Goal: Task Accomplishment & Management: Complete application form

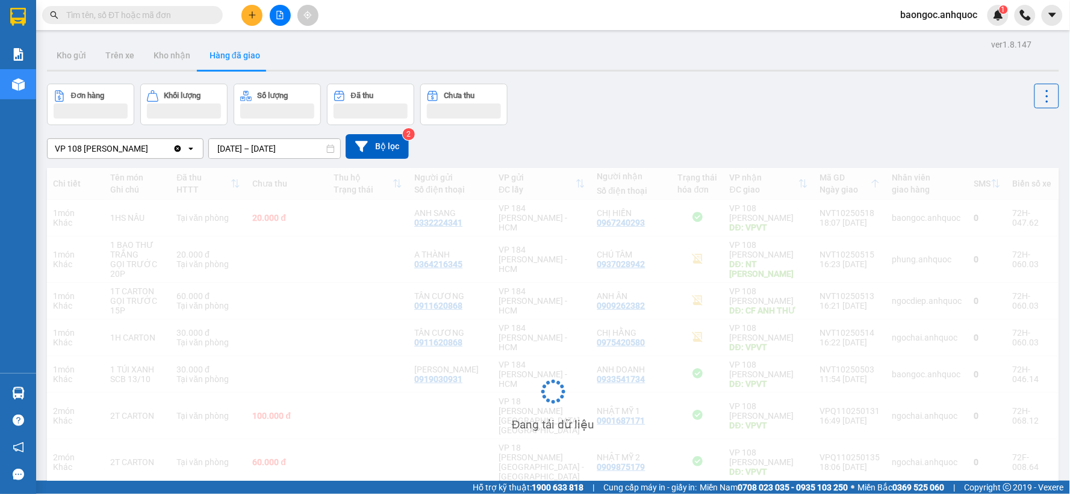
click at [167, 58] on button "Kho nhận" at bounding box center [172, 55] width 56 height 29
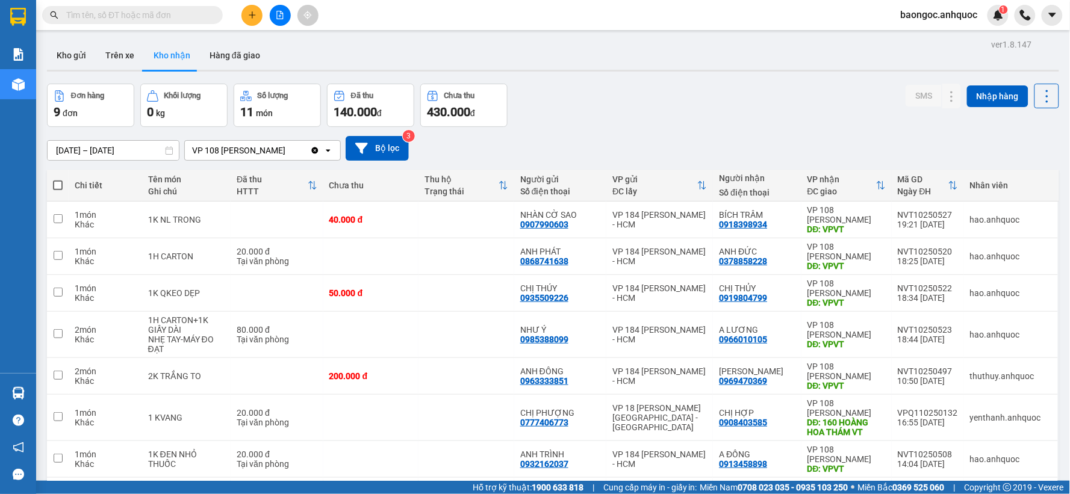
click at [167, 58] on button "Kho nhận" at bounding box center [172, 55] width 56 height 29
click at [99, 149] on input "[DATE] – [DATE]" at bounding box center [113, 150] width 131 height 19
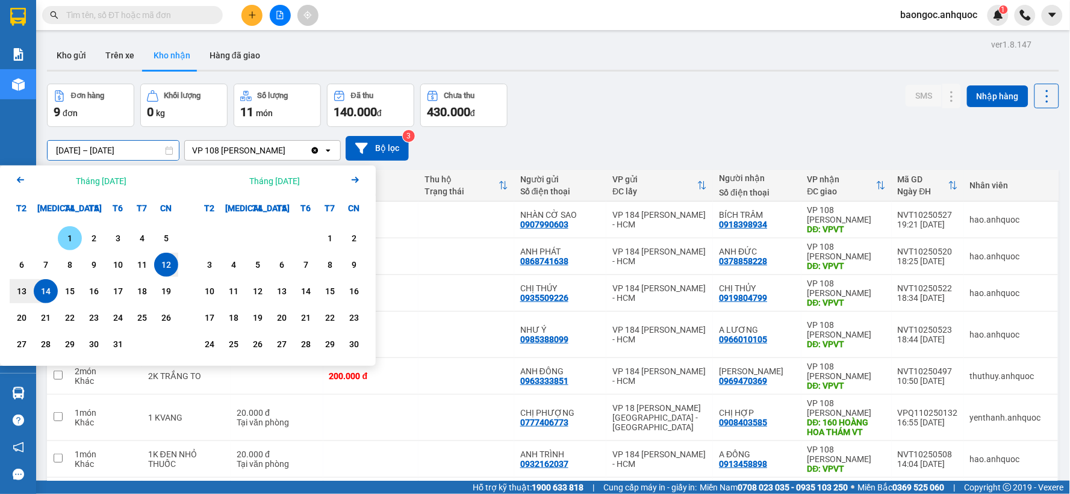
click at [71, 237] on div "1" at bounding box center [69, 238] width 17 height 14
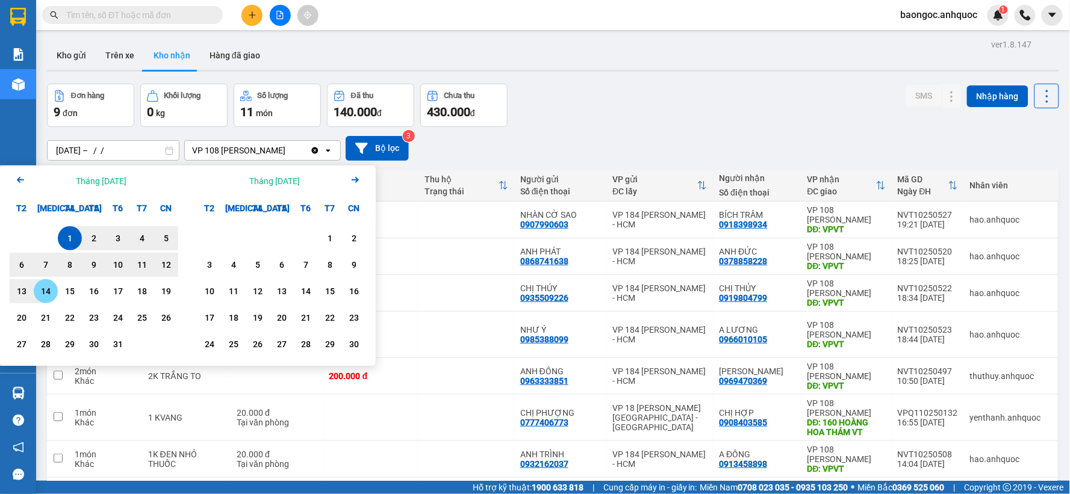
click at [40, 286] on div "14" at bounding box center [45, 291] width 17 height 14
type input "[DATE] – [DATE]"
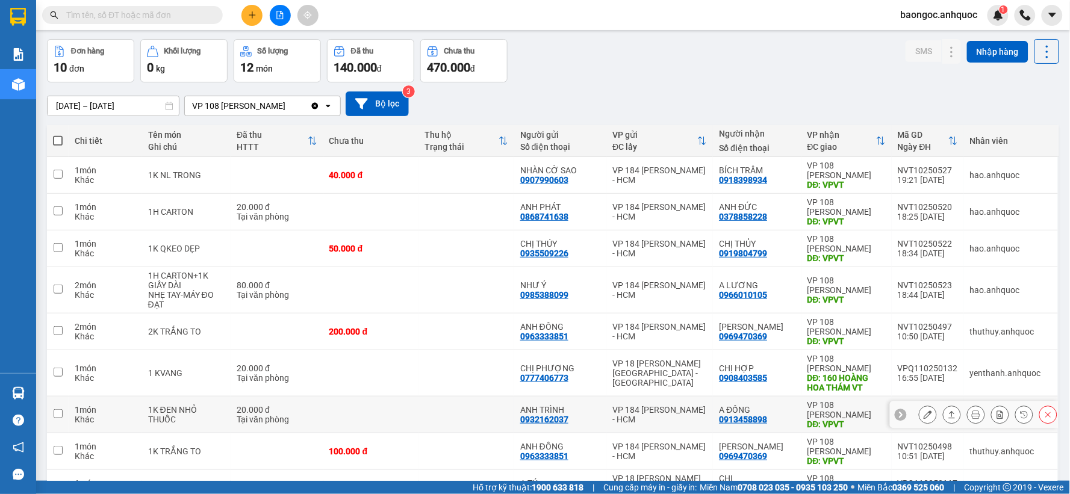
scroll to position [134, 0]
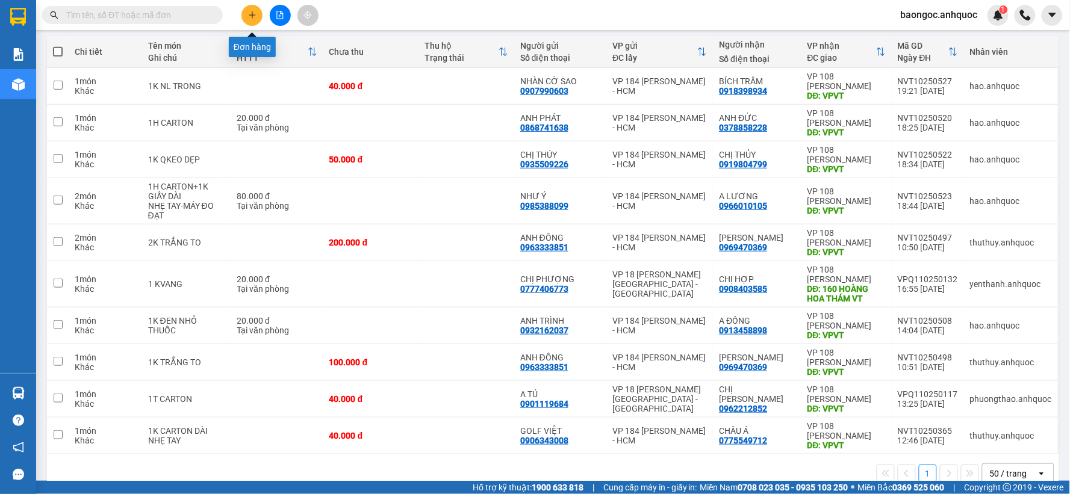
click at [249, 11] on icon "plus" at bounding box center [252, 15] width 8 height 8
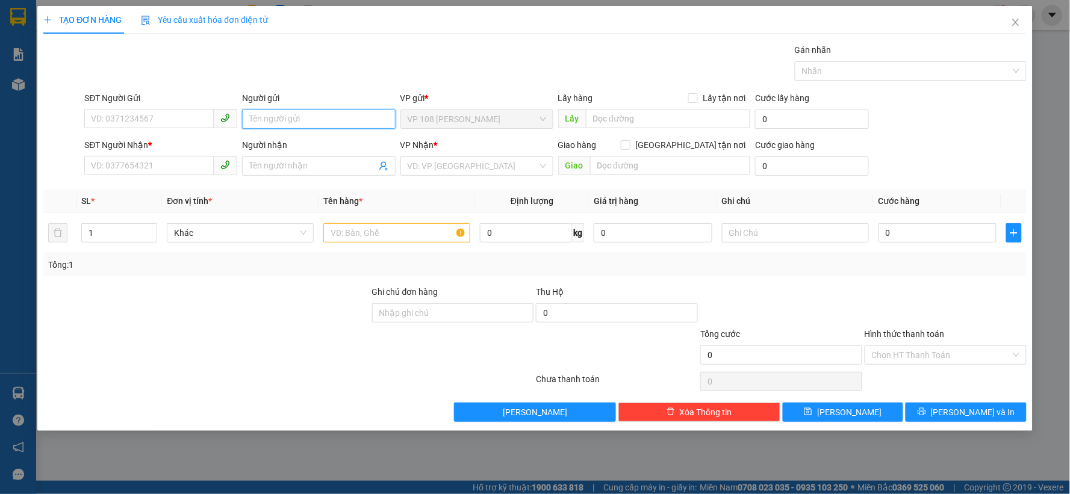
click at [271, 125] on input "Người gửi" at bounding box center [318, 119] width 153 height 19
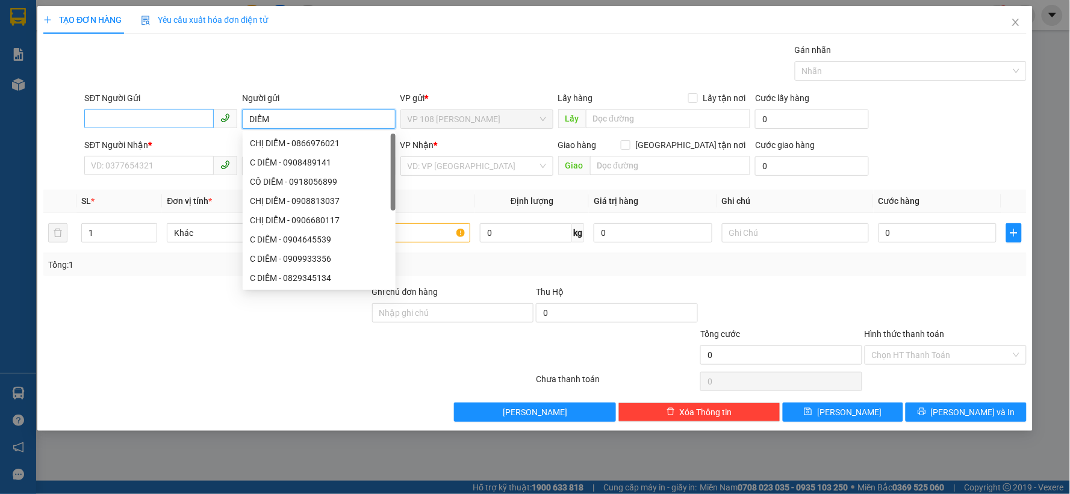
type input "DIỄM"
click at [182, 116] on input "SĐT Người Gửi" at bounding box center [148, 118] width 129 height 19
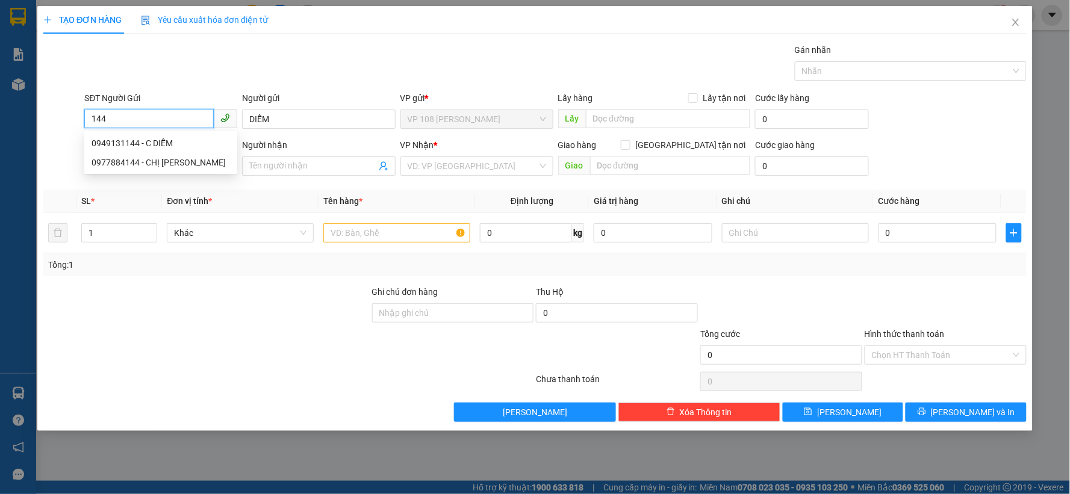
click at [125, 123] on input "144" at bounding box center [148, 118] width 129 height 19
click at [123, 140] on div "0949131144 - C DIỄM" at bounding box center [161, 143] width 139 height 13
type input "0949131144"
type input "C DIỄM"
type input "0704763757"
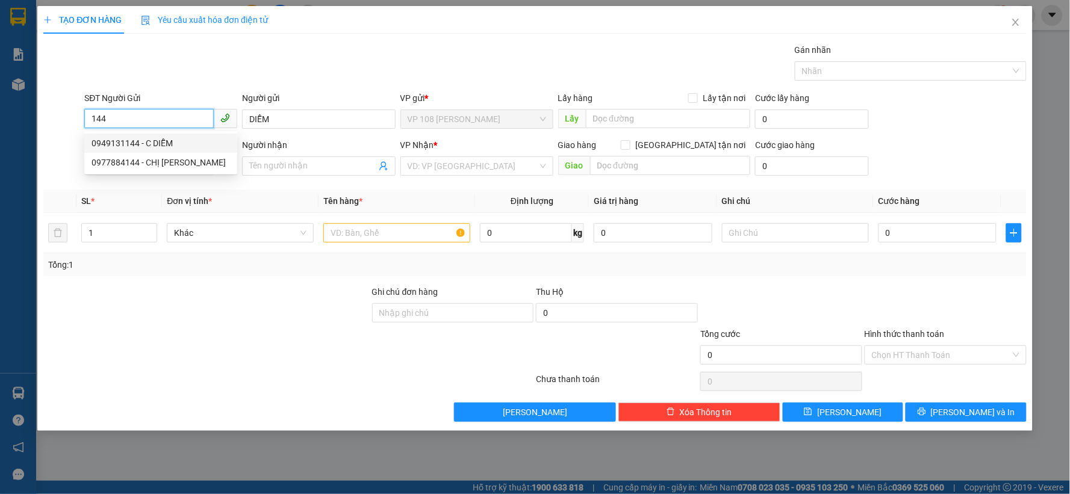
type input "AN"
type input "VPBR"
type input "20.000"
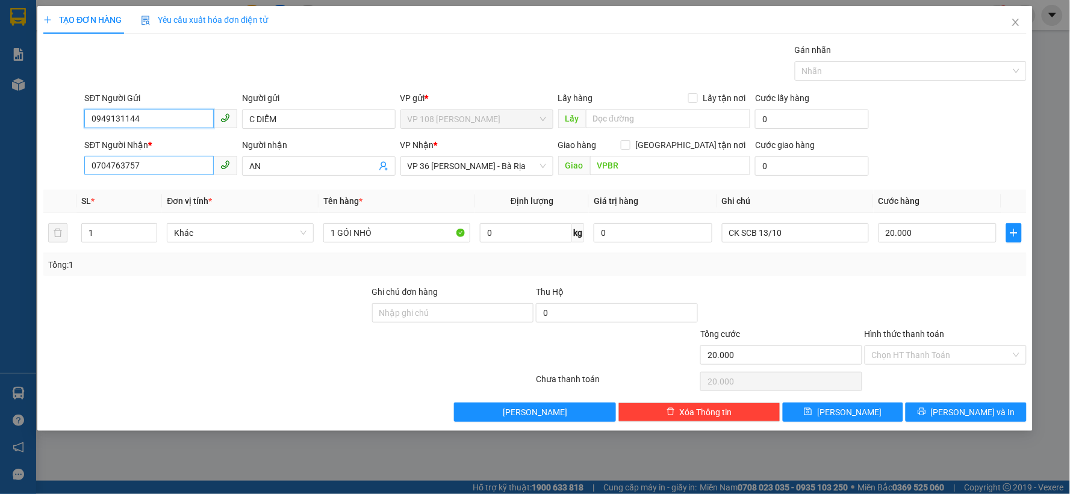
type input "0949131144"
drag, startPoint x: 153, startPoint y: 161, endPoint x: 0, endPoint y: 175, distance: 153.6
click at [0, 178] on div "TẠO ĐƠN HÀNG Yêu cầu xuất hóa đơn điện tử Transit Pickup Surcharge Ids Transit …" at bounding box center [535, 247] width 1070 height 494
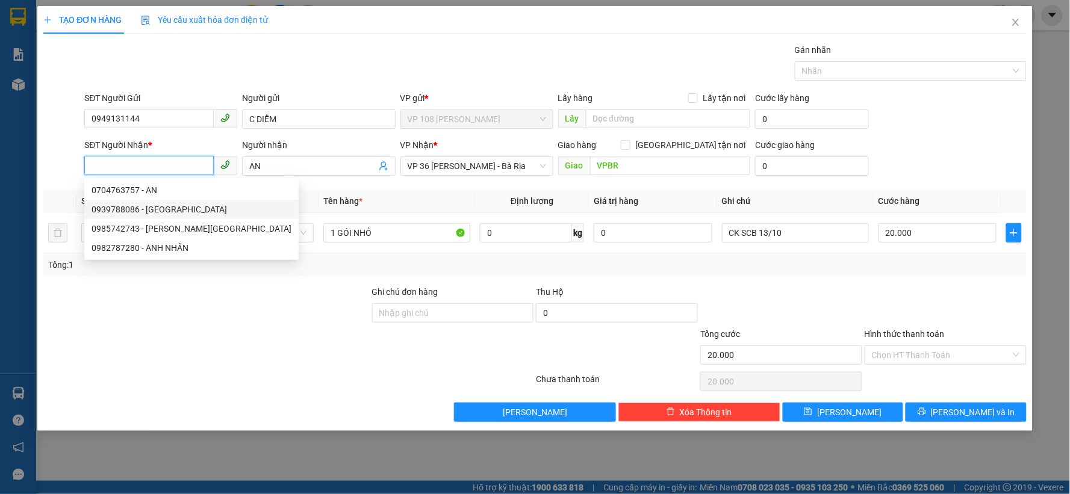
click at [187, 207] on div "0939788086 - [GEOGRAPHIC_DATA]" at bounding box center [192, 209] width 200 height 13
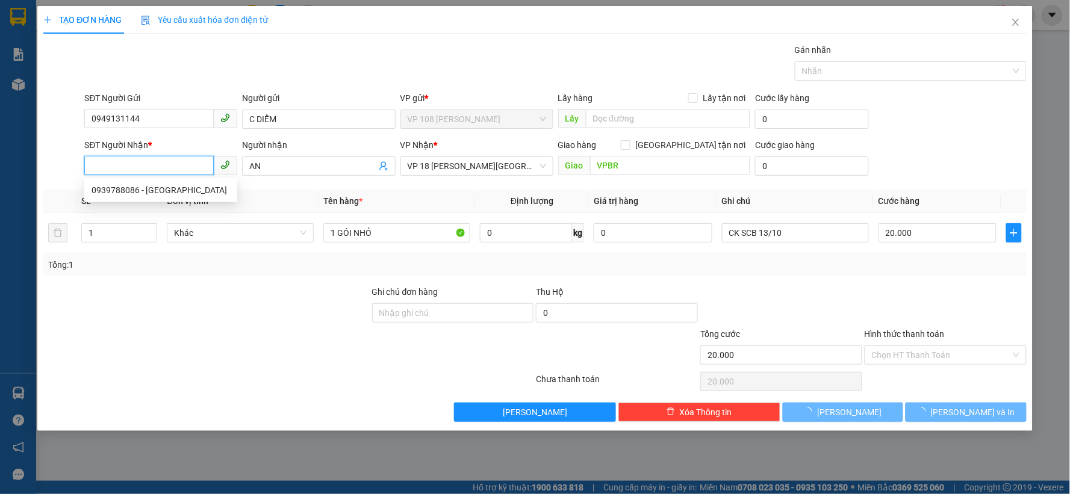
type input "0939788086"
type input "[PERSON_NAME]"
type input "VP Q1"
type input "30.000"
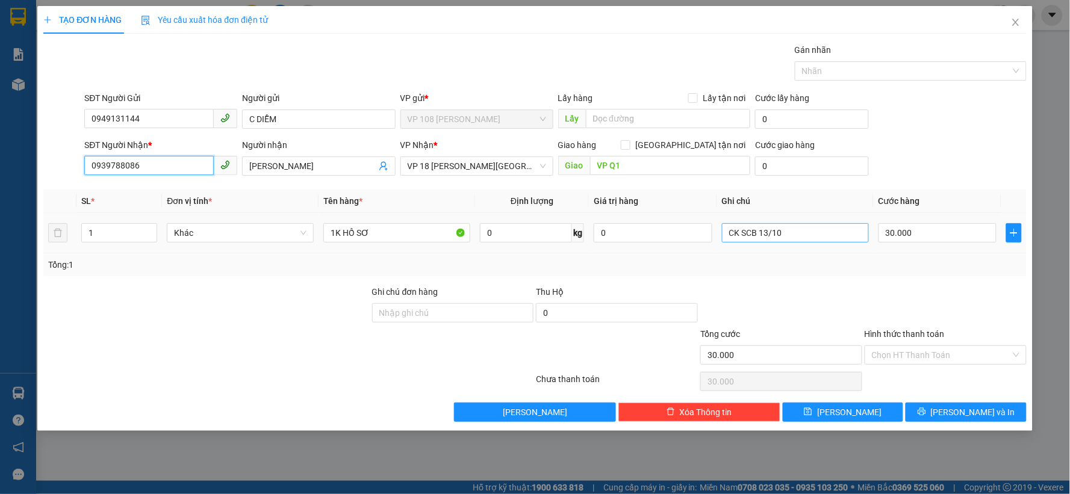
type input "0939788086"
drag, startPoint x: 807, startPoint y: 239, endPoint x: 709, endPoint y: 248, distance: 98.5
click at [709, 248] on tr "1 Khác 1K HỒ SƠ 0 kg 0 CK SCB 13/10 30.000" at bounding box center [534, 233] width 983 height 40
click at [923, 232] on input "30.000" at bounding box center [938, 232] width 119 height 19
type input "2"
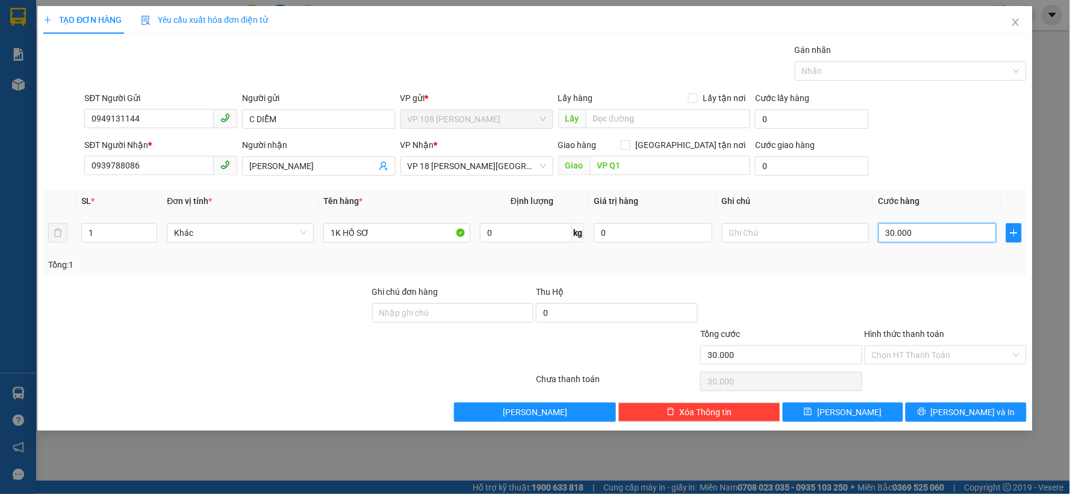
type input "2"
type input "20"
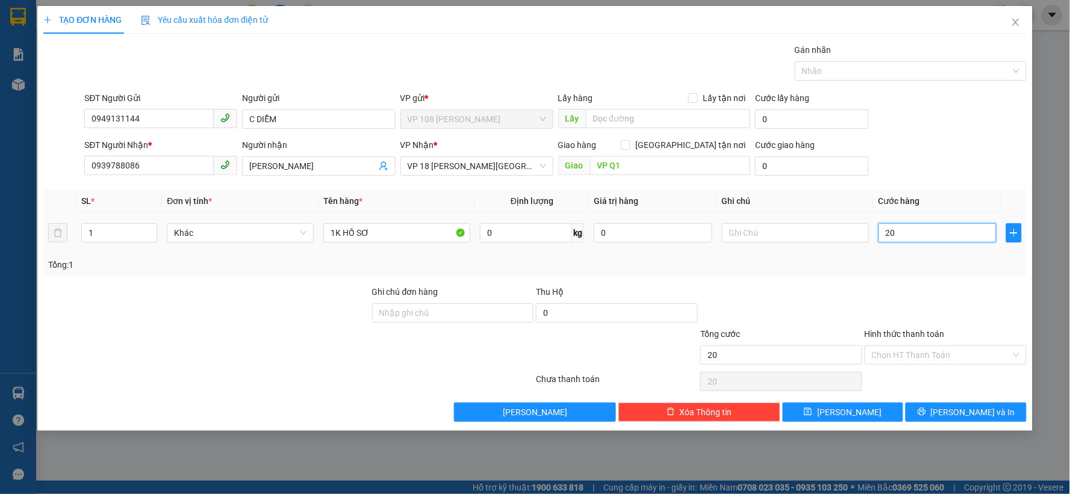
type input "200"
type input "2.000"
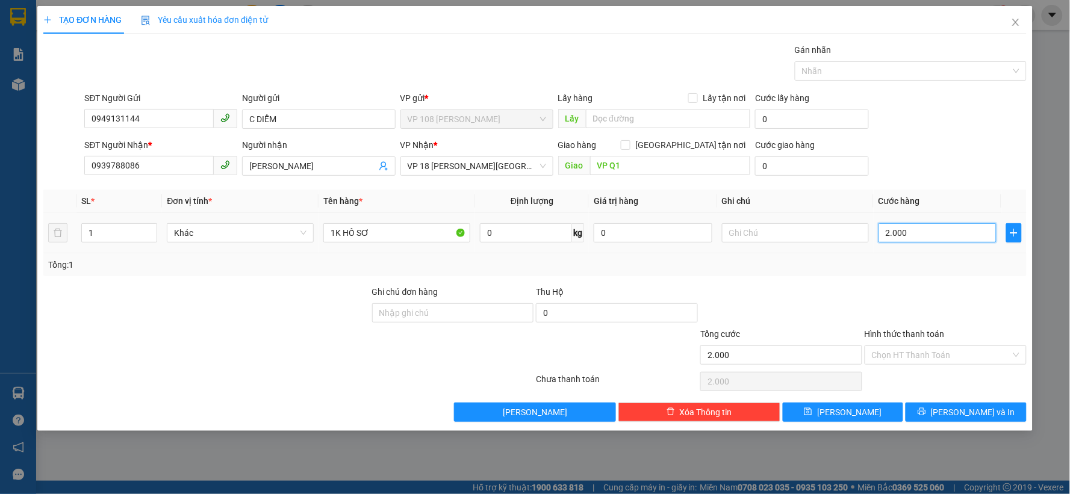
type input "20.000"
click at [923, 357] on input "Hình thức thanh toán" at bounding box center [941, 355] width 139 height 18
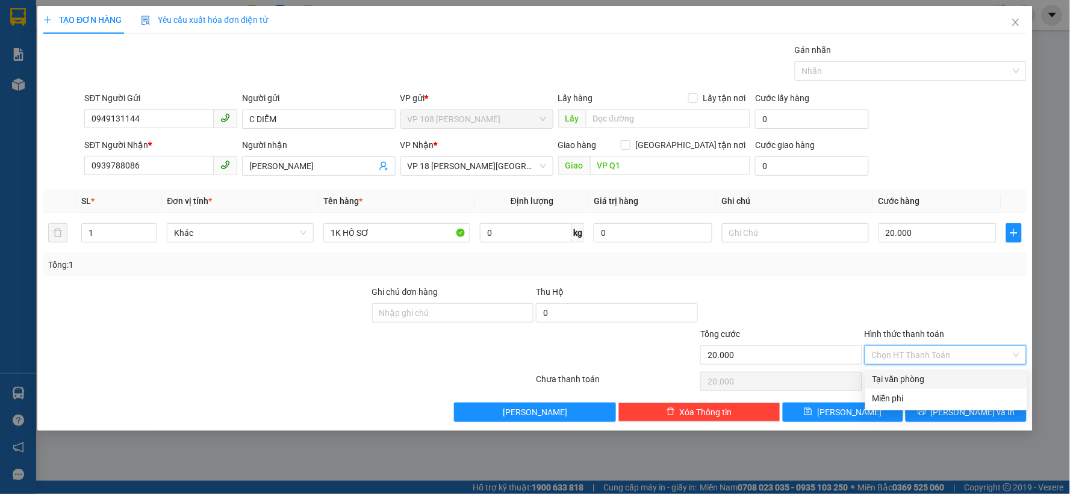
click at [909, 381] on div "Tại văn phòng" at bounding box center [947, 379] width 148 height 13
type input "0"
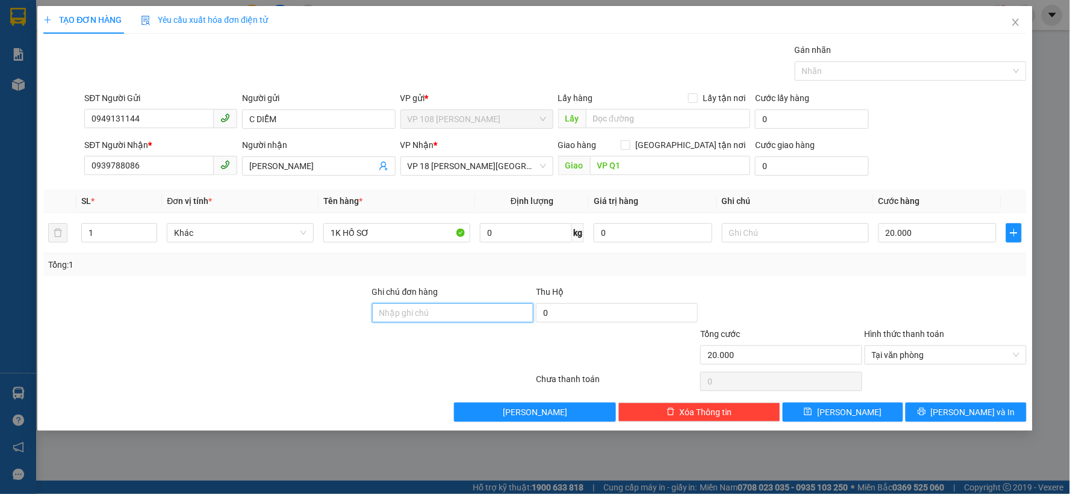
click at [456, 320] on input "Ghi chú đơn hàng" at bounding box center [453, 313] width 162 height 19
click at [768, 237] on input "text" at bounding box center [795, 232] width 147 height 19
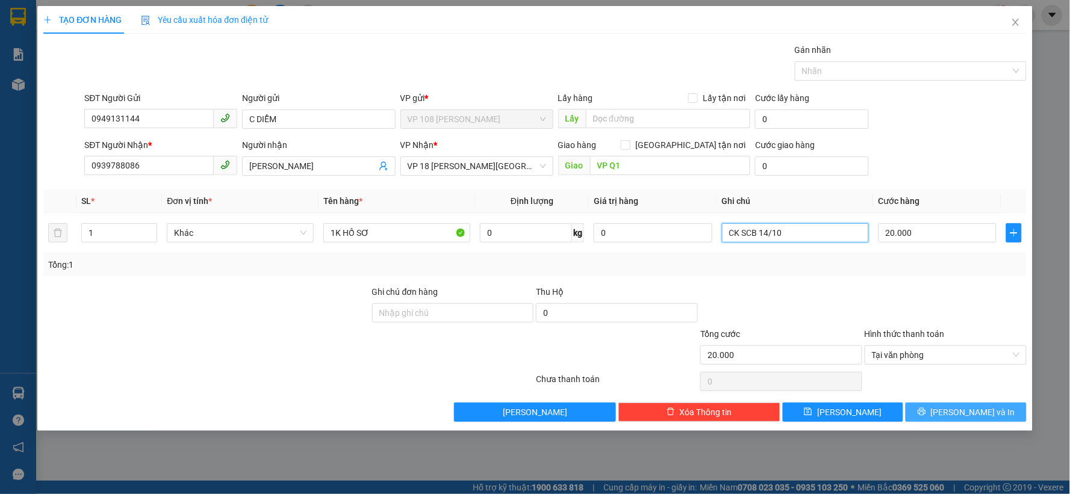
type input "CK SCB 14/10"
click at [920, 408] on button "[PERSON_NAME] và In" at bounding box center [966, 412] width 121 height 19
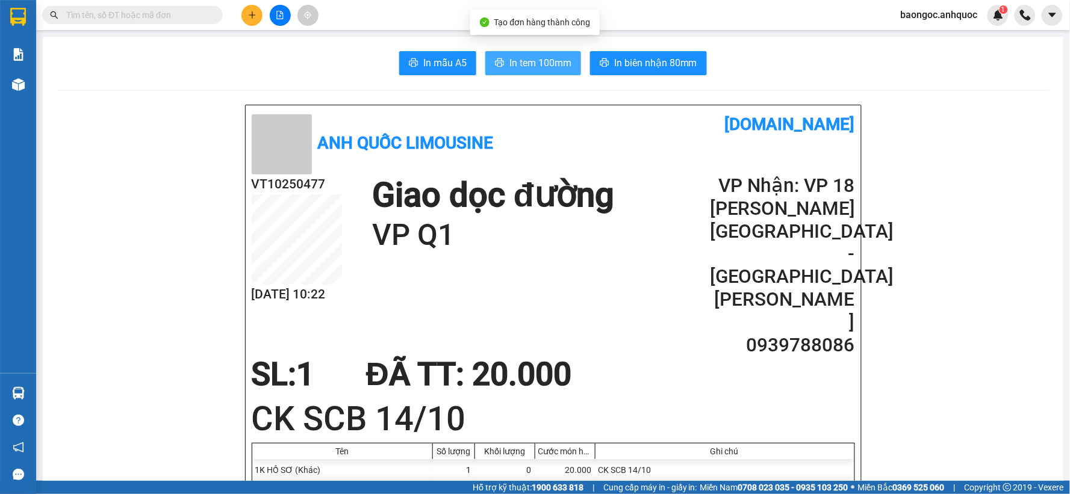
click at [527, 72] on button "In tem 100mm" at bounding box center [533, 63] width 96 height 24
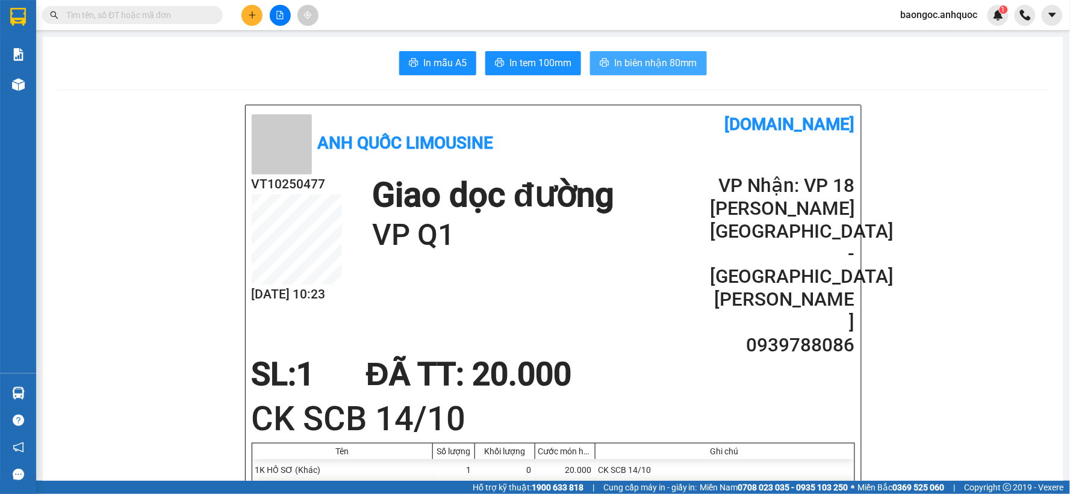
click at [666, 73] on button "In biên nhận 80mm" at bounding box center [648, 63] width 117 height 24
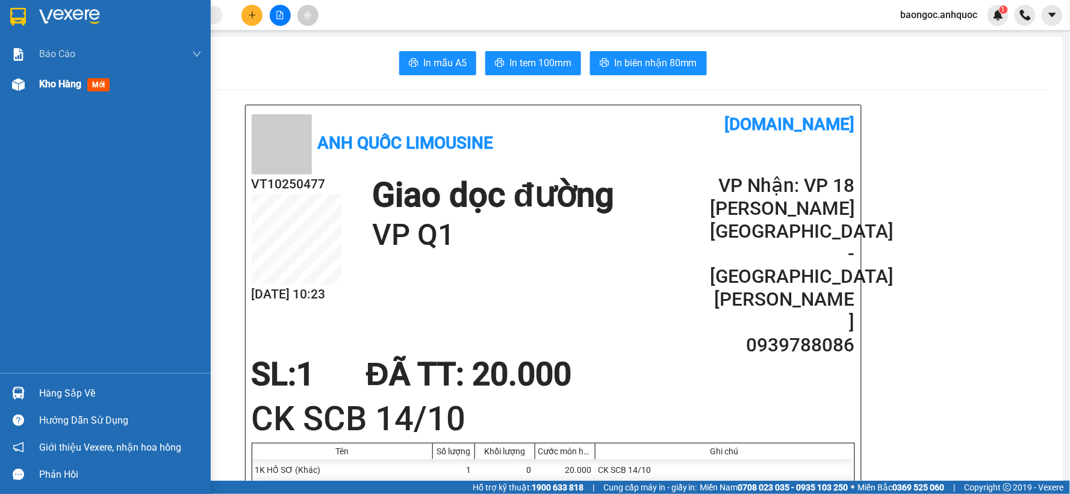
click at [58, 89] on span "Kho hàng" at bounding box center [60, 83] width 42 height 11
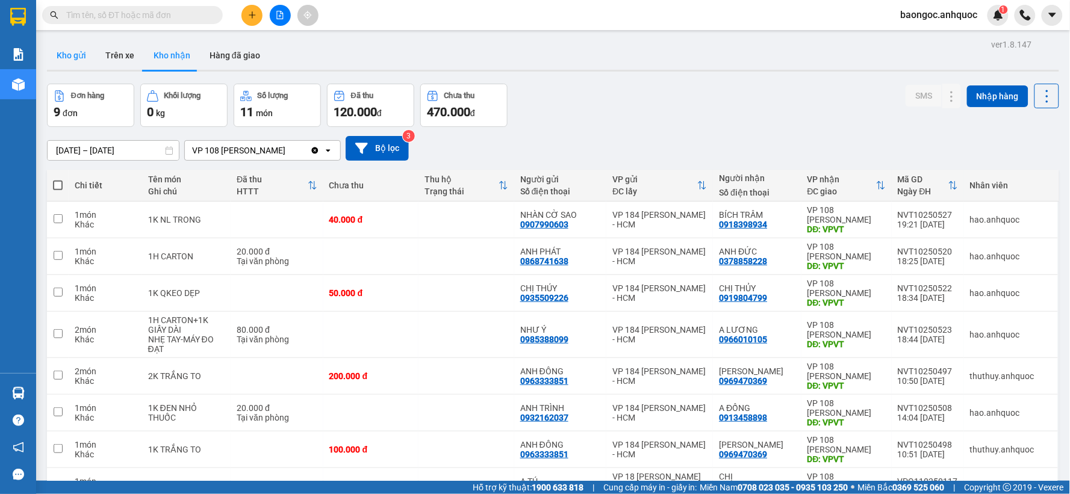
click at [59, 61] on button "Kho gửi" at bounding box center [71, 55] width 49 height 29
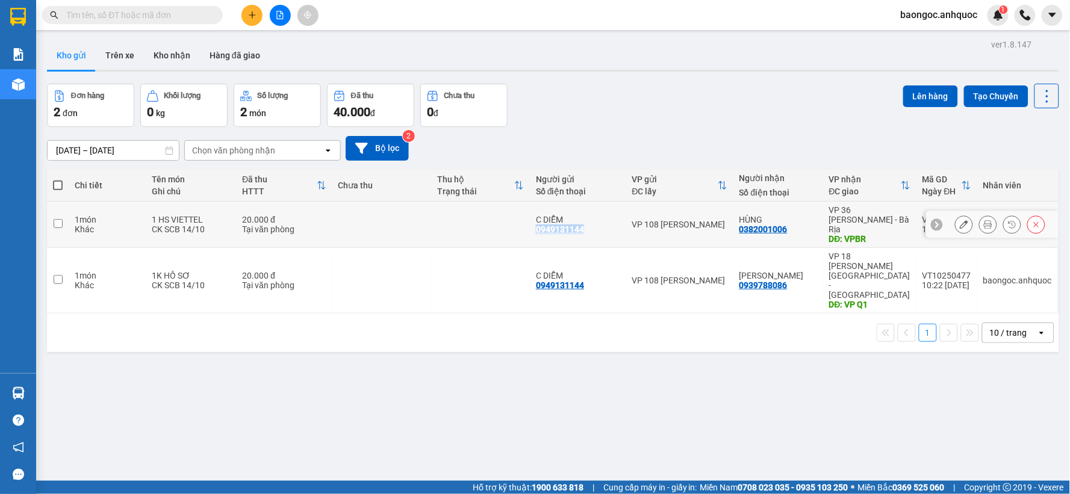
drag, startPoint x: 594, startPoint y: 226, endPoint x: 532, endPoint y: 226, distance: 61.4
click at [532, 226] on td "C DIỄM 0949131144" at bounding box center [578, 225] width 96 height 46
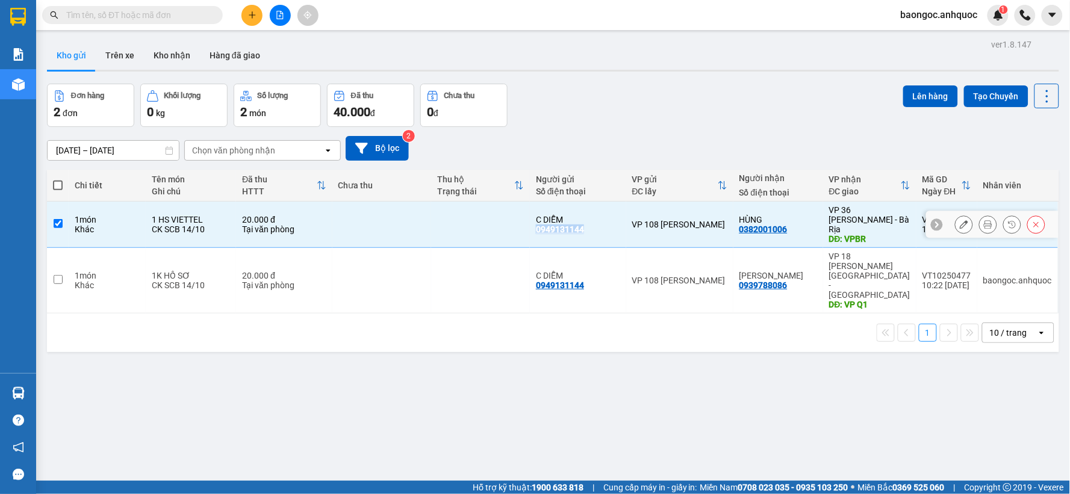
copy div "0949131144"
click at [935, 222] on icon at bounding box center [937, 225] width 4 height 7
drag, startPoint x: 968, startPoint y: 213, endPoint x: 911, endPoint y: 213, distance: 57.8
click at [911, 213] on tr "1 món Khác 1 HS VIETTEL CK SCB 14/10 20.000 đ Tại văn phòng C DIỄM 0949131144 V…" at bounding box center [553, 225] width 1012 height 46
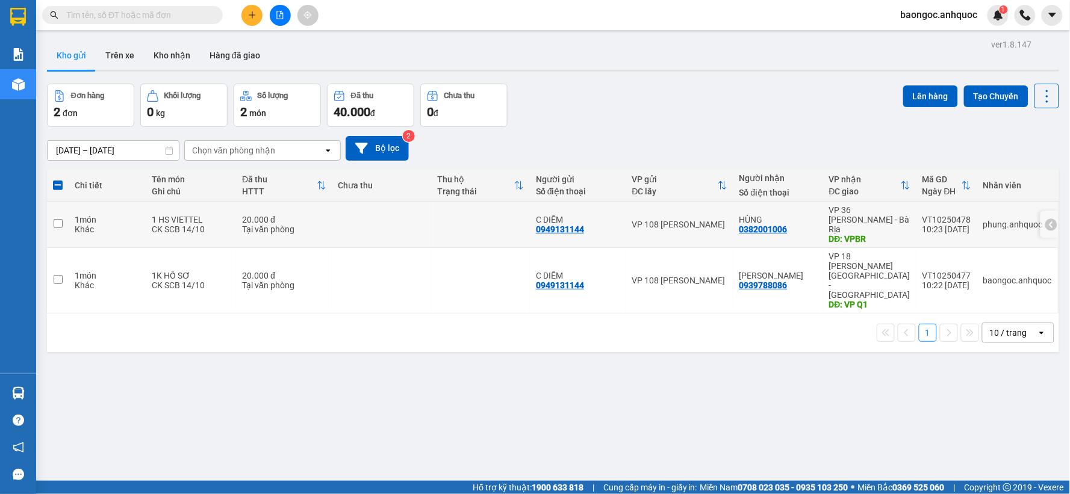
click at [899, 223] on div "VP 36 [PERSON_NAME] - Bà Rịa" at bounding box center [869, 219] width 81 height 29
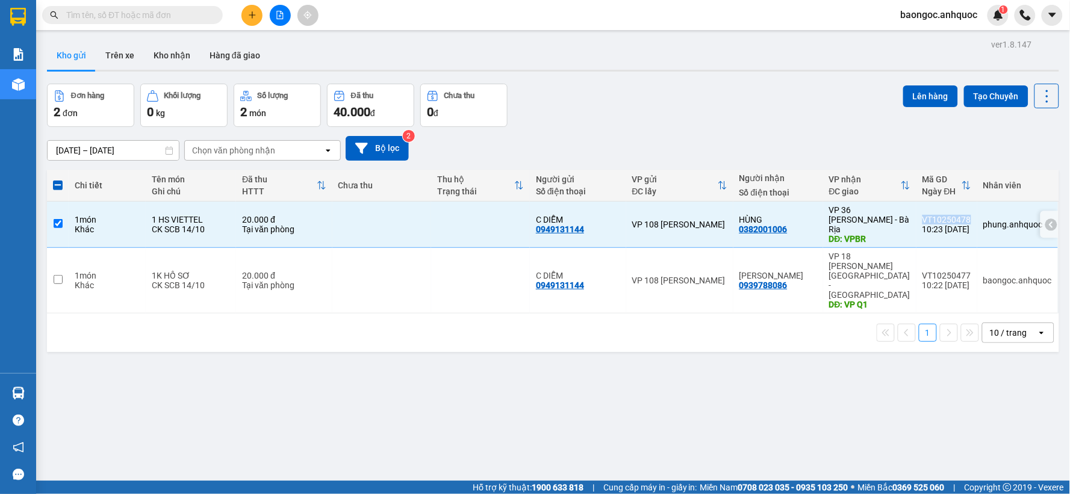
drag, startPoint x: 914, startPoint y: 213, endPoint x: 964, endPoint y: 213, distance: 49.4
click at [964, 213] on td "VT10250478 10:23 [DATE]" at bounding box center [947, 225] width 61 height 46
checkbox input "false"
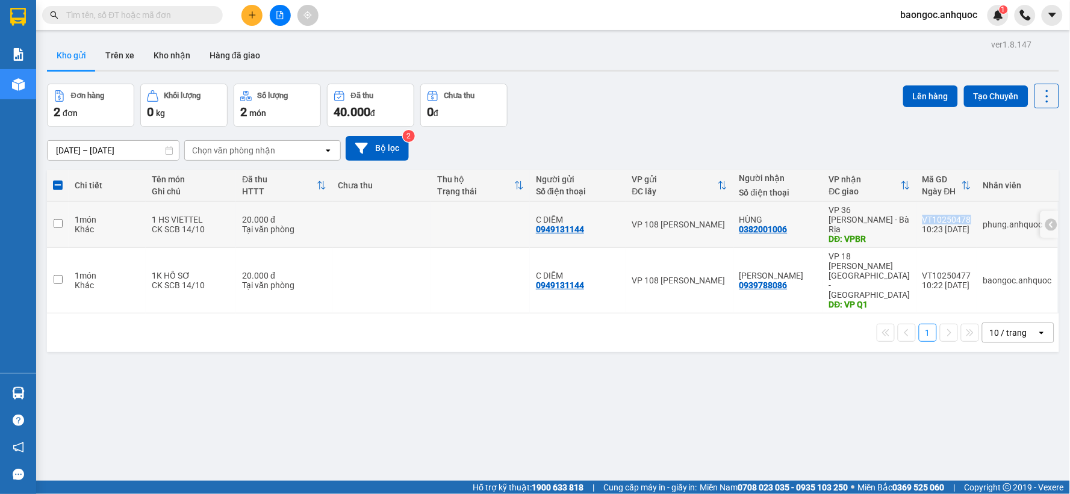
copy div "VT10250478"
click at [276, 19] on button at bounding box center [280, 15] width 21 height 21
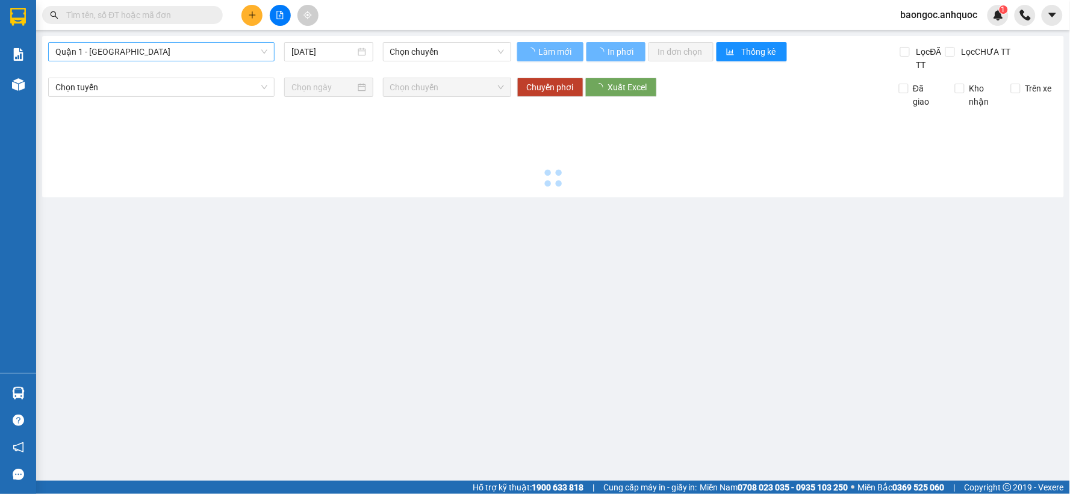
click at [157, 57] on span "Quận 1 - [GEOGRAPHIC_DATA]" at bounding box center [161, 52] width 212 height 18
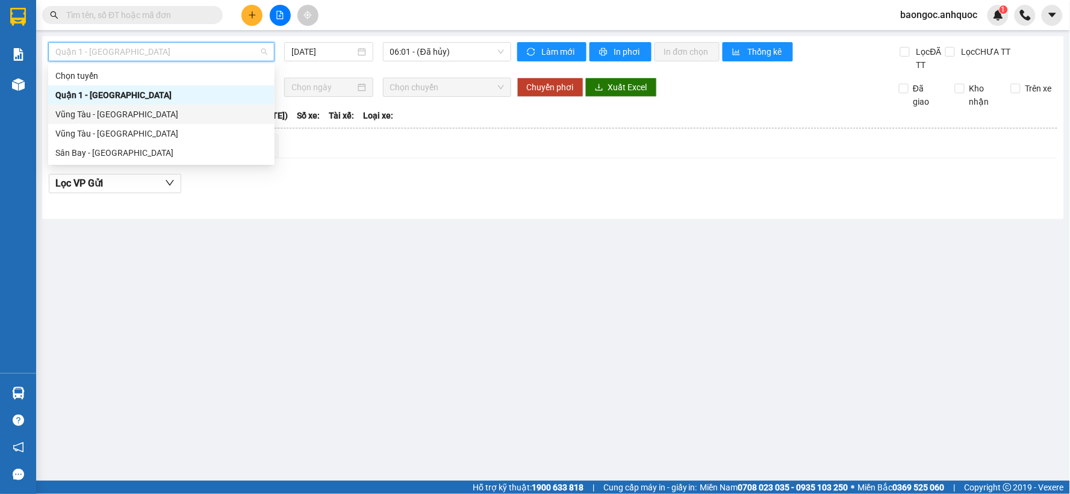
click at [136, 113] on div "Vũng Tàu - [GEOGRAPHIC_DATA]" at bounding box center [161, 114] width 212 height 13
type input "[DATE]"
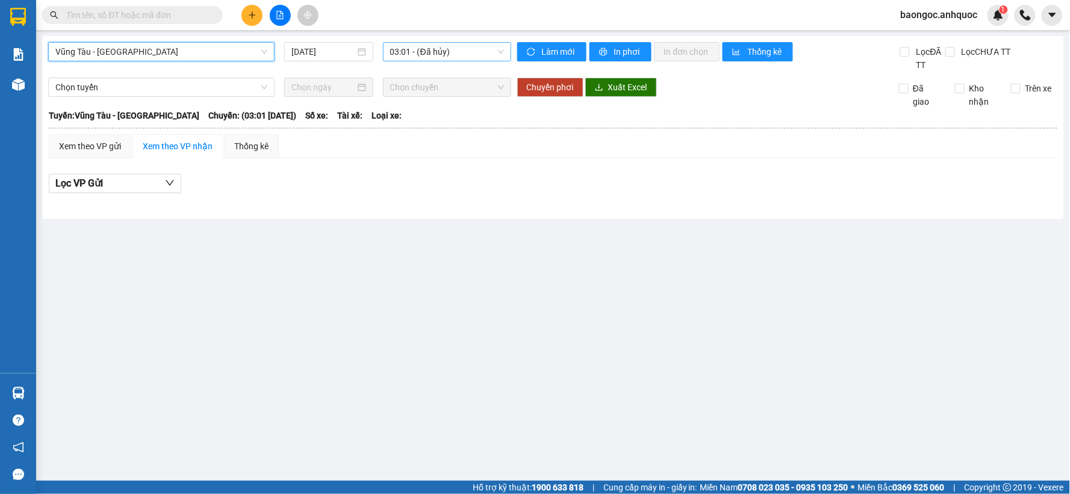
click at [425, 52] on span "03:01 - (Đã hủy)" at bounding box center [447, 52] width 114 height 18
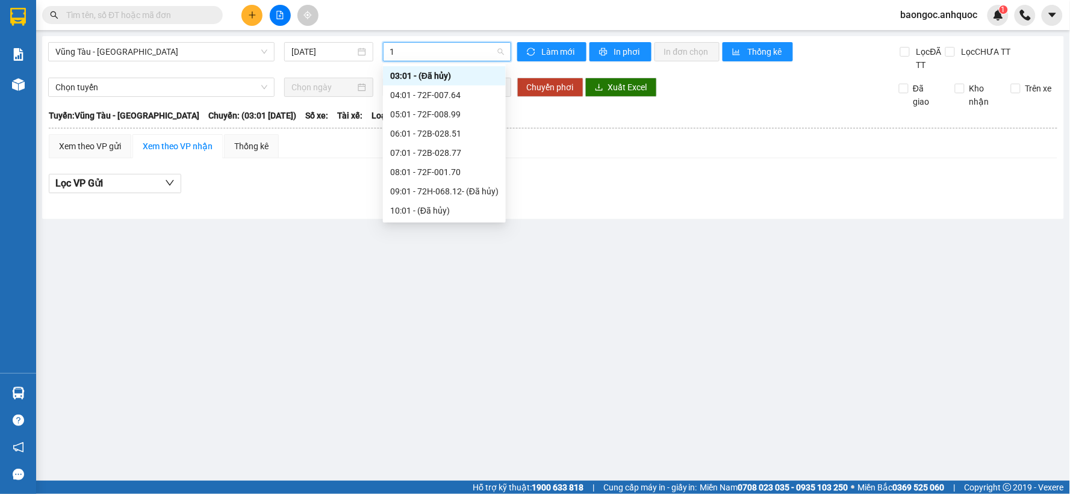
type input "11"
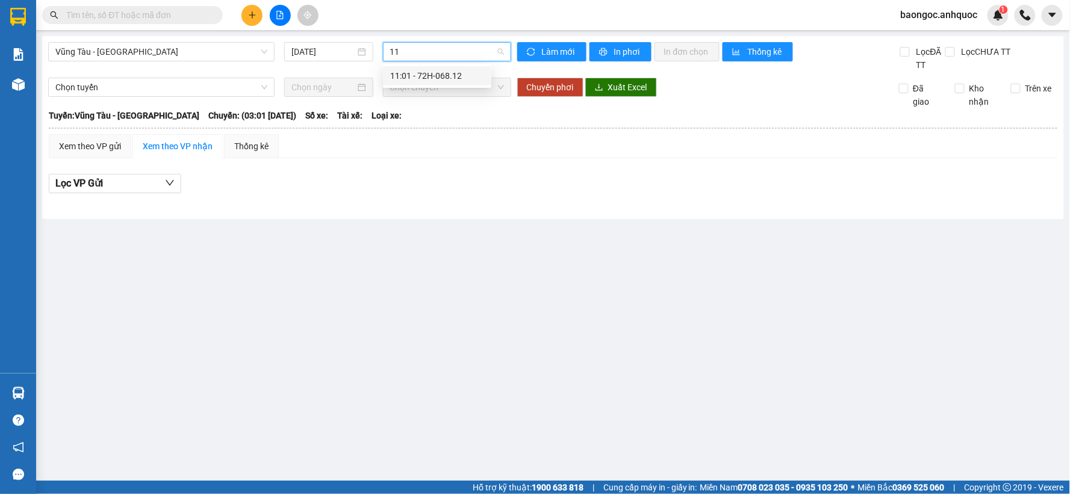
click at [425, 79] on div "11:01 - 72H-068.12" at bounding box center [437, 75] width 94 height 13
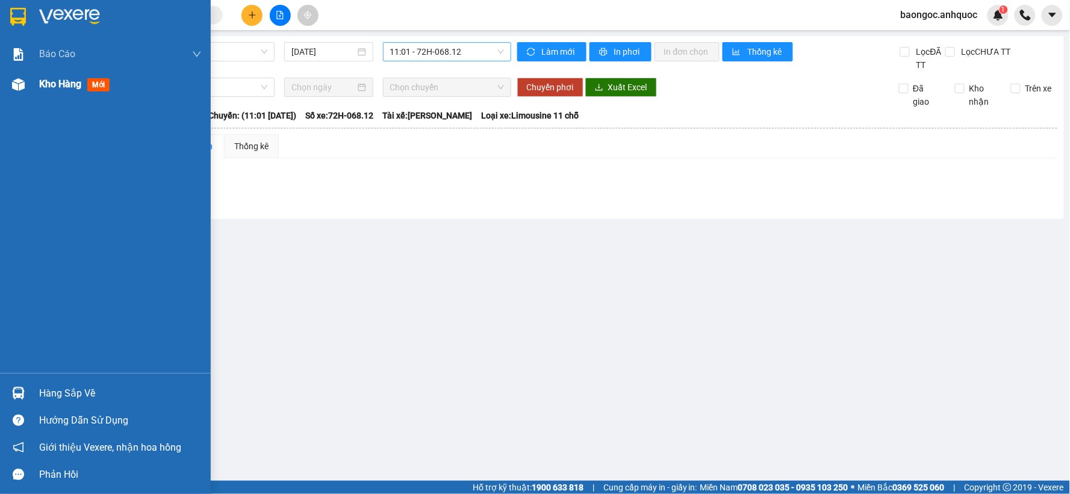
click at [49, 84] on span "Kho hàng" at bounding box center [60, 83] width 42 height 11
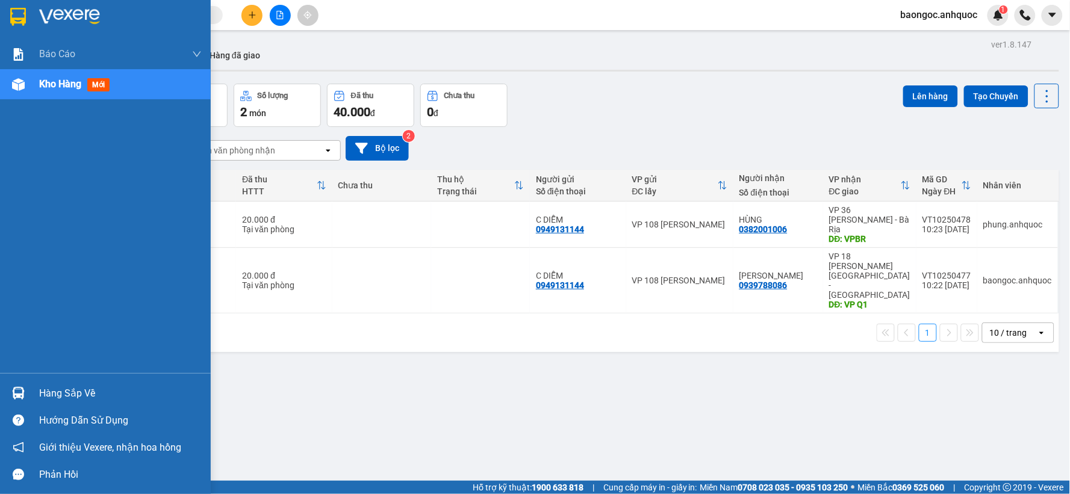
click at [52, 84] on span "Kho hàng" at bounding box center [60, 83] width 42 height 11
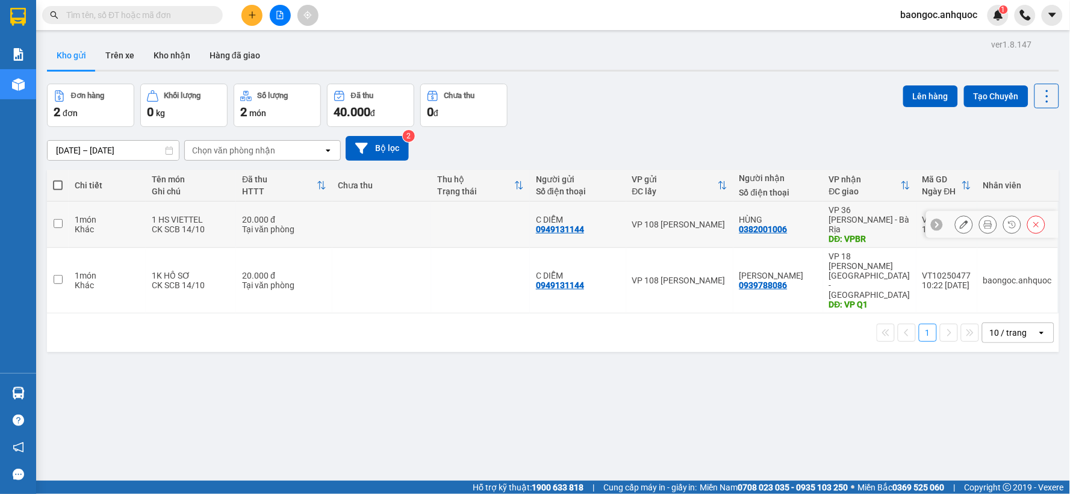
click at [61, 219] on input "checkbox" at bounding box center [58, 223] width 9 height 9
checkbox input "true"
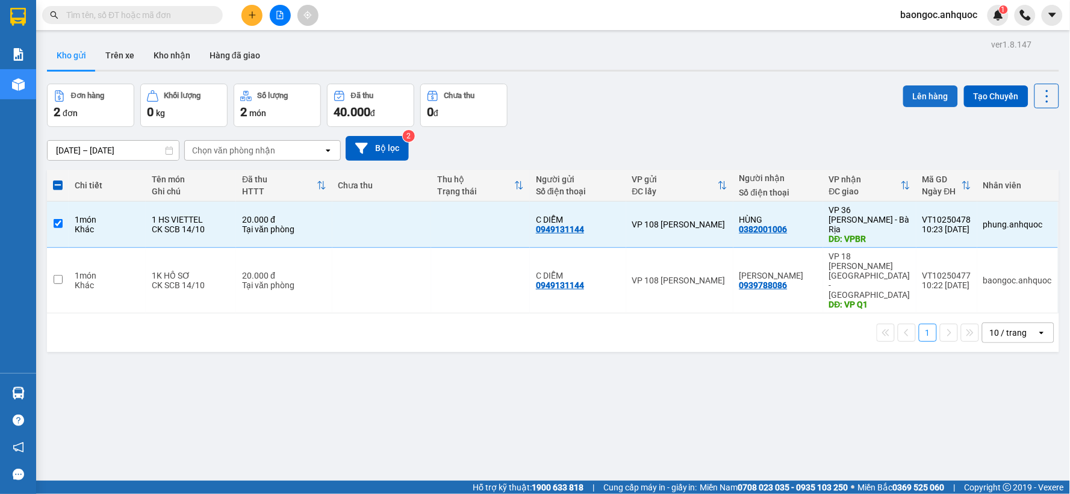
click at [925, 92] on button "Lên hàng" at bounding box center [930, 97] width 55 height 22
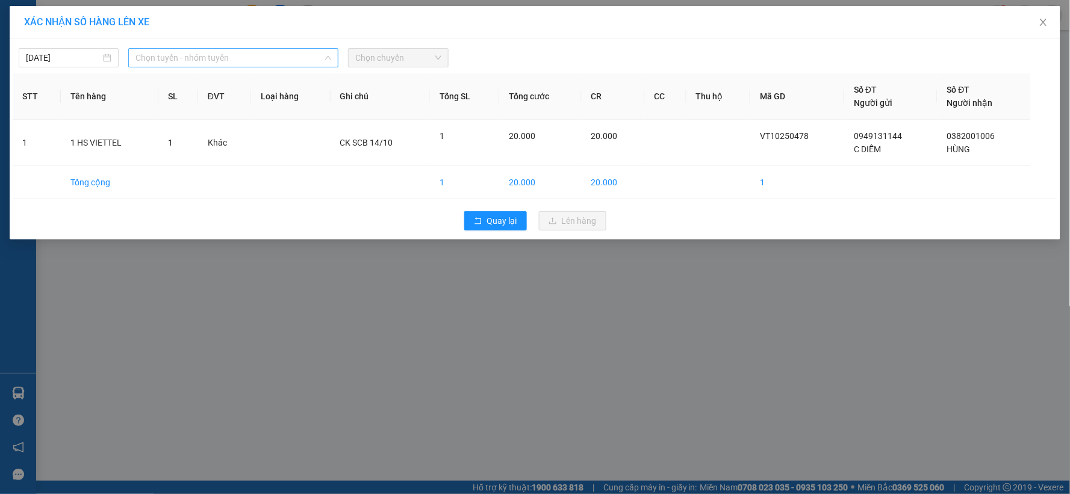
click at [175, 64] on span "Chọn tuyến - nhóm tuyến" at bounding box center [234, 58] width 196 height 18
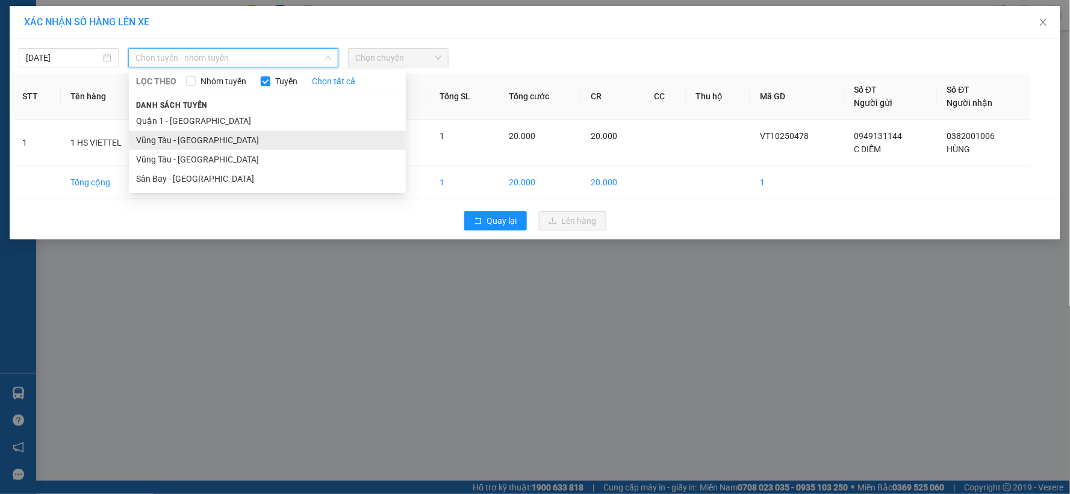
click at [182, 140] on li "Vũng Tàu - [GEOGRAPHIC_DATA]" at bounding box center [267, 140] width 277 height 19
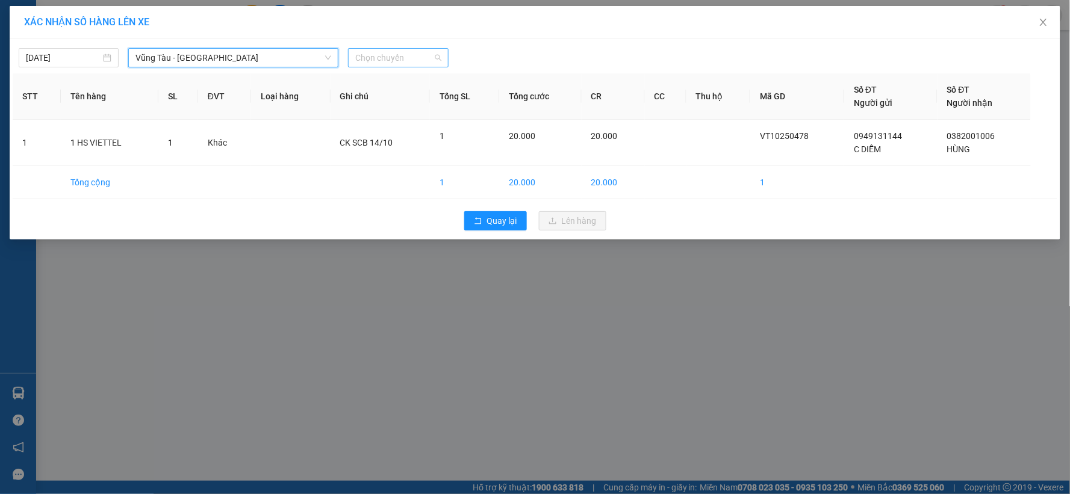
click at [416, 57] on span "Chọn chuyến" at bounding box center [398, 58] width 86 height 18
type input "11"
click at [411, 83] on div "11:01 - 72H-068.12" at bounding box center [403, 81] width 94 height 13
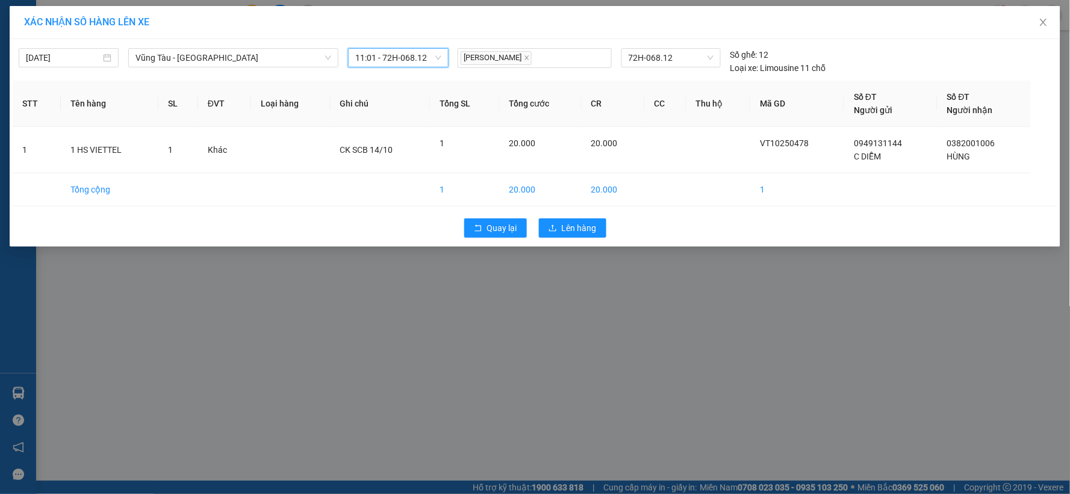
click at [398, 58] on span "11:01 - 72H-068.12" at bounding box center [398, 58] width 86 height 18
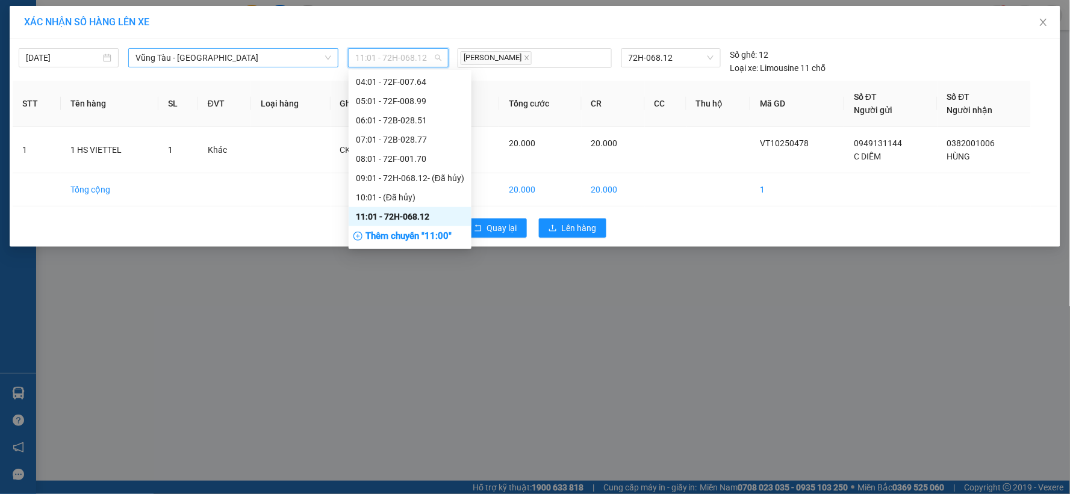
click at [243, 63] on span "Vũng Tàu - [GEOGRAPHIC_DATA]" at bounding box center [234, 58] width 196 height 18
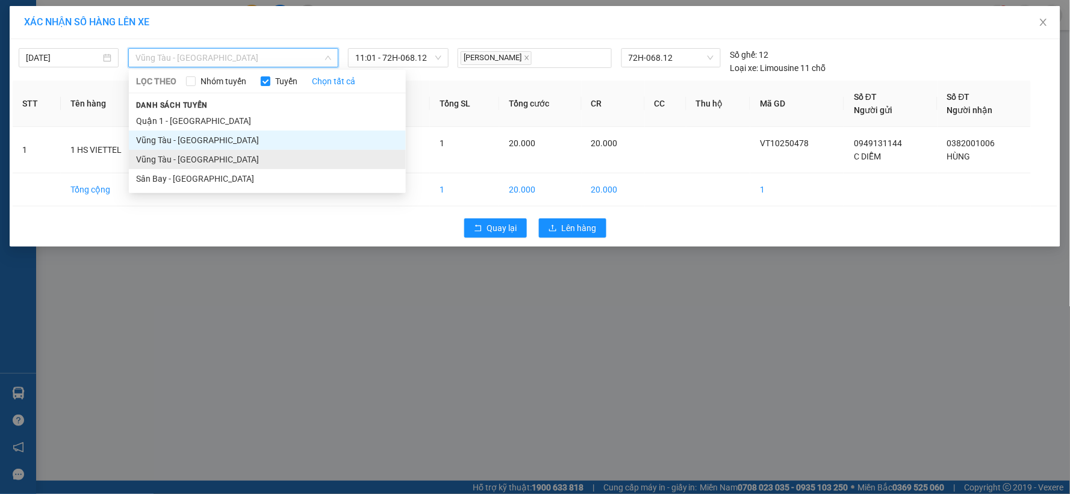
click at [197, 158] on li "Vũng Tàu - [GEOGRAPHIC_DATA]" at bounding box center [267, 159] width 277 height 19
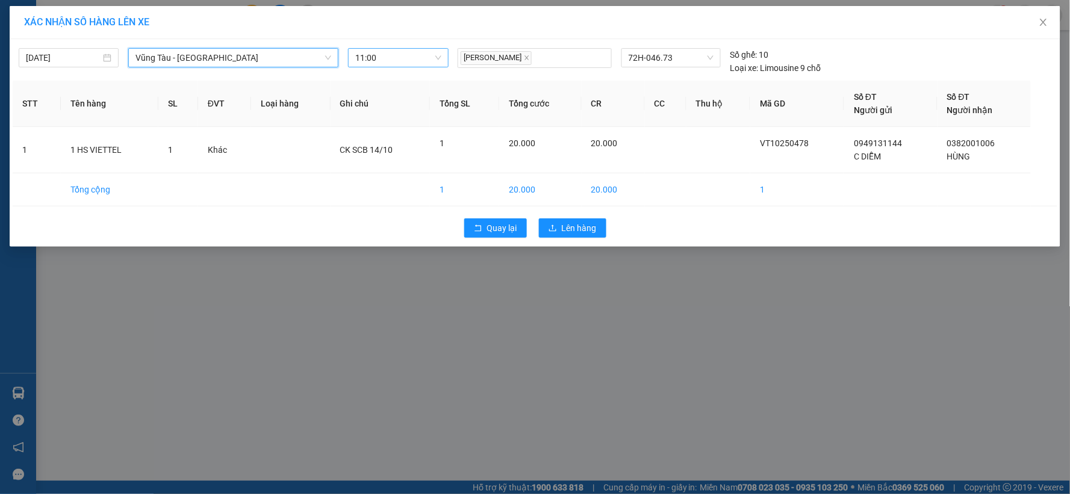
click at [404, 57] on span "11:00" at bounding box center [398, 58] width 86 height 18
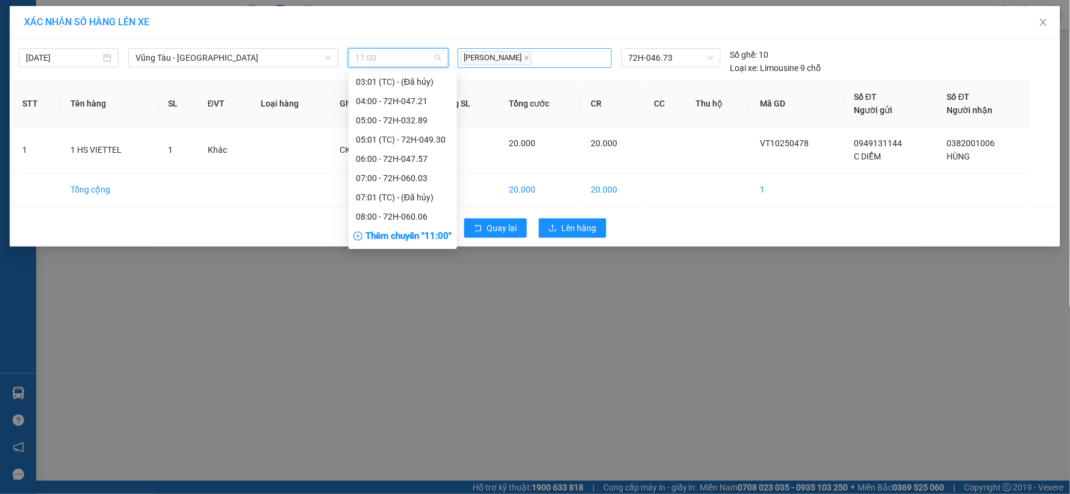
click at [570, 55] on div "[PERSON_NAME]" at bounding box center [535, 57] width 148 height 17
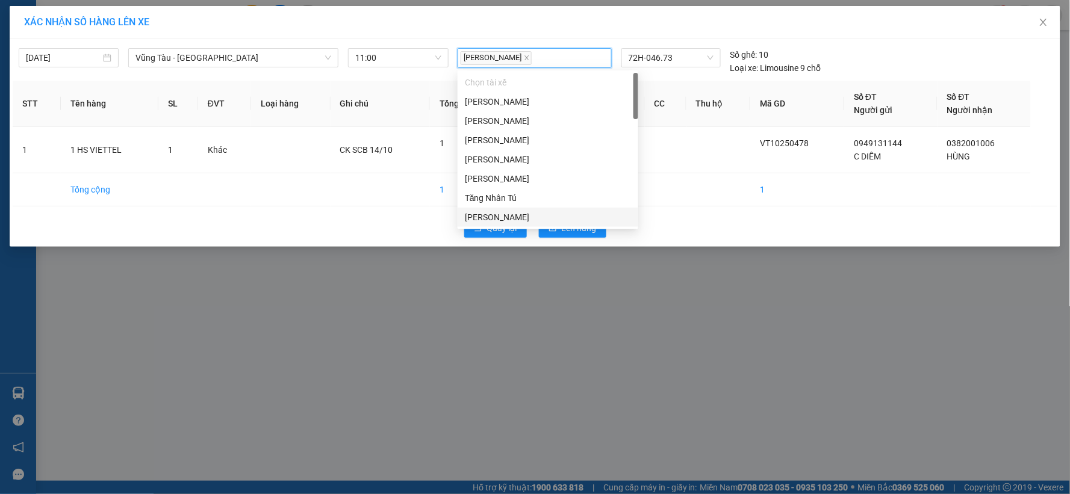
click at [679, 338] on div "XÁC NHẬN SỐ HÀNG LÊN XE [DATE] [GEOGRAPHIC_DATA] - [GEOGRAPHIC_DATA] LỌC THEO N…" at bounding box center [535, 247] width 1070 height 494
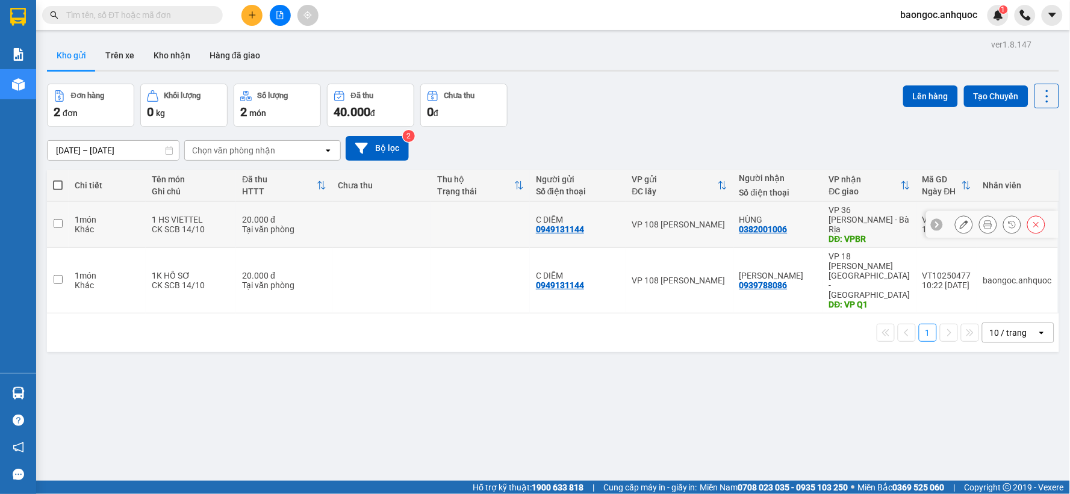
click at [58, 223] on input "checkbox" at bounding box center [58, 223] width 9 height 9
checkbox input "true"
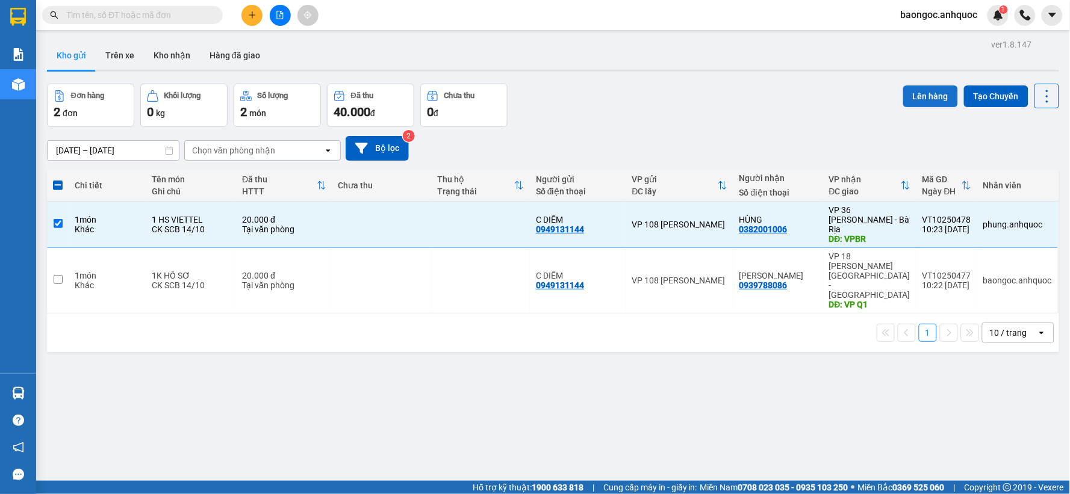
click at [916, 102] on button "Lên hàng" at bounding box center [930, 97] width 55 height 22
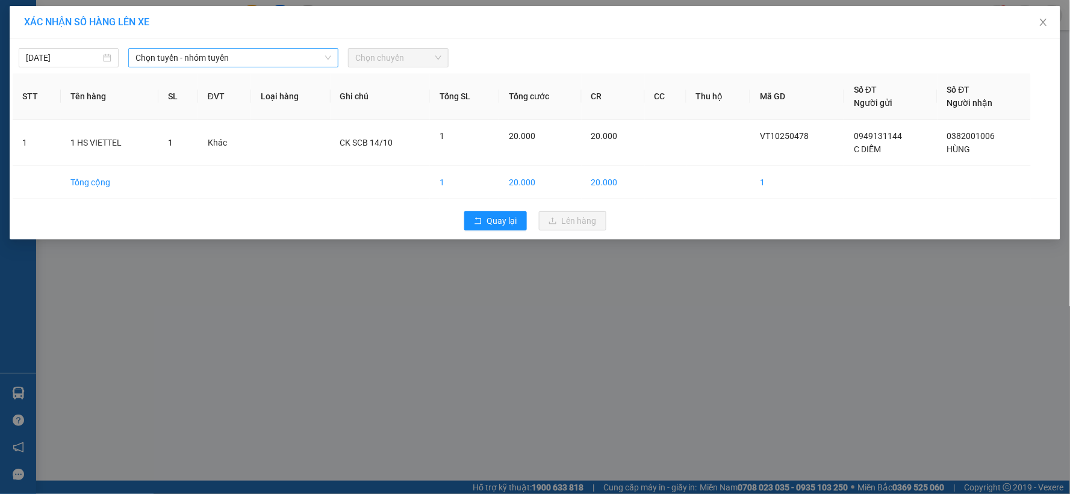
click at [266, 52] on span "Chọn tuyến - nhóm tuyến" at bounding box center [234, 58] width 196 height 18
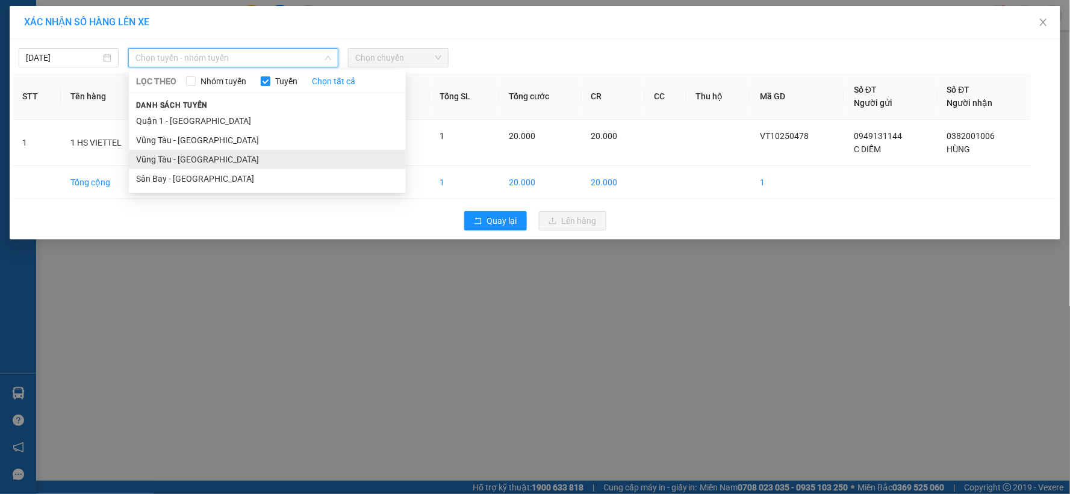
click at [196, 158] on li "Vũng Tàu - [GEOGRAPHIC_DATA]" at bounding box center [267, 159] width 277 height 19
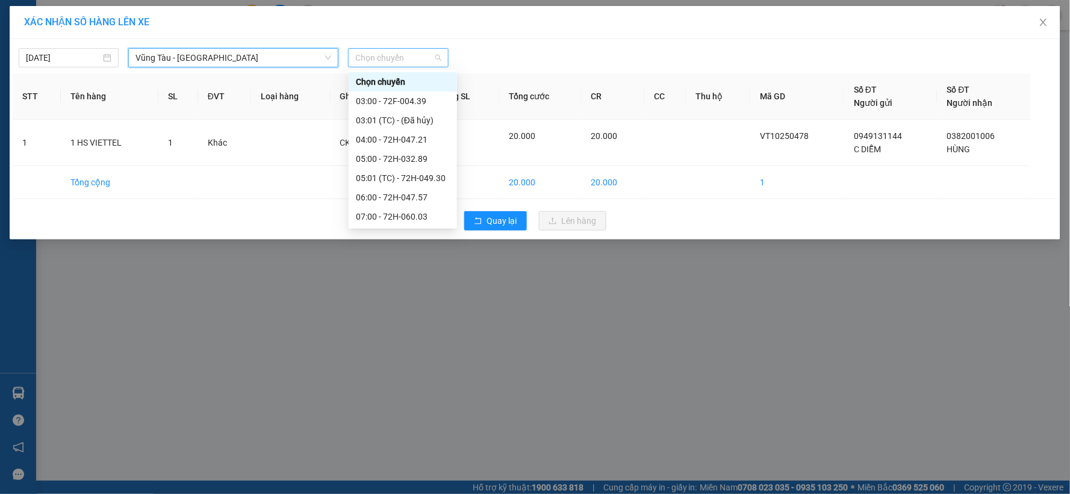
click at [407, 61] on span "Chọn chuyến" at bounding box center [398, 58] width 86 height 18
type input "11"
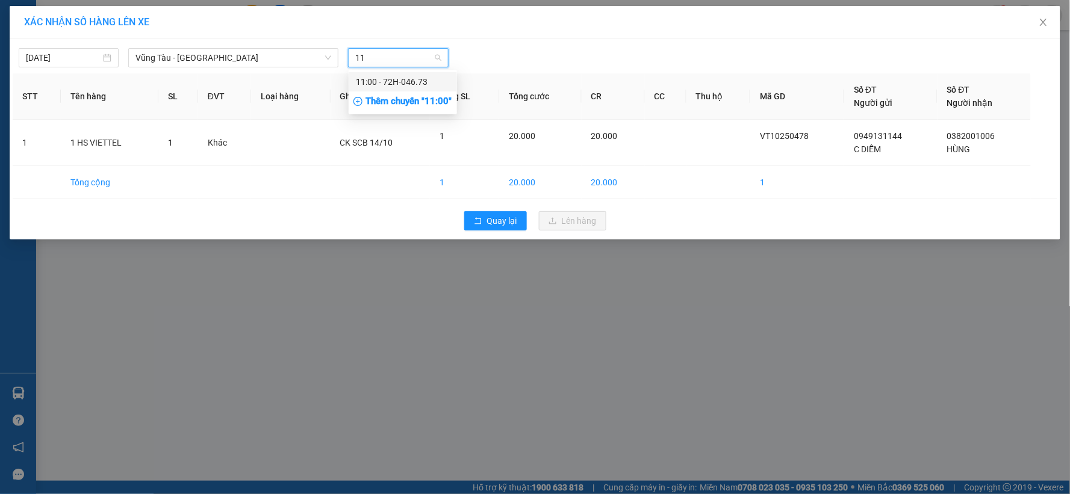
click at [397, 85] on div "11:00 - 72H-046.73" at bounding box center [403, 81] width 94 height 13
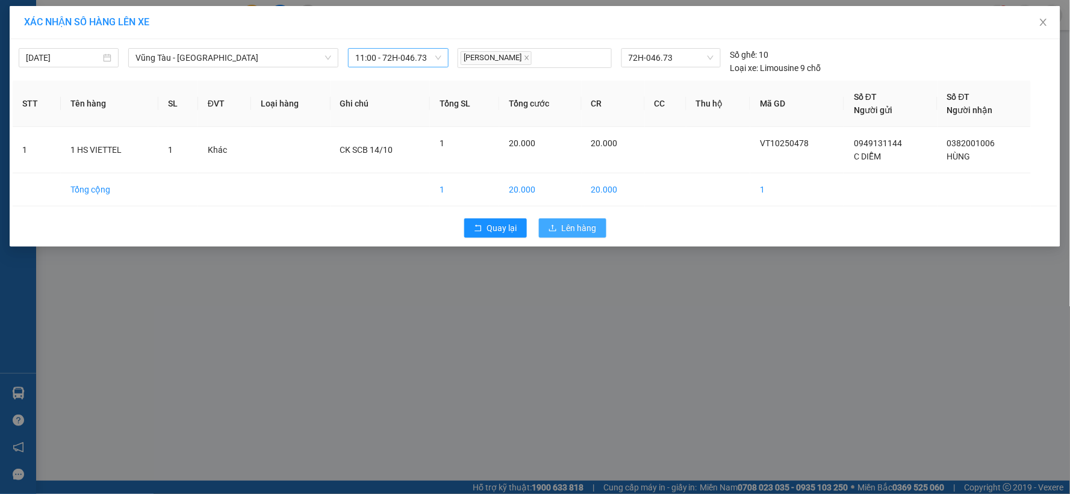
click at [564, 232] on span "Lên hàng" at bounding box center [579, 228] width 35 height 13
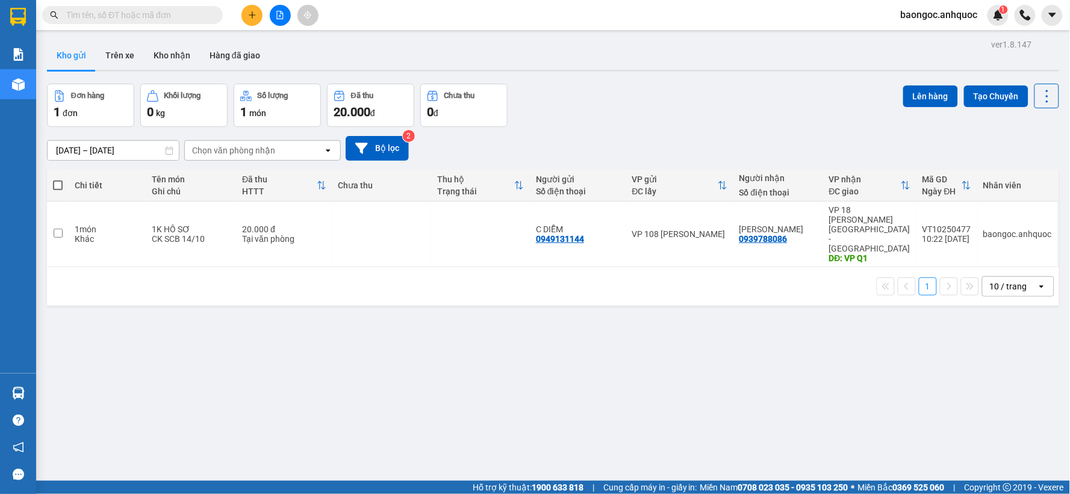
click at [278, 19] on icon "file-add" at bounding box center [280, 15] width 7 height 8
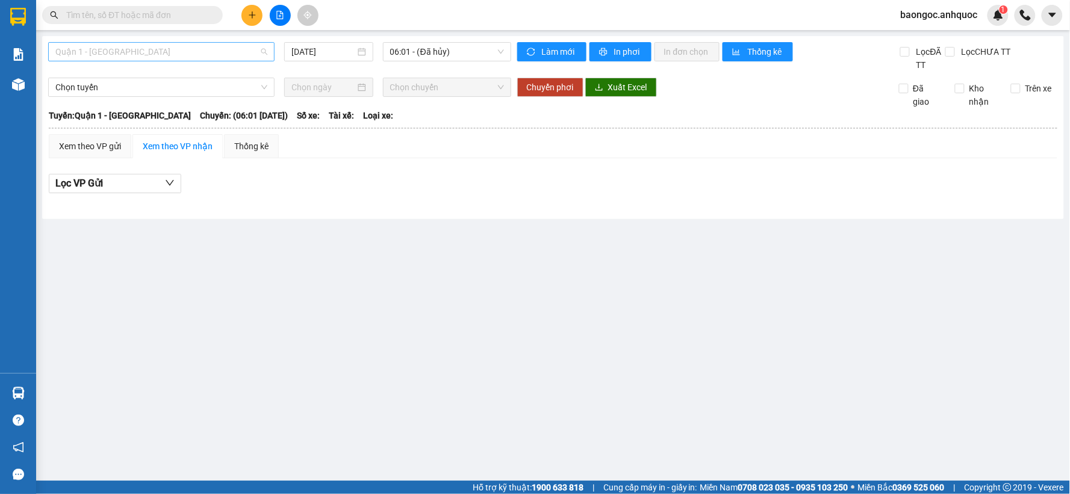
click at [182, 53] on span "Quận 1 - [GEOGRAPHIC_DATA]" at bounding box center [161, 52] width 212 height 18
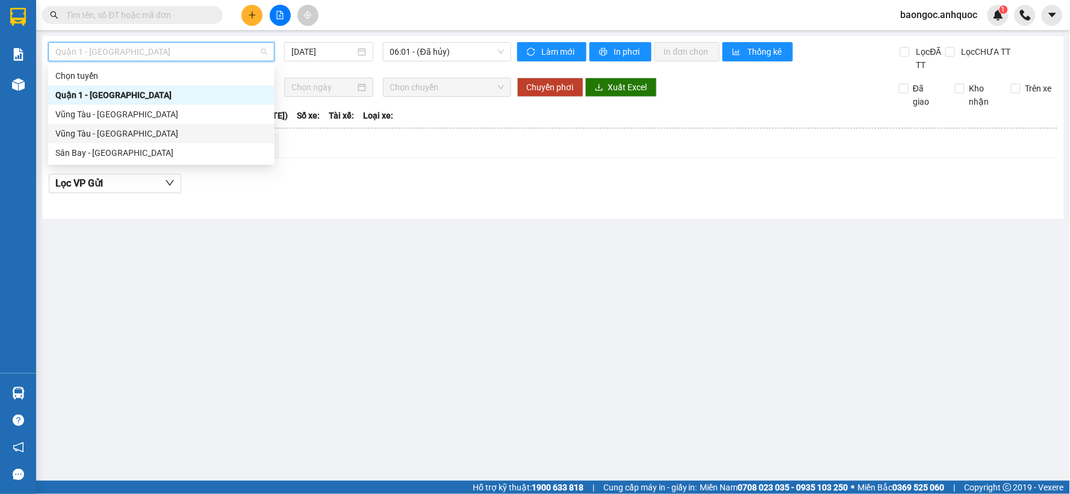
click at [125, 129] on div "Vũng Tàu - [GEOGRAPHIC_DATA]" at bounding box center [161, 133] width 212 height 13
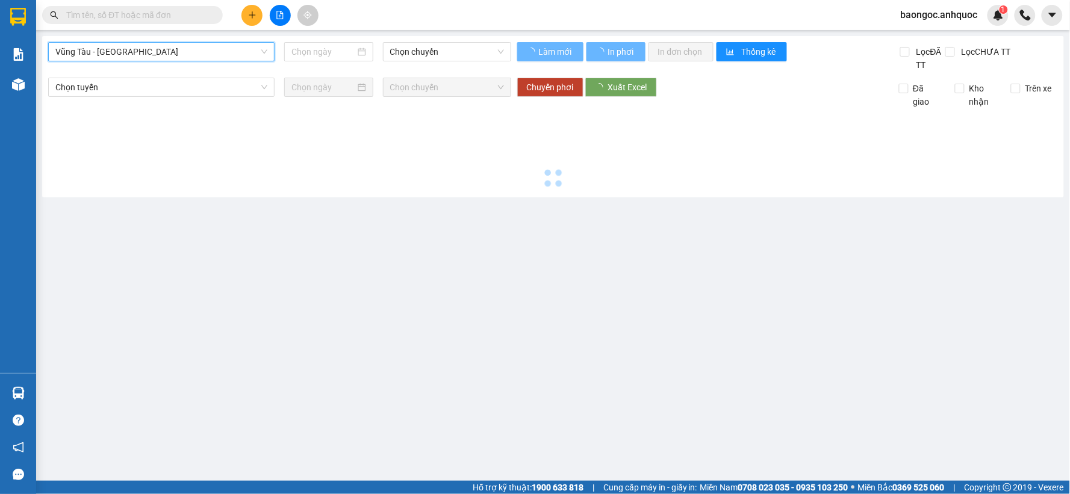
type input "[DATE]"
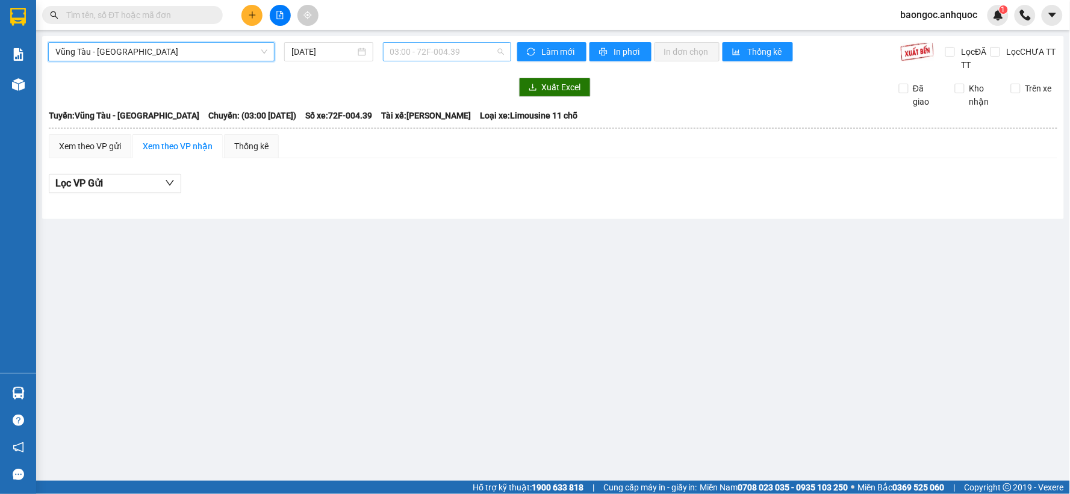
click at [443, 52] on span "03:00 - 72F-004.39" at bounding box center [447, 52] width 114 height 18
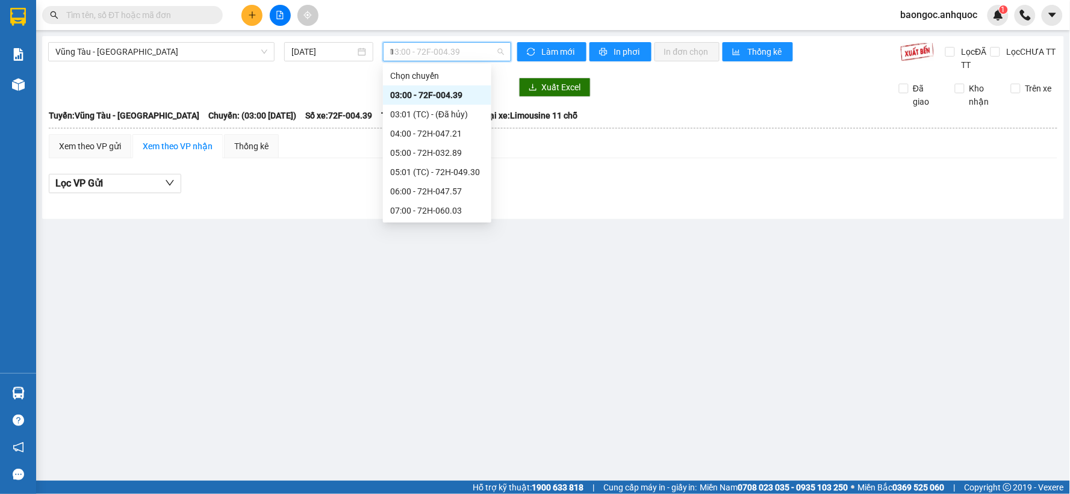
type input "11"
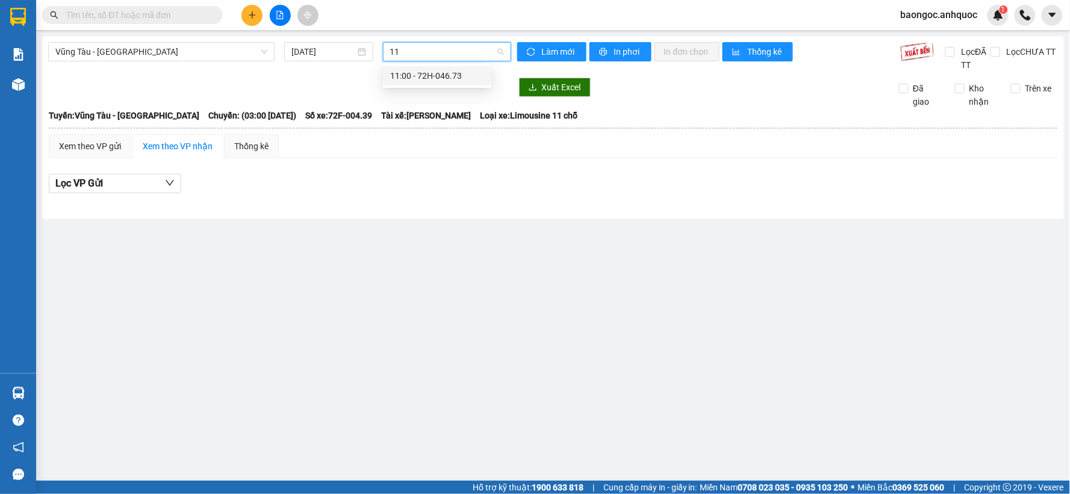
click at [440, 75] on div "11:00 - 72H-046.73" at bounding box center [437, 75] width 94 height 13
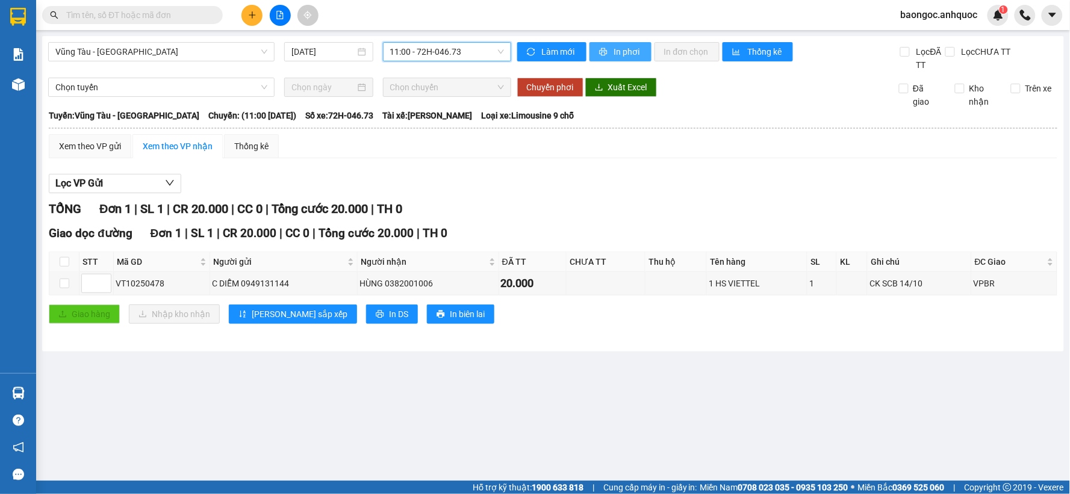
click at [640, 57] on span "In phơi" at bounding box center [628, 51] width 28 height 13
click at [251, 15] on icon "plus" at bounding box center [252, 14] width 7 height 1
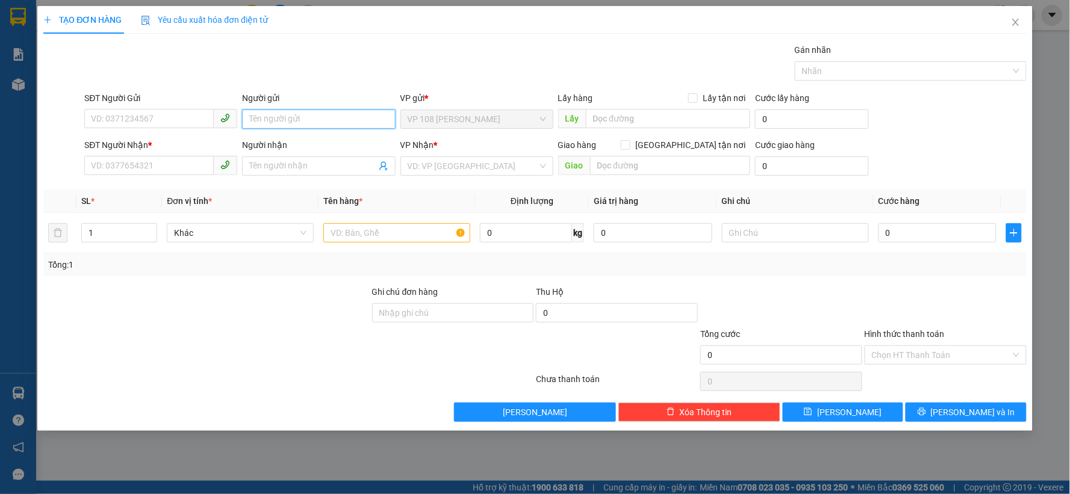
drag, startPoint x: 294, startPoint y: 123, endPoint x: 301, endPoint y: 119, distance: 8.1
click at [301, 119] on input "Người gửi" at bounding box center [318, 119] width 153 height 19
type input "SƠN"
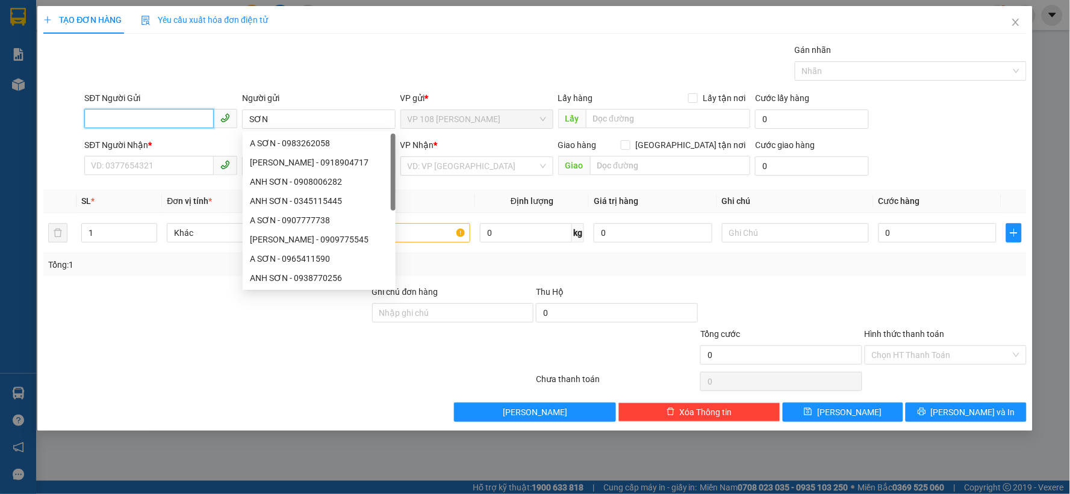
click at [166, 118] on input "SĐT Người Gửi" at bounding box center [148, 118] width 129 height 19
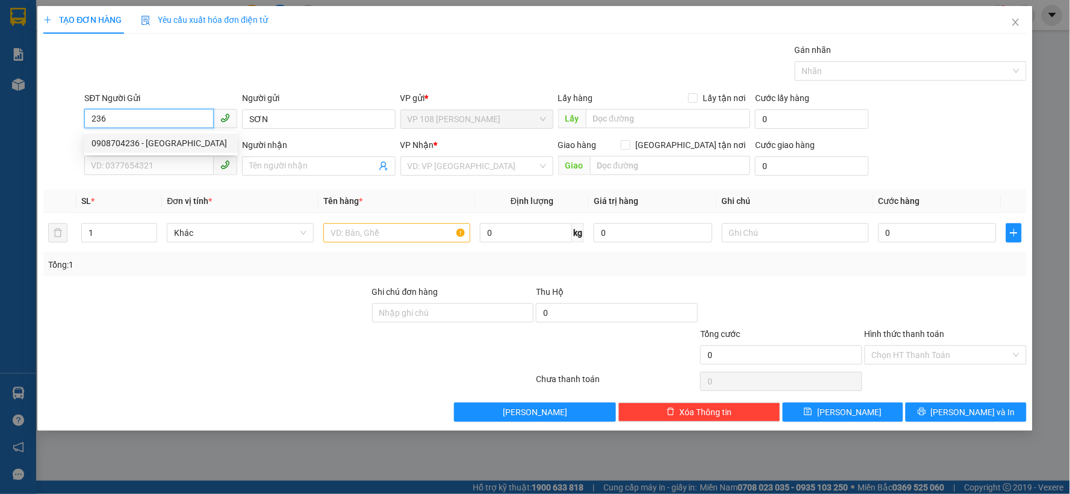
click at [161, 143] on div "0908704236 - [GEOGRAPHIC_DATA]" at bounding box center [161, 143] width 139 height 13
type input "0908704236"
type input "[PERSON_NAME]"
type input "0906807457"
type input "TÌNH"
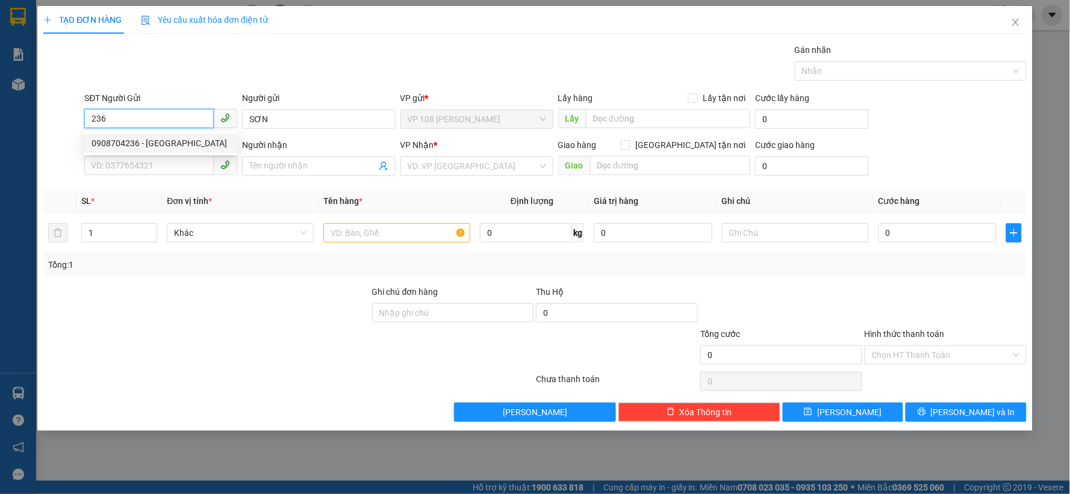
type input "VPNVT"
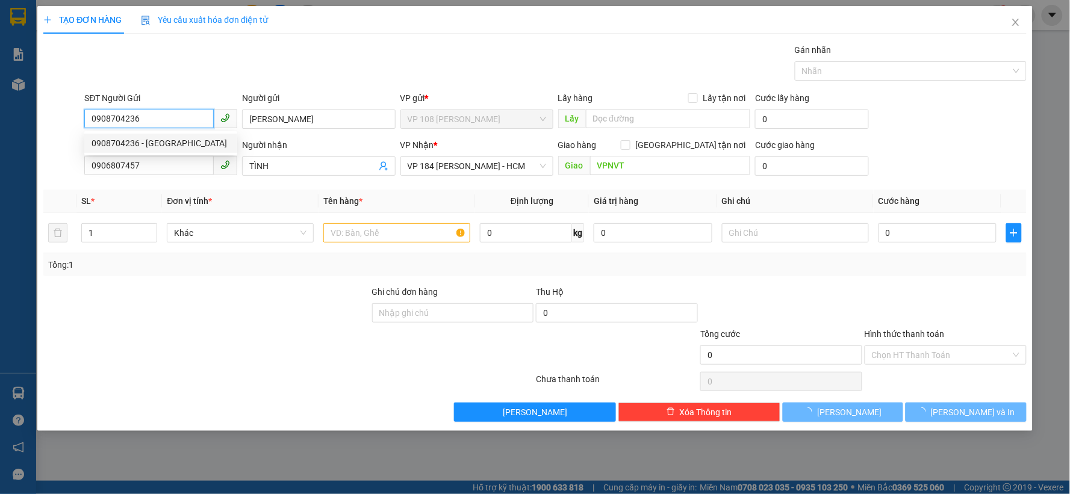
type input "20.000"
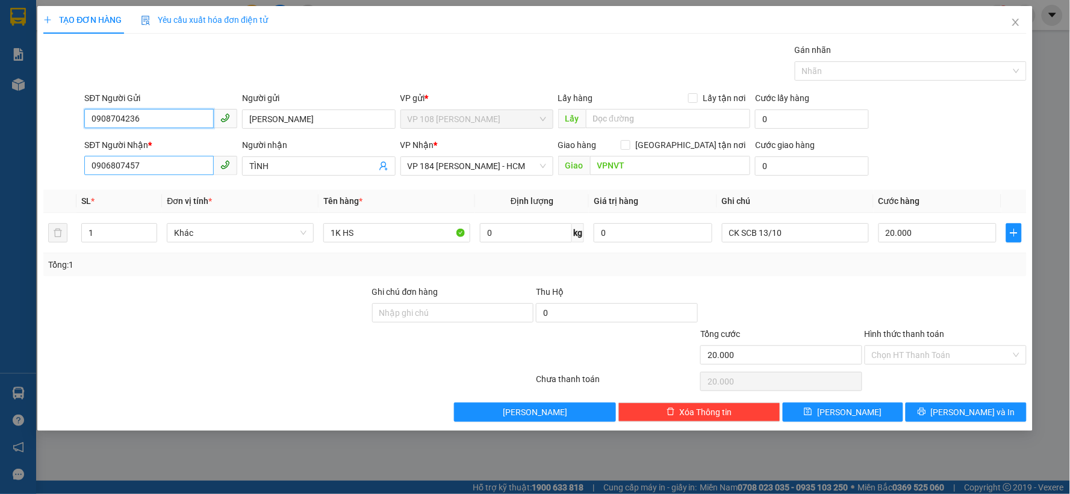
type input "0908704236"
drag, startPoint x: 175, startPoint y: 170, endPoint x: 52, endPoint y: 147, distance: 125.1
click at [20, 173] on div "TẠO ĐƠN HÀNG Yêu cầu xuất hóa đơn điện tử Transit Pickup Surcharge Ids Transit …" at bounding box center [535, 247] width 1070 height 494
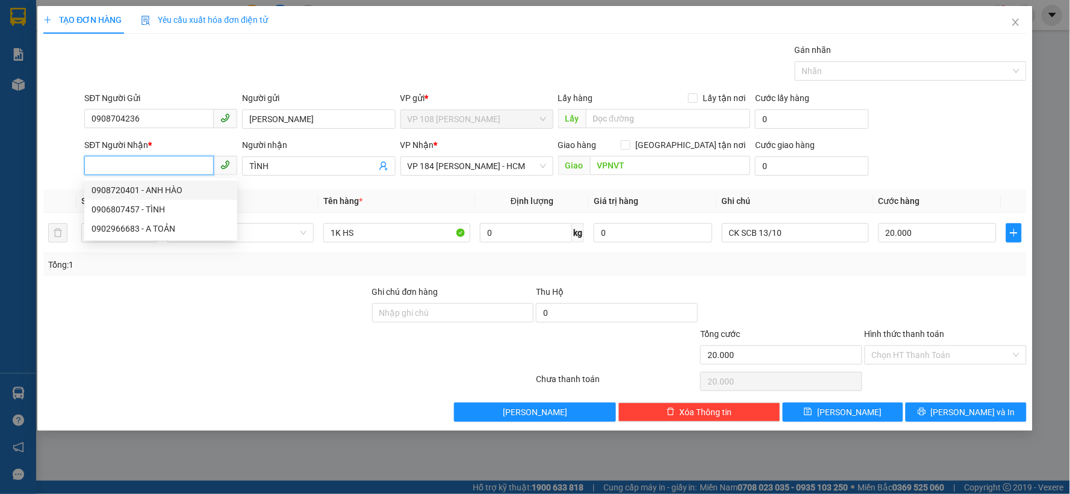
click at [142, 192] on div "0908720401 - ANH HÀO" at bounding box center [161, 190] width 139 height 13
type input "0908720401"
type input "ANH HÀO"
type input "VP 184 NVT"
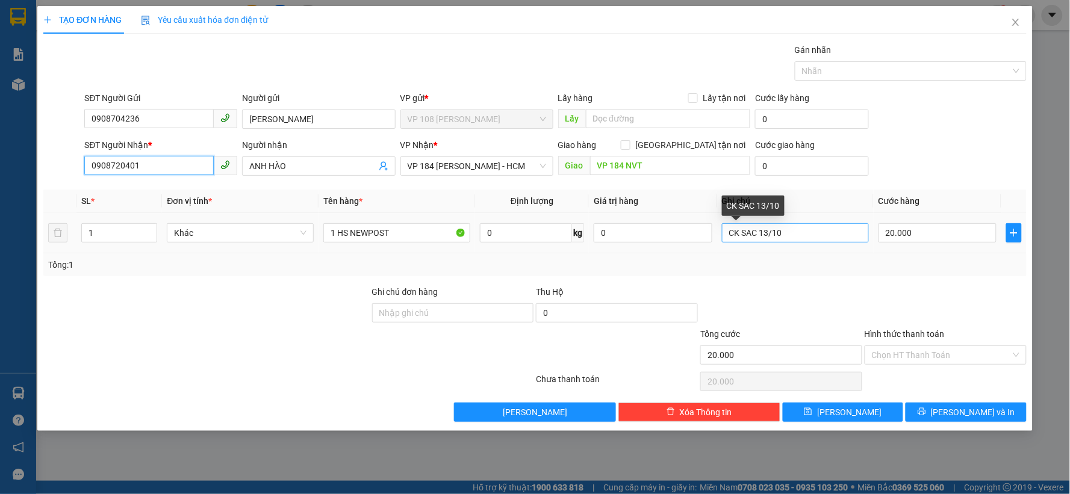
type input "0908720401"
drag, startPoint x: 801, startPoint y: 237, endPoint x: 708, endPoint y: 243, distance: 93.6
click at [708, 243] on tr "1 Khác 1 HS NEWPOST 0 kg 0 CK SAC 13/10 20.000" at bounding box center [534, 233] width 983 height 40
type input "CK SCB 14/10"
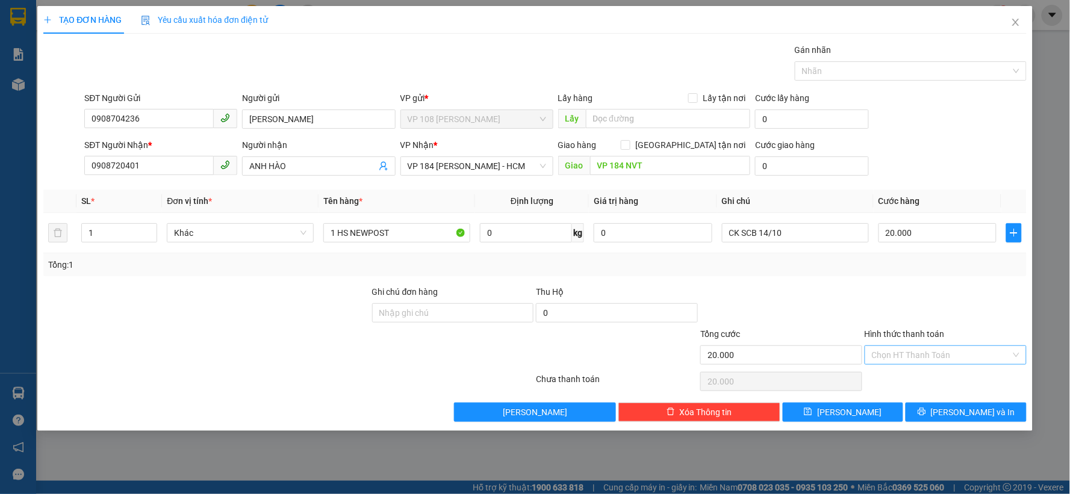
click at [930, 352] on input "Hình thức thanh toán" at bounding box center [941, 355] width 139 height 18
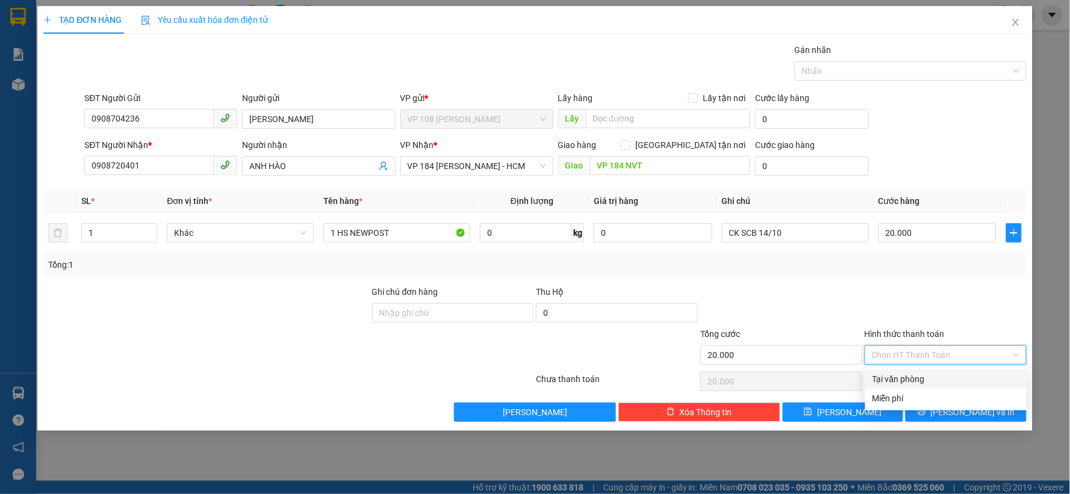
click at [912, 381] on div "Tại văn phòng" at bounding box center [947, 379] width 148 height 13
type input "0"
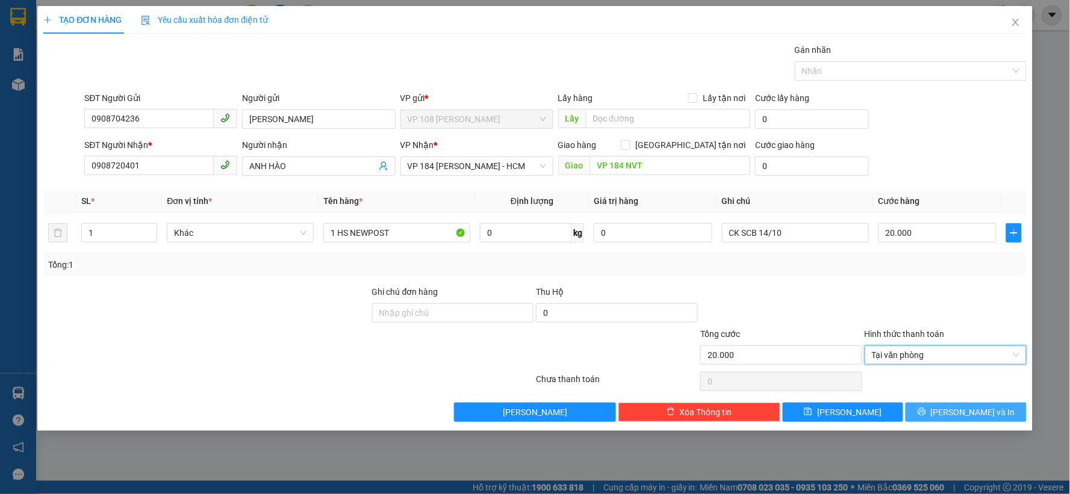
click at [933, 414] on button "[PERSON_NAME] và In" at bounding box center [966, 412] width 121 height 19
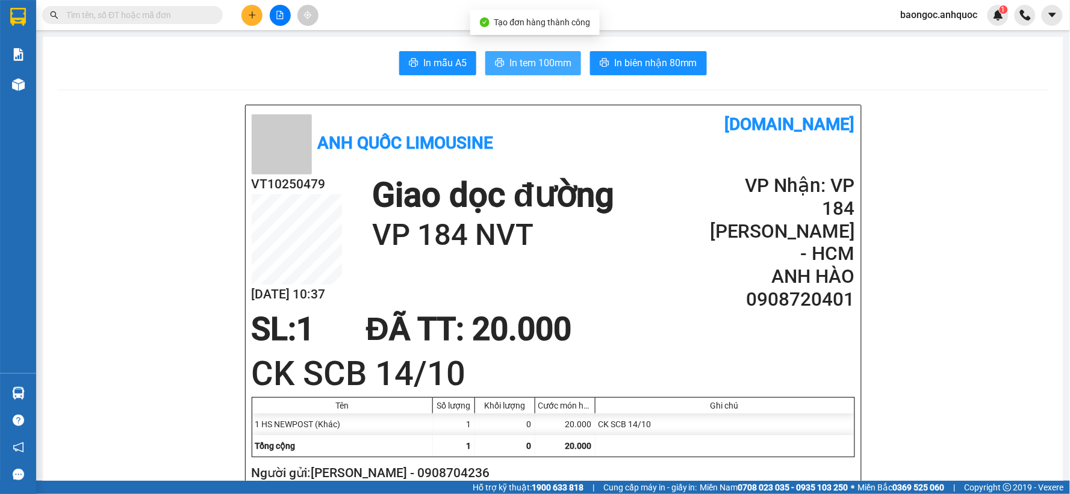
click at [544, 64] on span "In tem 100mm" at bounding box center [541, 62] width 62 height 15
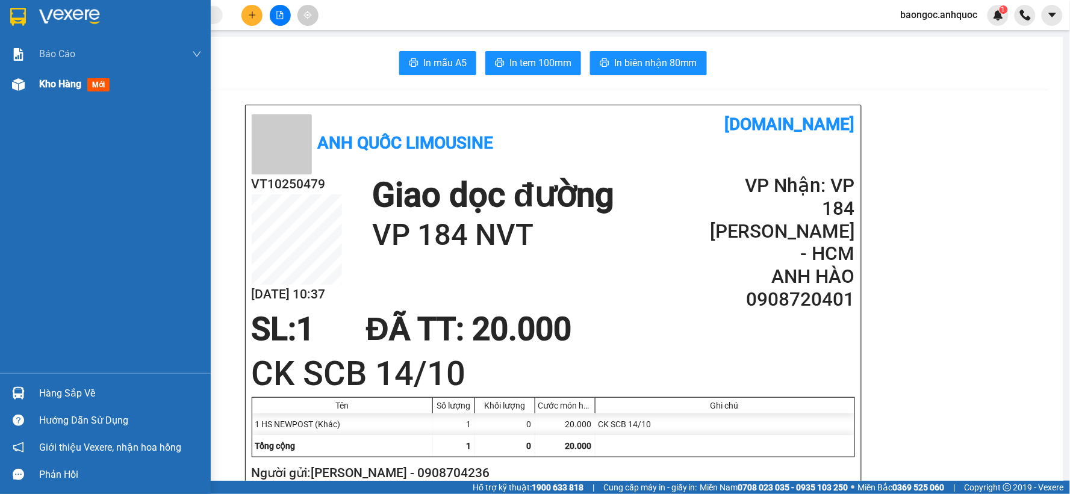
click at [43, 85] on span "Kho hàng" at bounding box center [60, 83] width 42 height 11
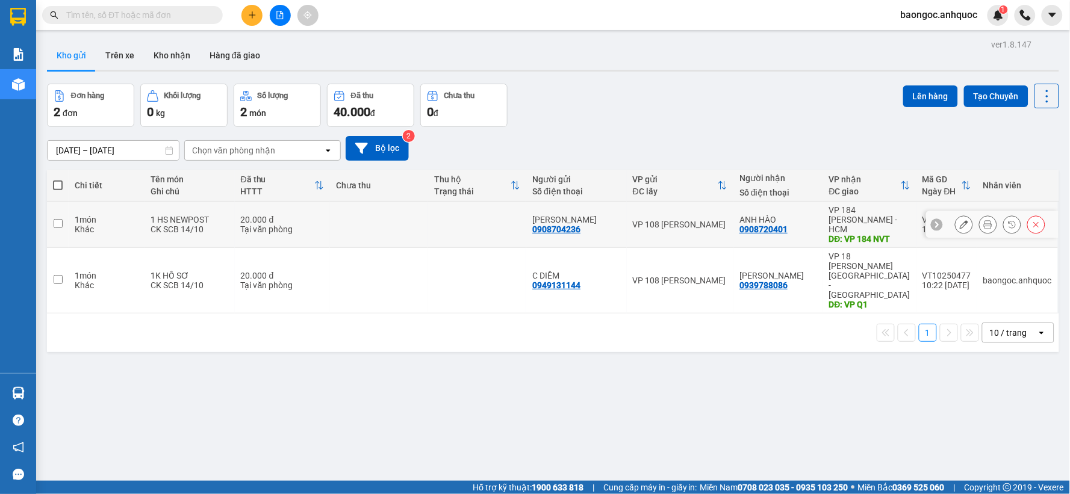
click at [57, 219] on input "checkbox" at bounding box center [58, 223] width 9 height 9
checkbox input "true"
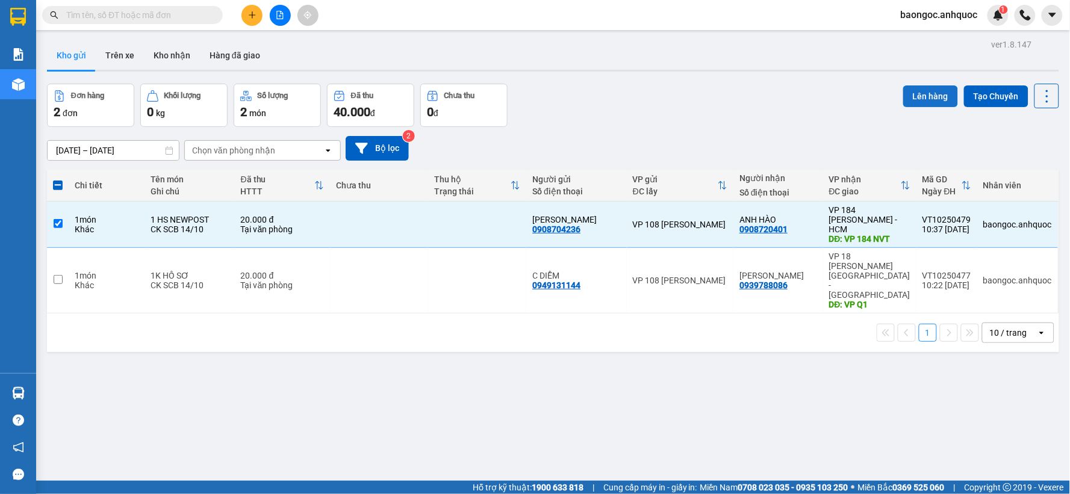
click at [921, 95] on button "Lên hàng" at bounding box center [930, 97] width 55 height 22
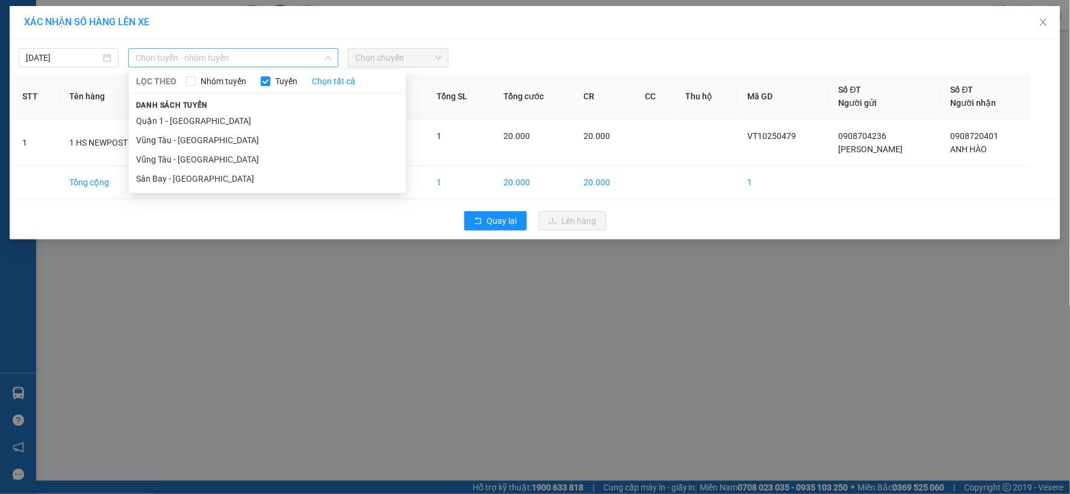
click at [155, 51] on span "Chọn tuyến - nhóm tuyến" at bounding box center [234, 58] width 196 height 18
click at [171, 154] on li "Vũng Tàu - [GEOGRAPHIC_DATA]" at bounding box center [267, 159] width 277 height 19
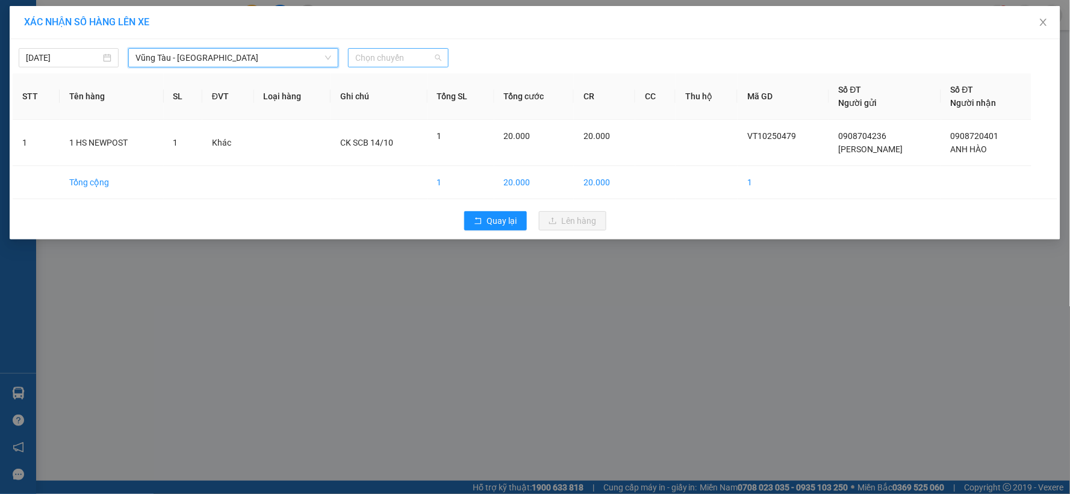
click at [387, 63] on span "Chọn chuyến" at bounding box center [398, 58] width 86 height 18
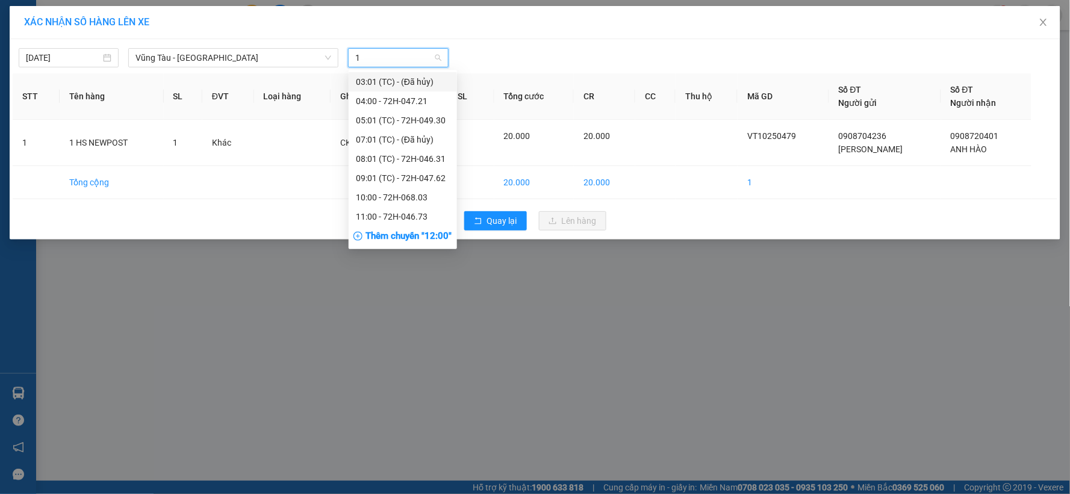
type input "11"
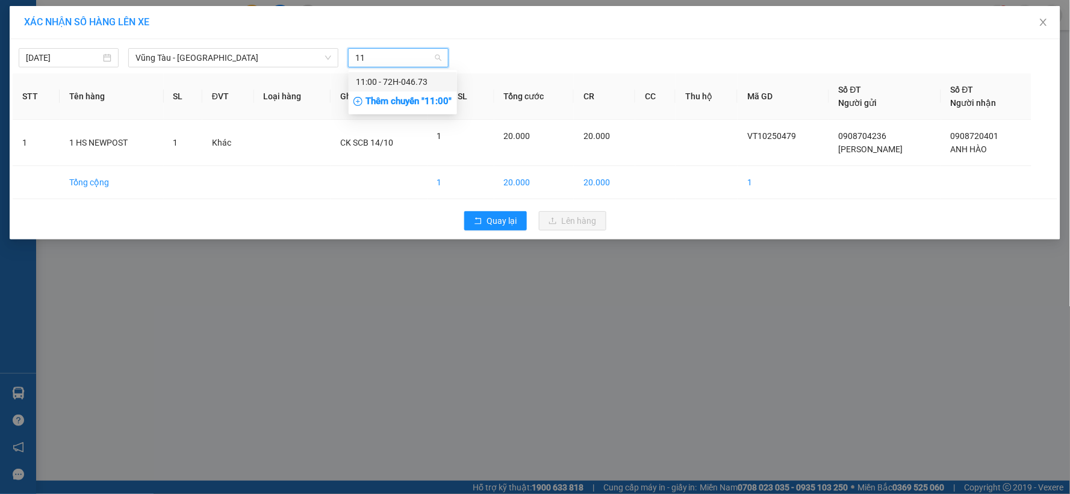
click at [393, 86] on div "11:00 - 72H-046.73" at bounding box center [403, 81] width 94 height 13
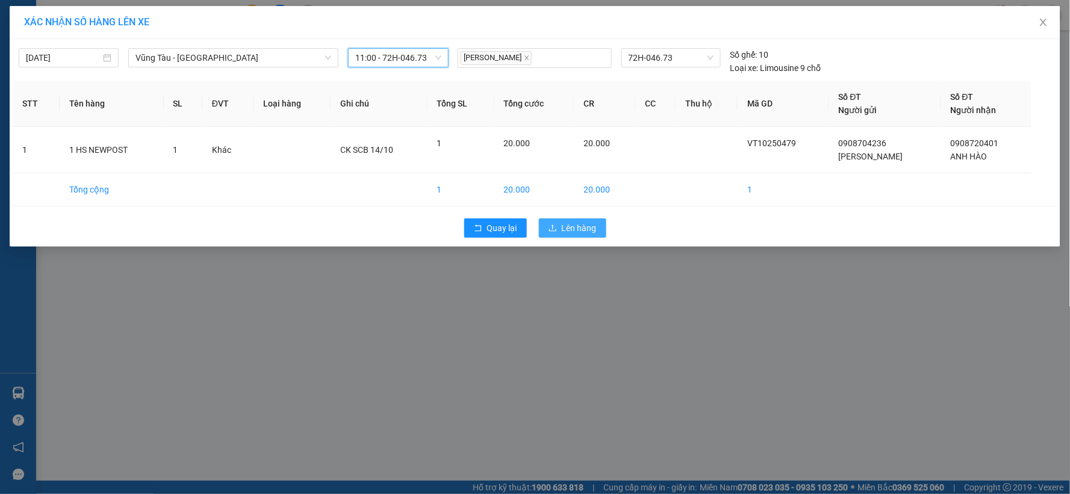
click at [575, 231] on span "Lên hàng" at bounding box center [579, 228] width 35 height 13
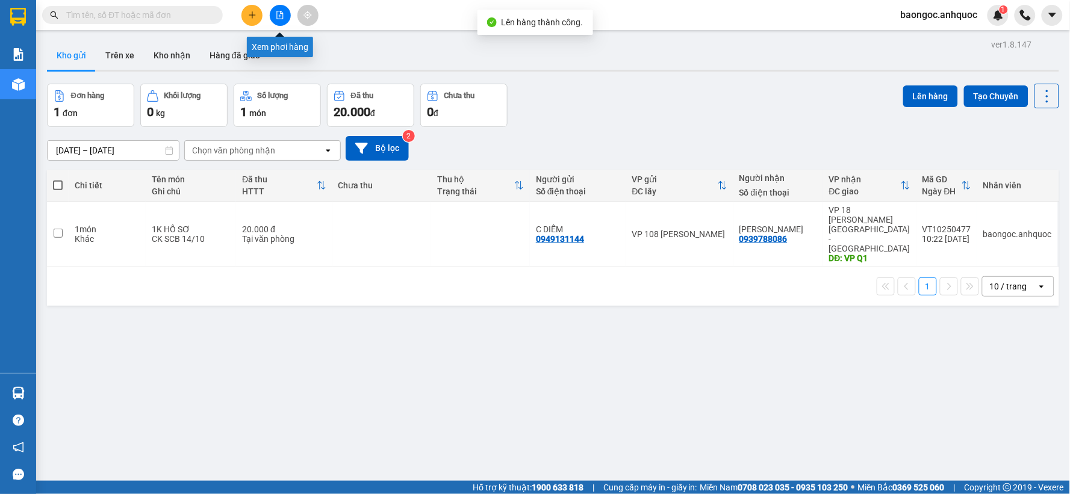
click at [275, 8] on button at bounding box center [280, 15] width 21 height 21
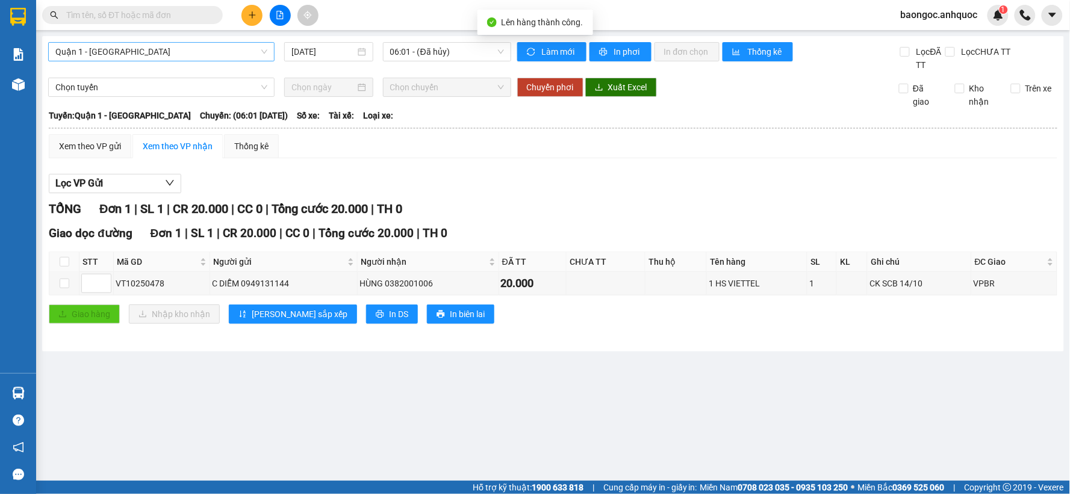
click at [164, 49] on span "Quận 1 - [GEOGRAPHIC_DATA]" at bounding box center [161, 52] width 212 height 18
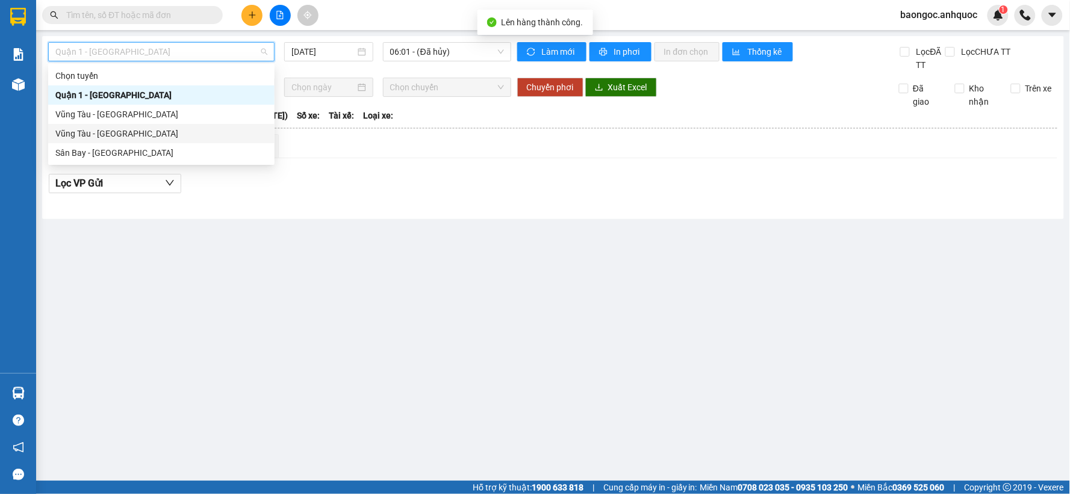
click at [134, 136] on div "Vũng Tàu - [GEOGRAPHIC_DATA]" at bounding box center [161, 133] width 212 height 13
type input "[DATE]"
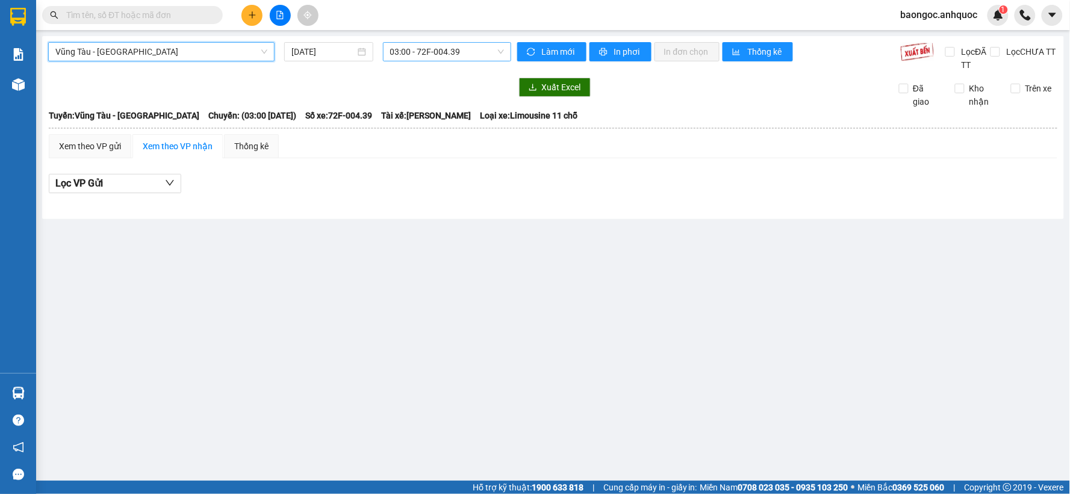
click at [414, 58] on span "03:00 - 72F-004.39" at bounding box center [447, 52] width 114 height 18
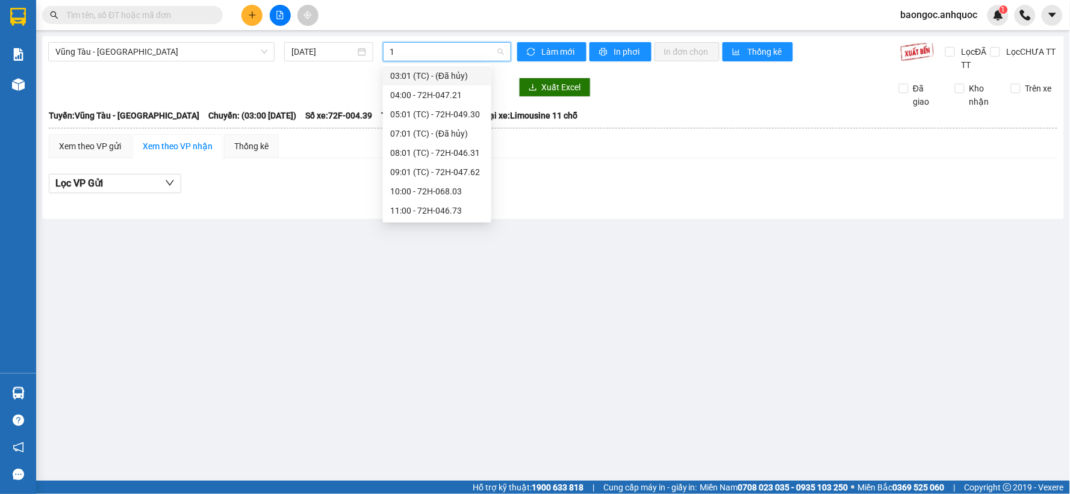
type input "11"
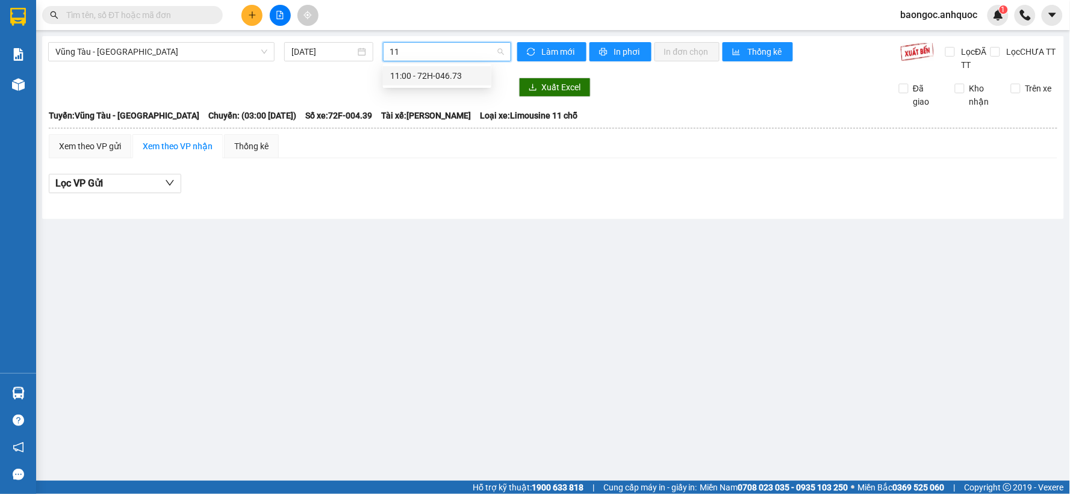
click at [441, 71] on div "11:00 - 72H-046.73" at bounding box center [437, 75] width 94 height 13
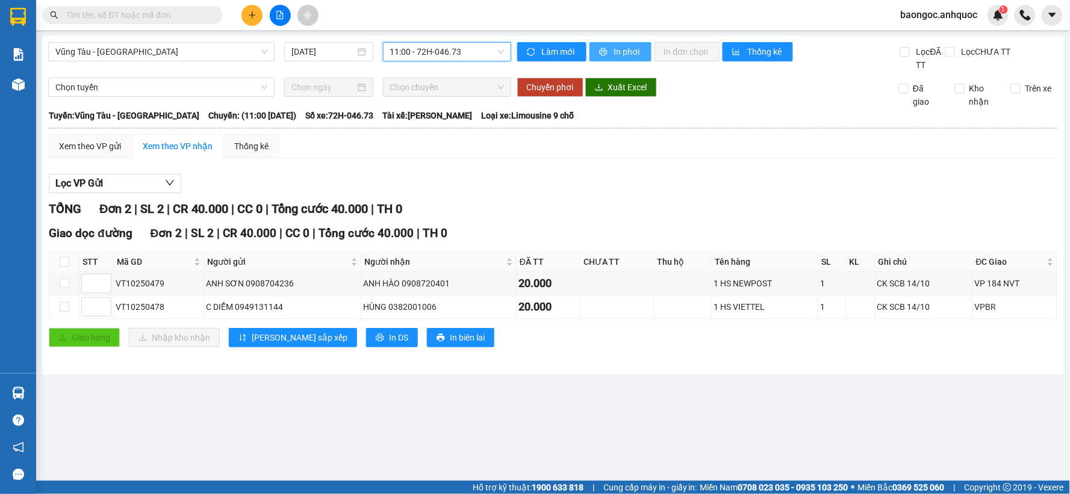
click at [625, 58] on span "In phơi" at bounding box center [628, 51] width 28 height 13
drag, startPoint x: 316, startPoint y: 287, endPoint x: 244, endPoint y: 289, distance: 71.7
click at [244, 289] on div "ANH SƠN 0908704236" at bounding box center [282, 283] width 153 height 13
copy div "0908704236"
drag, startPoint x: 164, startPoint y: 285, endPoint x: 111, endPoint y: 294, distance: 53.8
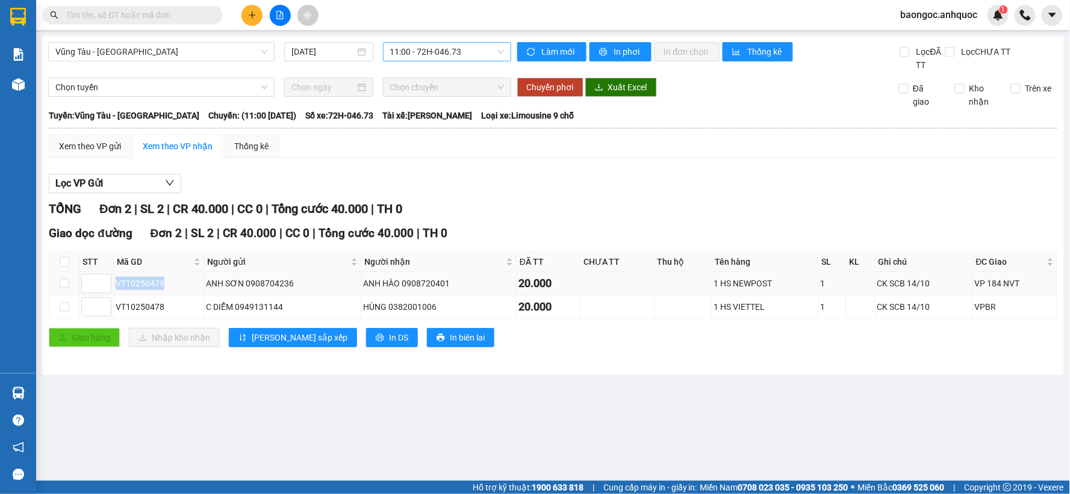
click at [113, 294] on tr "VT10250479 ANH SƠN 0908704236 ANH HÀO 0908720401 20.000 1 HS NEWPOST 1 CK SCB 1…" at bounding box center [553, 283] width 1008 height 23
copy tr "VT10250479"
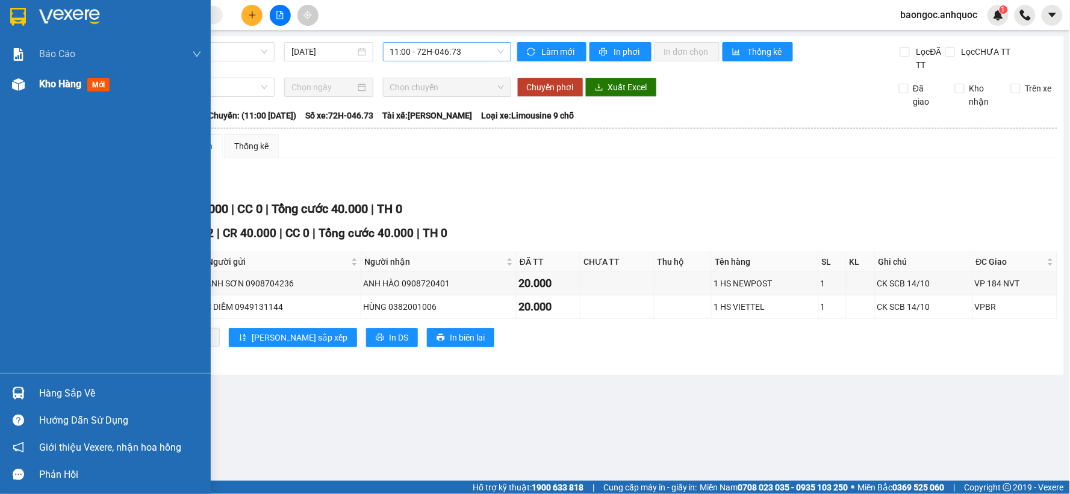
click at [49, 83] on span "Kho hàng" at bounding box center [60, 83] width 42 height 11
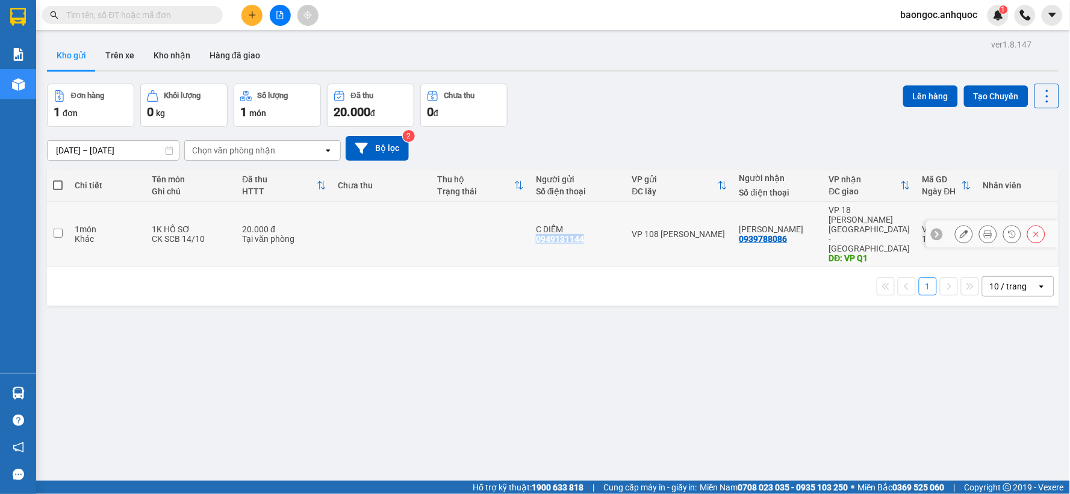
drag, startPoint x: 596, startPoint y: 226, endPoint x: 537, endPoint y: 228, distance: 59.0
click at [537, 228] on td "C DIỄM 0949131144" at bounding box center [578, 235] width 96 height 66
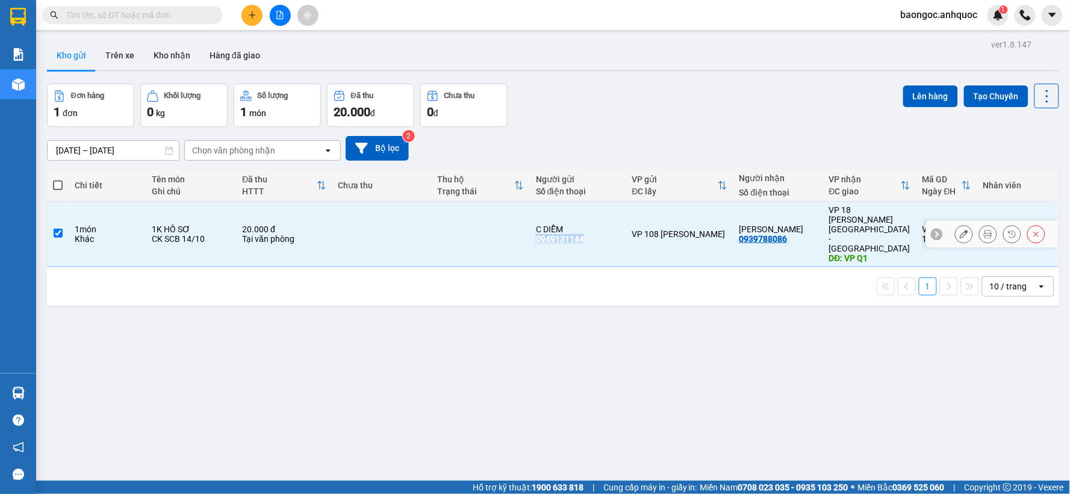
copy div "0949131144"
click at [933, 230] on icon at bounding box center [937, 234] width 8 height 8
drag, startPoint x: 918, startPoint y: 214, endPoint x: 965, endPoint y: 215, distance: 47.0
click at [965, 215] on td "VT10250477 10:22 [DATE]" at bounding box center [947, 235] width 61 height 66
checkbox input "false"
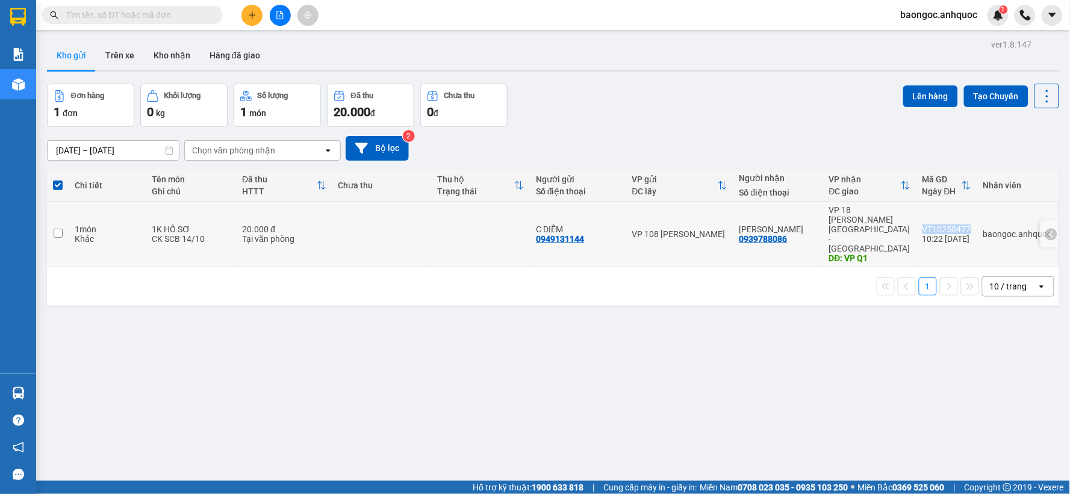
copy div "VT10250477"
click at [291, 13] on div at bounding box center [280, 15] width 90 height 21
click at [287, 17] on button at bounding box center [280, 15] width 21 height 21
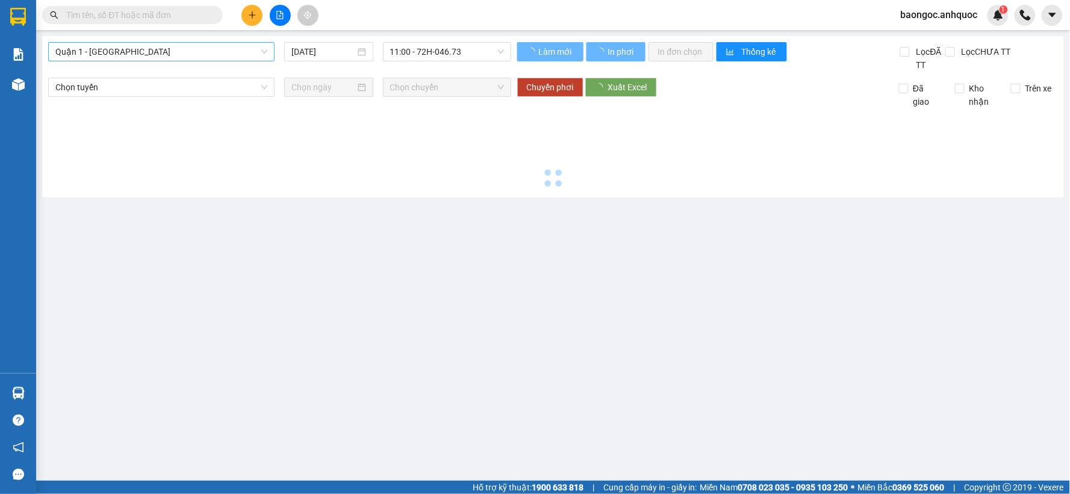
click at [202, 52] on span "Quận 1 - [GEOGRAPHIC_DATA]" at bounding box center [161, 52] width 212 height 18
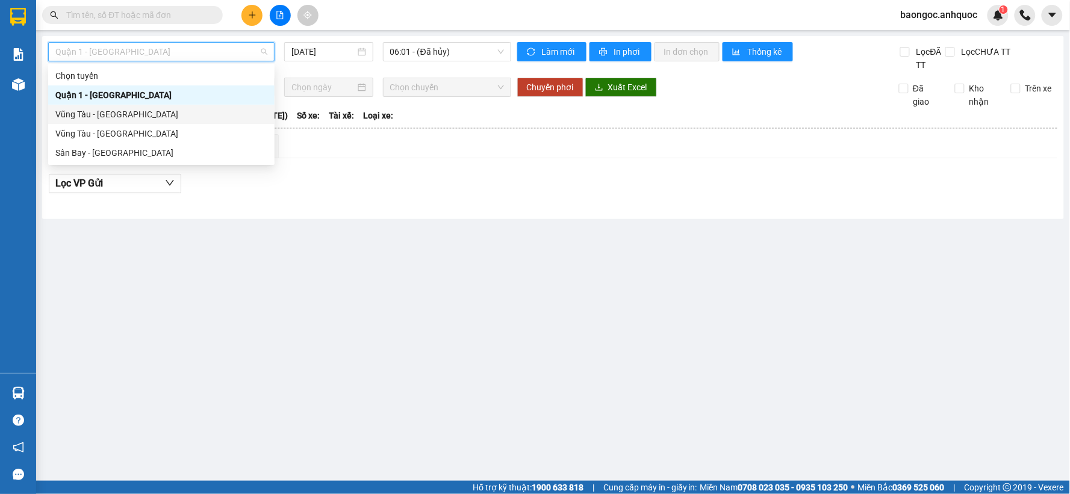
click at [140, 109] on div "Vũng Tàu - [GEOGRAPHIC_DATA]" at bounding box center [161, 114] width 212 height 13
type input "[DATE]"
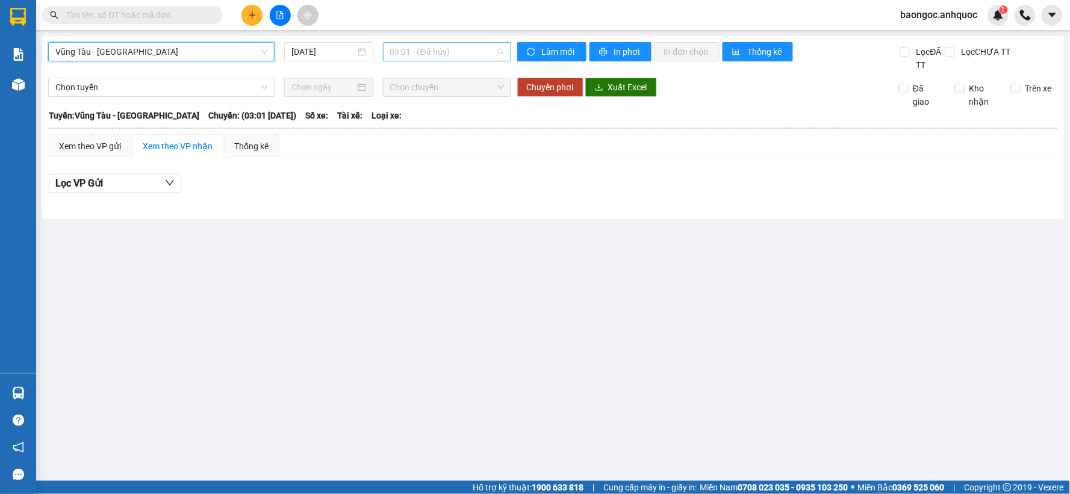
click at [425, 57] on span "03:01 - (Đã hủy)" at bounding box center [447, 52] width 114 height 18
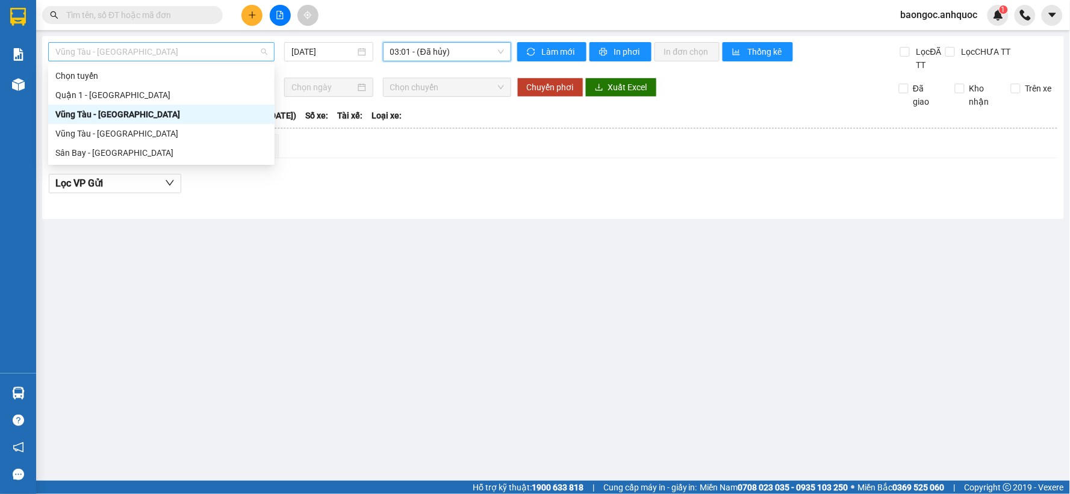
click at [211, 52] on span "Vũng Tàu - [GEOGRAPHIC_DATA]" at bounding box center [161, 52] width 212 height 18
drag, startPoint x: 127, startPoint y: 129, endPoint x: 399, endPoint y: 77, distance: 276.5
click at [129, 129] on div "Vũng Tàu - [GEOGRAPHIC_DATA]" at bounding box center [161, 133] width 212 height 13
type input "[DATE]"
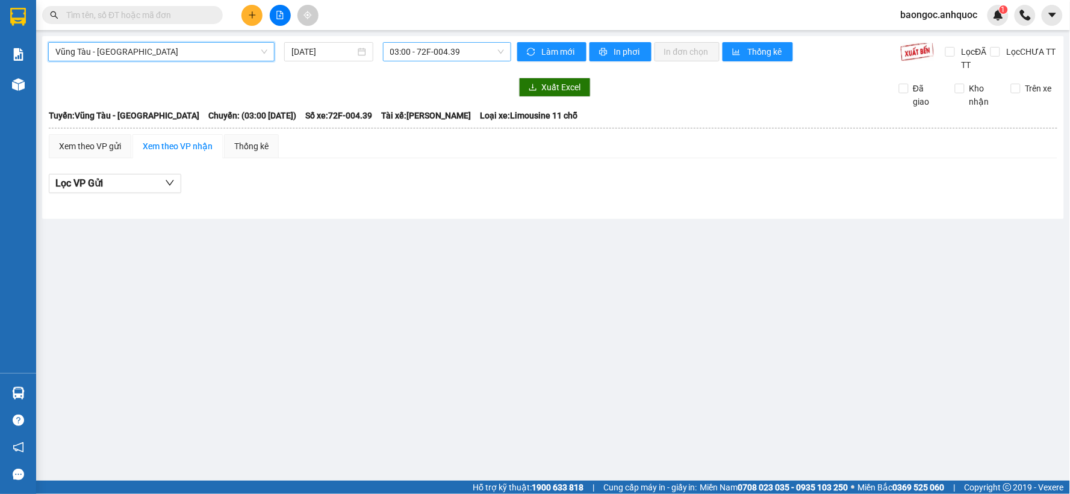
click at [432, 55] on span "03:00 - 72F-004.39" at bounding box center [447, 52] width 114 height 18
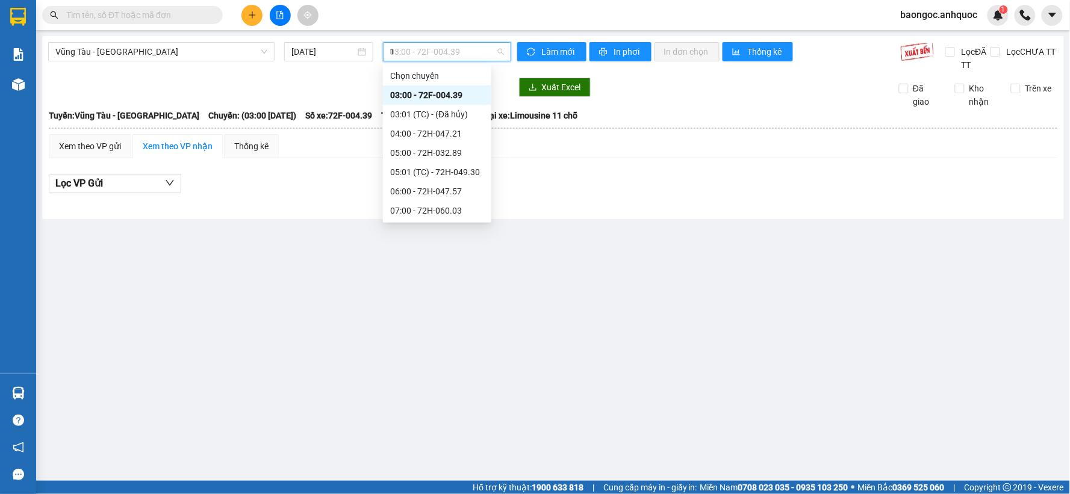
type input "11"
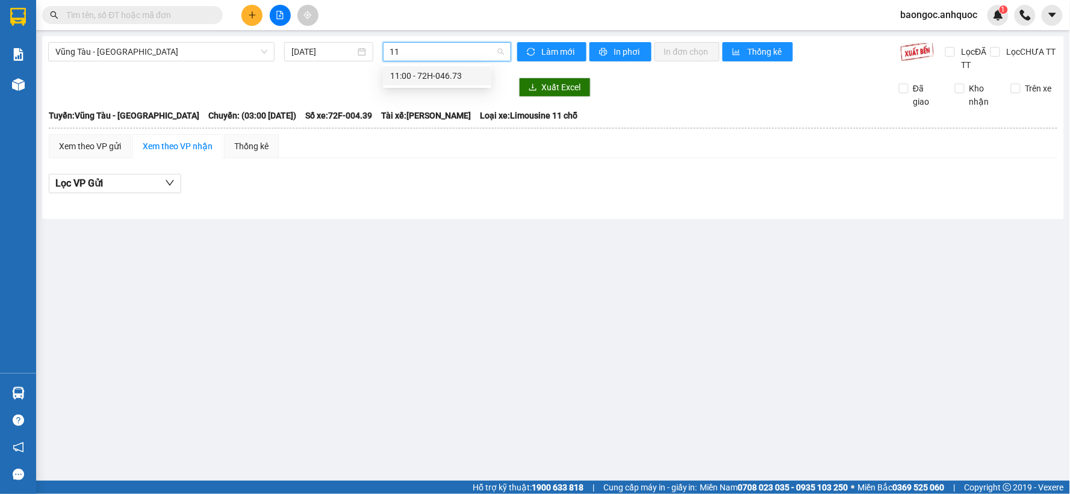
click at [438, 73] on div "11:00 - 72H-046.73" at bounding box center [437, 75] width 94 height 13
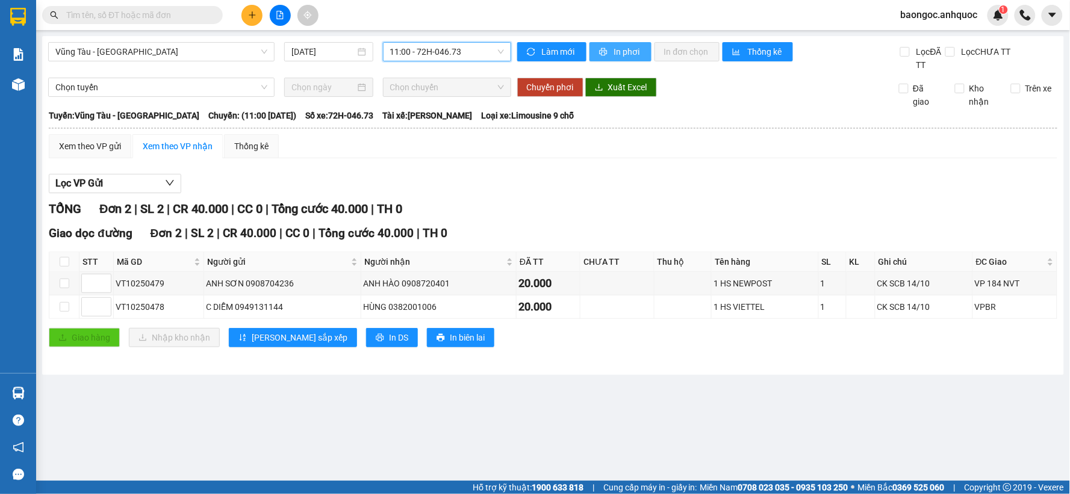
click at [633, 60] on button "In phơi" at bounding box center [621, 51] width 62 height 19
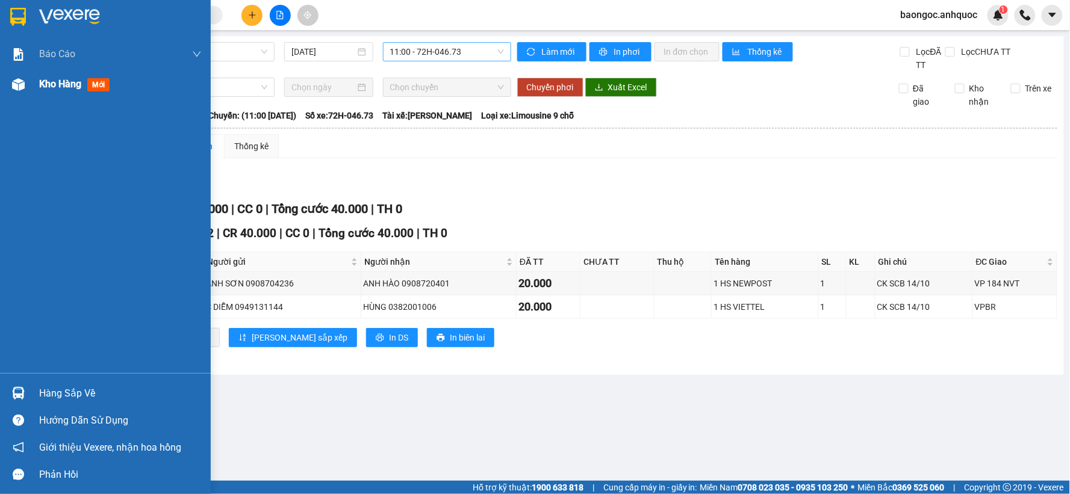
click at [52, 84] on span "Kho hàng" at bounding box center [60, 83] width 42 height 11
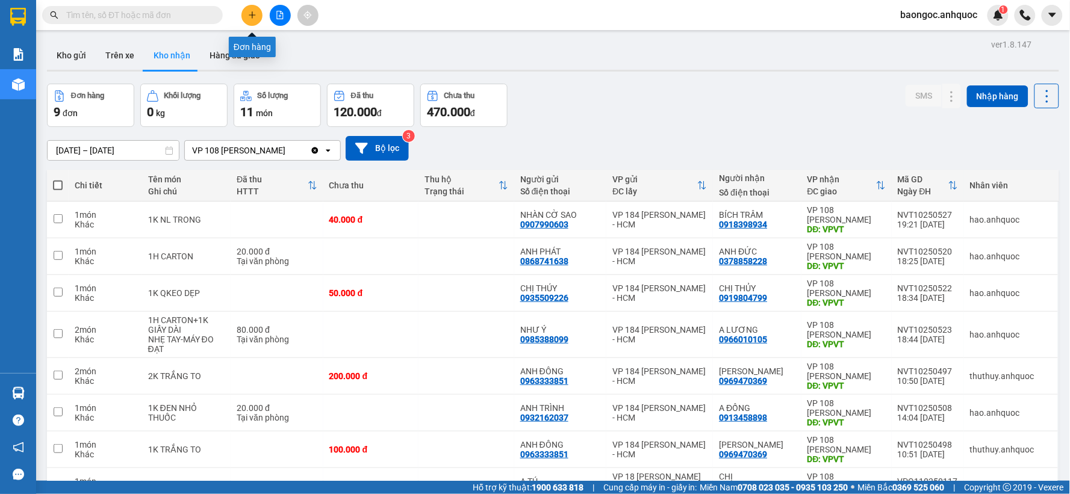
click at [253, 14] on icon "plus" at bounding box center [252, 15] width 8 height 8
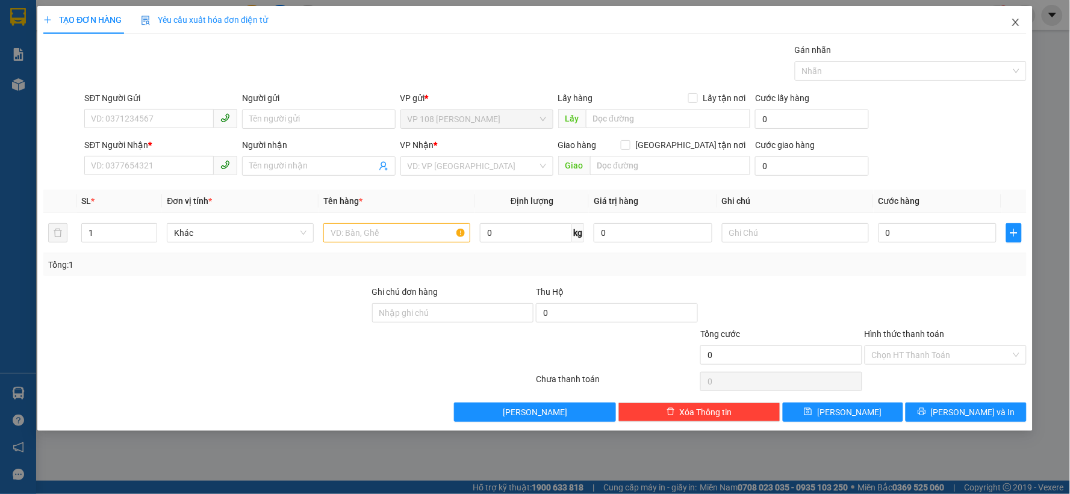
click at [1017, 22] on icon "close" at bounding box center [1015, 22] width 7 height 7
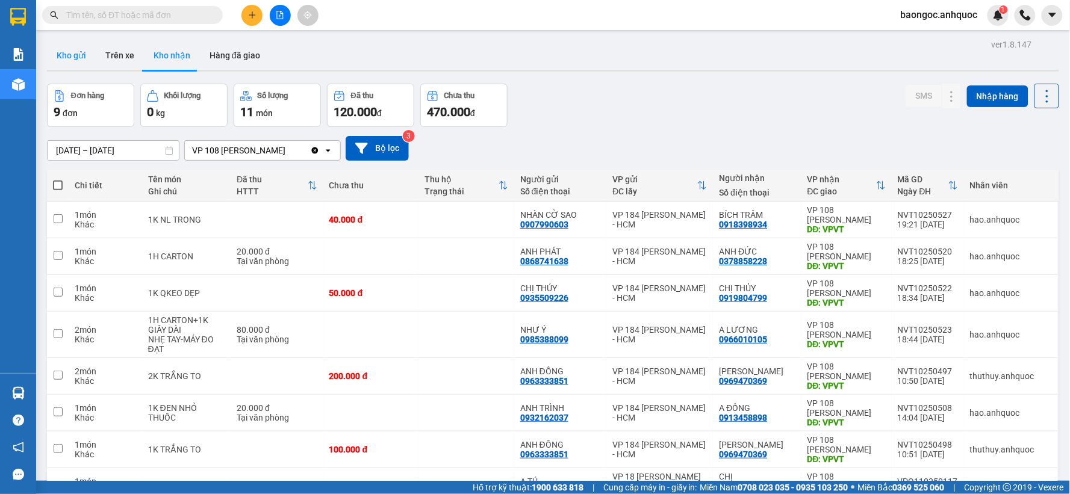
click at [69, 51] on button "Kho gửi" at bounding box center [71, 55] width 49 height 29
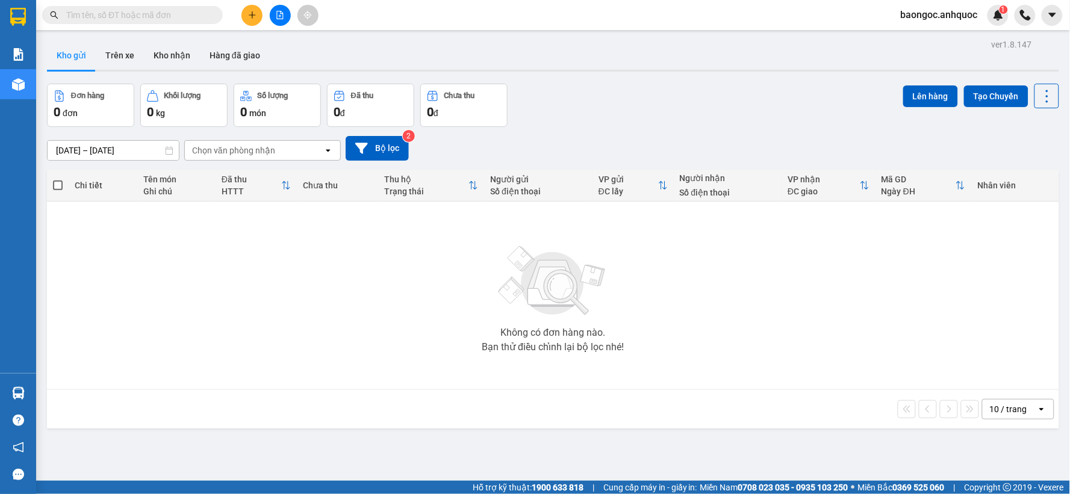
click at [248, 13] on icon "plus" at bounding box center [252, 15] width 8 height 8
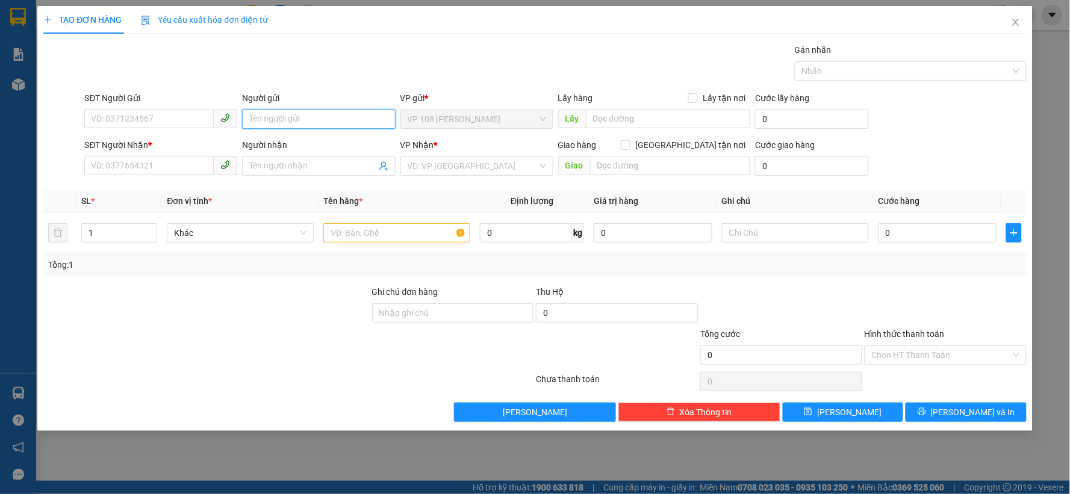
click at [269, 112] on input "Người gửi" at bounding box center [318, 119] width 153 height 19
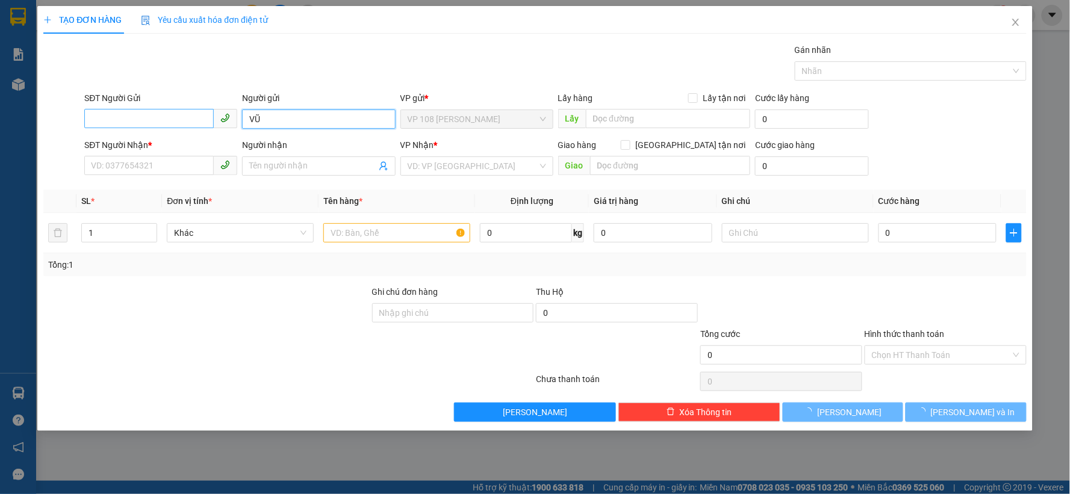
type input "VŨ"
click at [177, 118] on input "SĐT Người Gửi" at bounding box center [148, 118] width 129 height 19
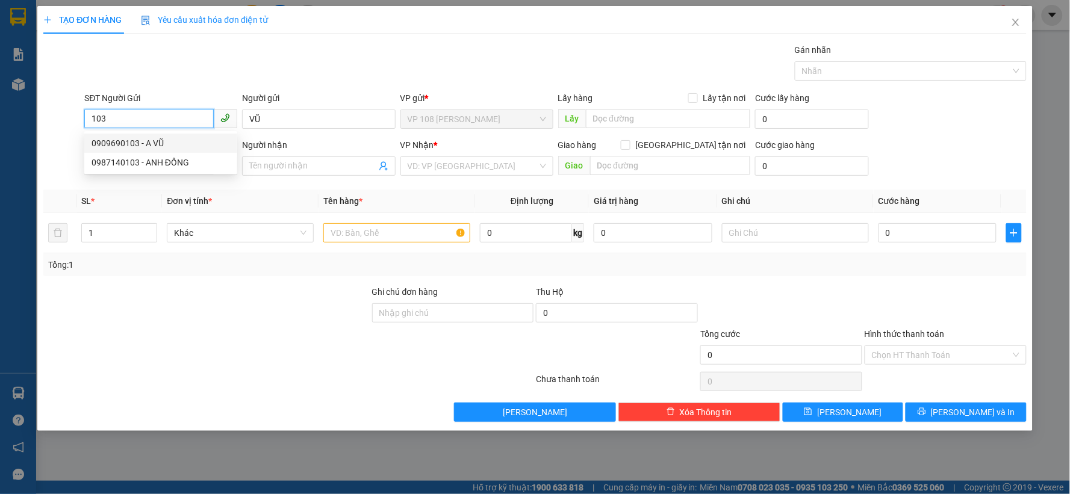
click at [170, 142] on div "0909690103 - A VŨ" at bounding box center [161, 143] width 139 height 13
type input "0909690103"
type input "A VŨ"
type input "0903819411"
type input "[PERSON_NAME]"
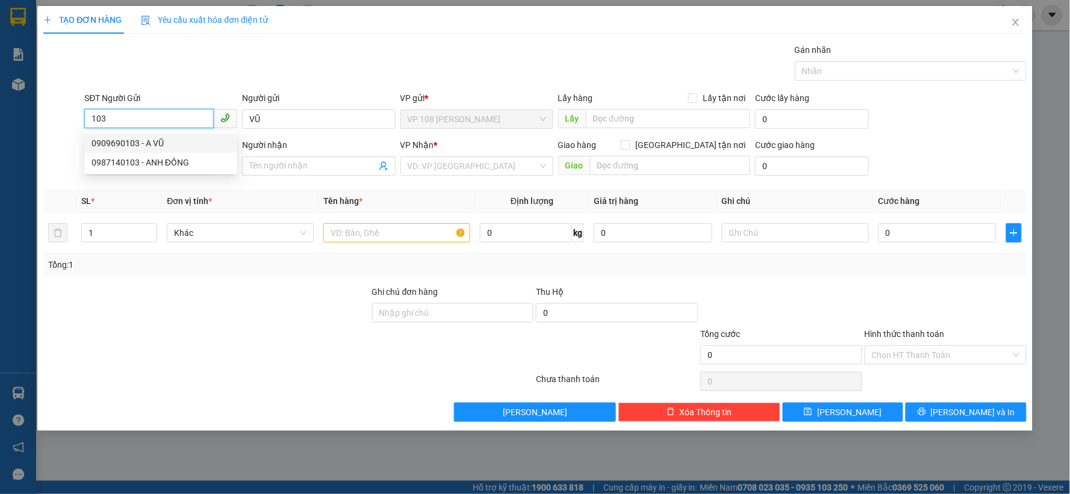
type input "VPQ1"
type input "CK SCB 13/10"
type input "40.000"
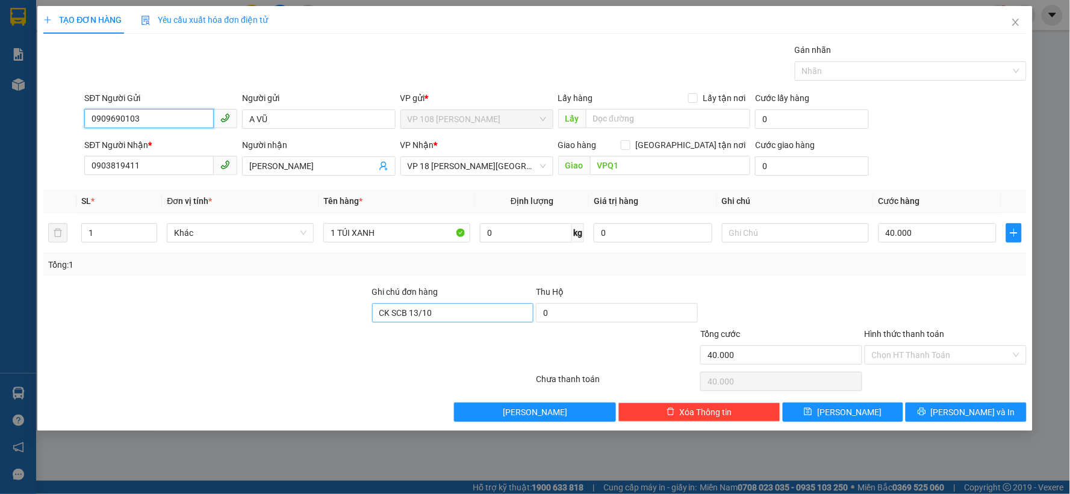
type input "0909690103"
drag, startPoint x: 469, startPoint y: 310, endPoint x: 308, endPoint y: 326, distance: 161.0
click at [308, 326] on div "Ghi chú đơn hàng CK SCB 13/10 Thu Hộ 0" at bounding box center [535, 306] width 986 height 42
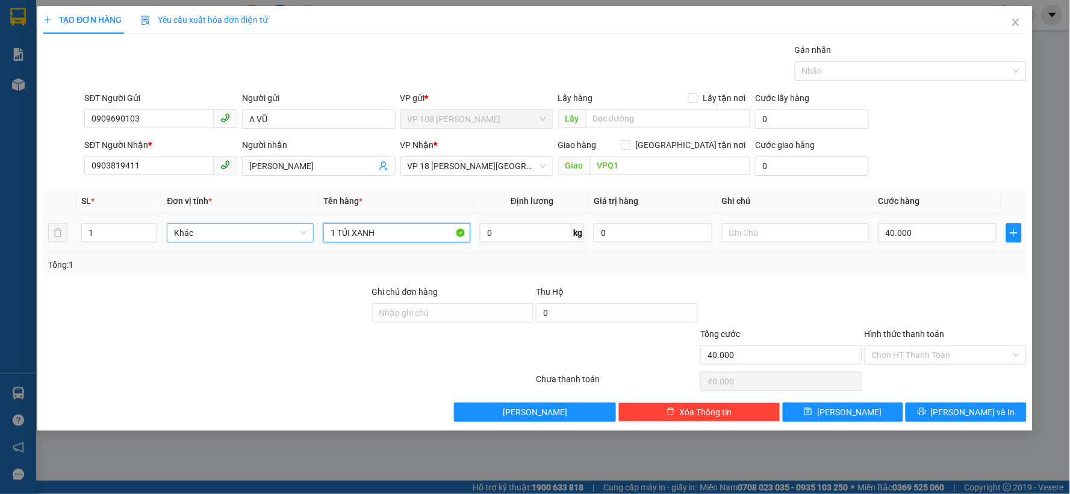
drag, startPoint x: 390, startPoint y: 241, endPoint x: 277, endPoint y: 231, distance: 113.7
click at [277, 231] on tr "1 Khác 1 TÚI XANH 0 kg 0 40.000" at bounding box center [534, 233] width 983 height 40
type input "1K NIKONG"
type input "3"
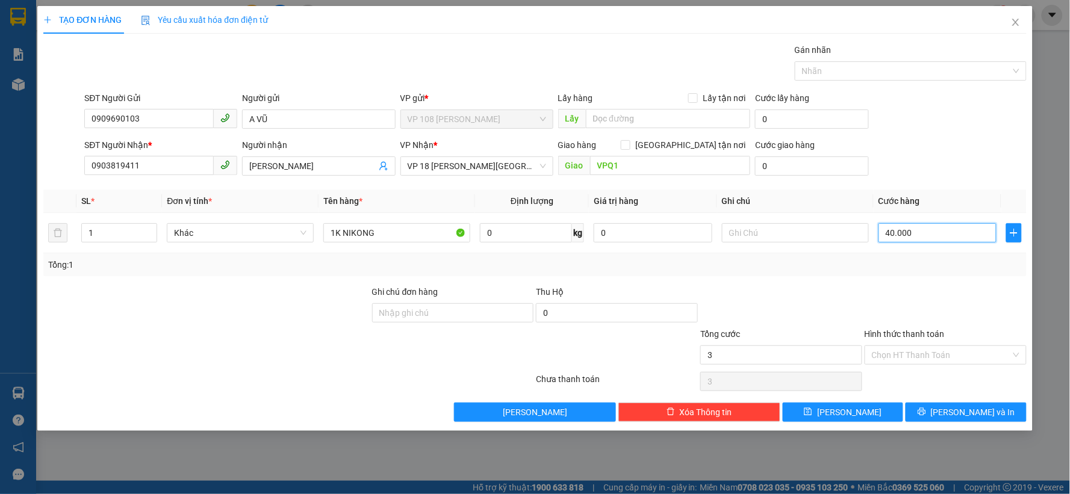
type input "3"
type input "30"
type input "300"
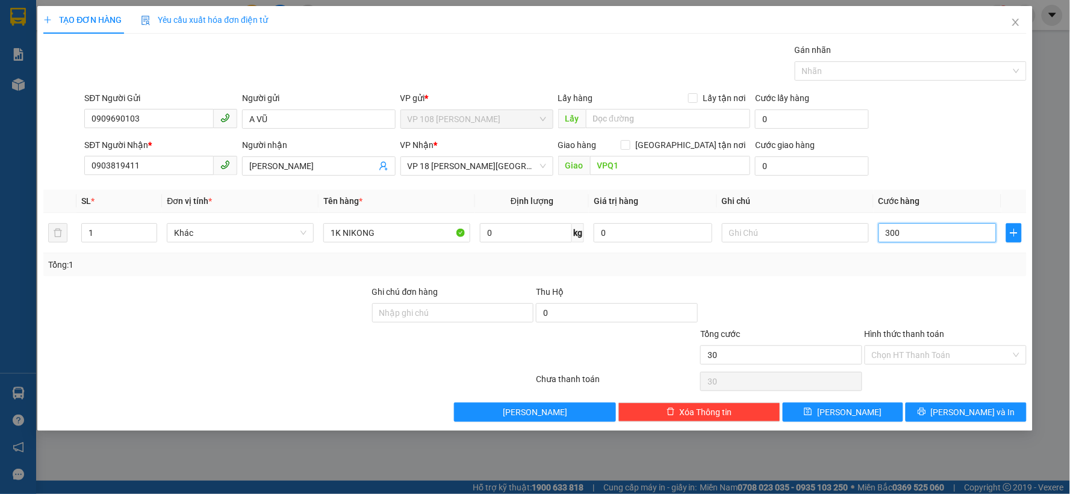
type input "300"
type input "3.000"
type input "30.000"
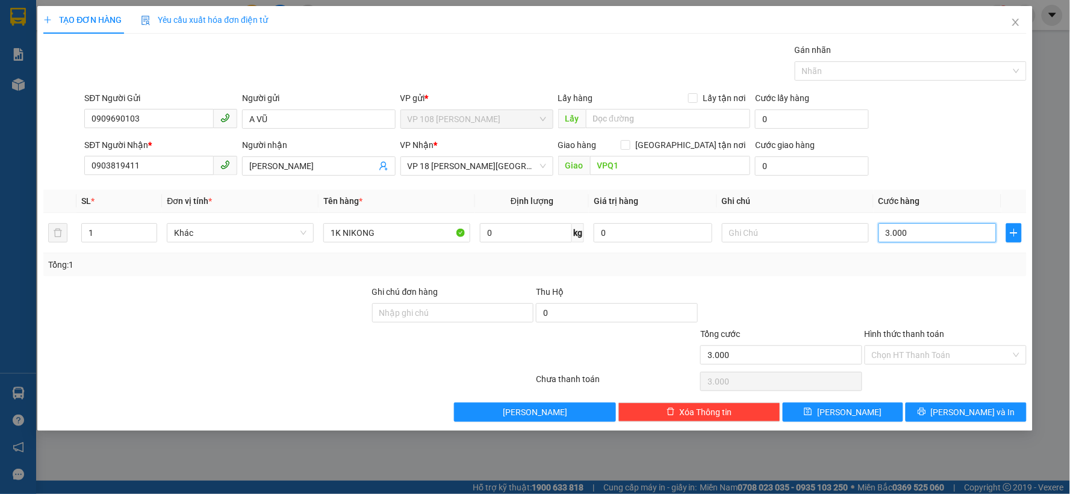
type input "30.000"
click at [970, 361] on input "Hình thức thanh toán" at bounding box center [941, 355] width 139 height 18
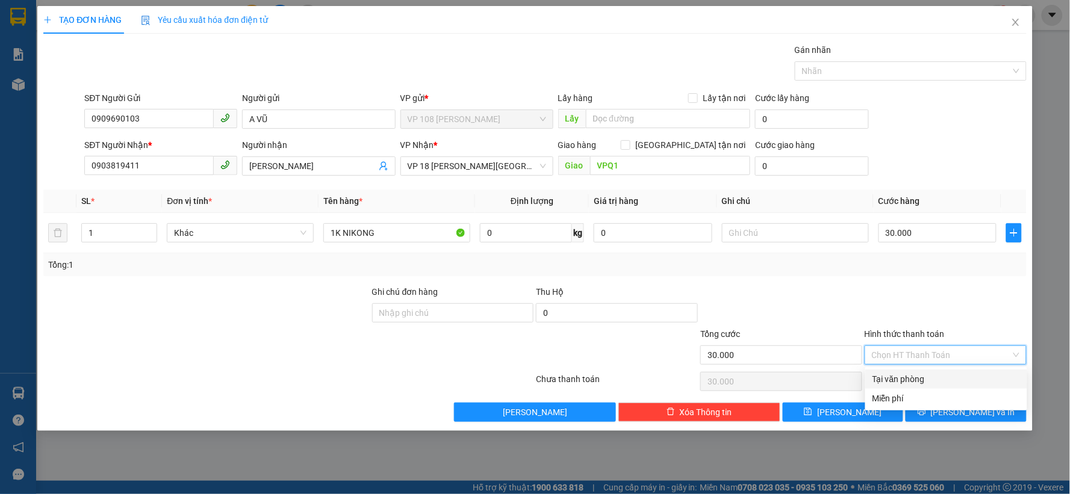
click at [940, 375] on div "Tại văn phòng" at bounding box center [947, 379] width 148 height 13
type input "0"
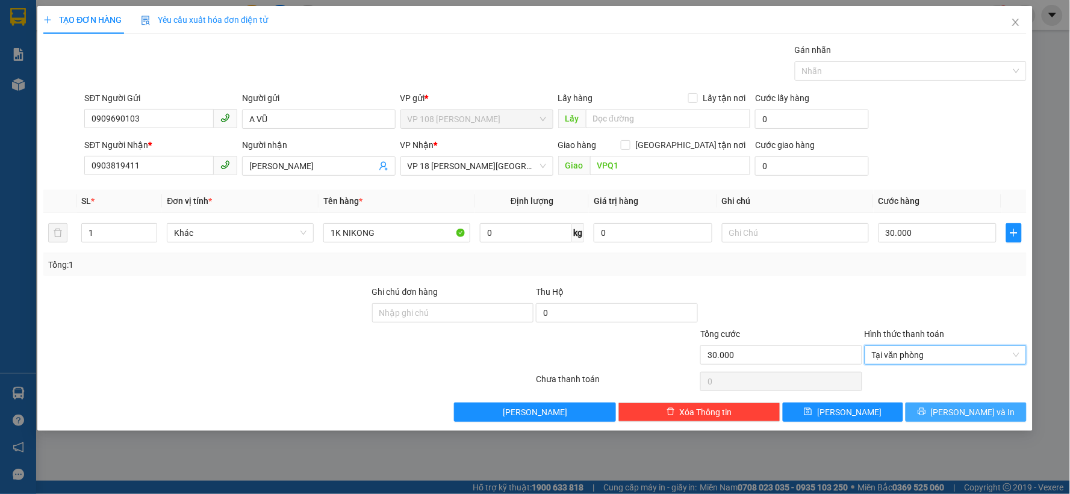
click at [942, 414] on button "[PERSON_NAME] và In" at bounding box center [966, 412] width 121 height 19
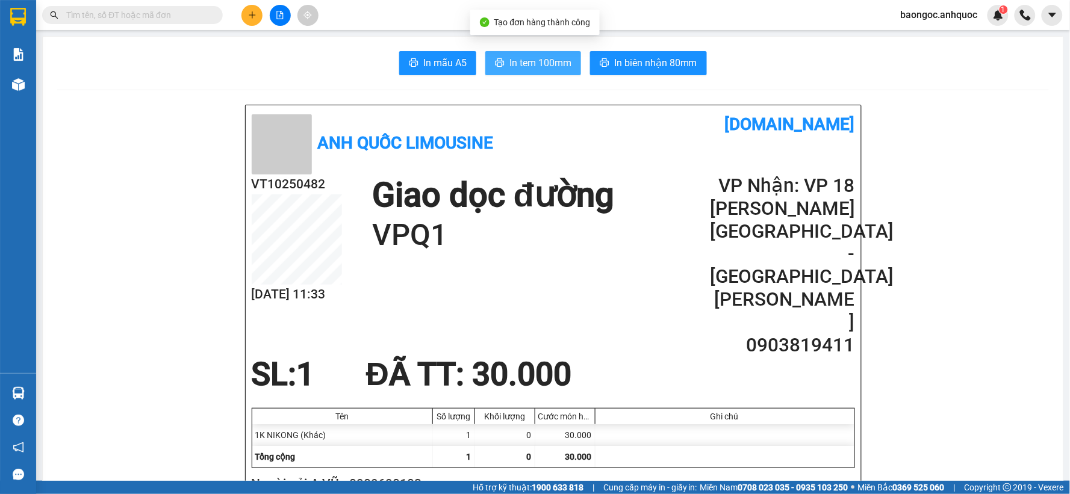
click at [510, 66] on span "In tem 100mm" at bounding box center [541, 62] width 62 height 15
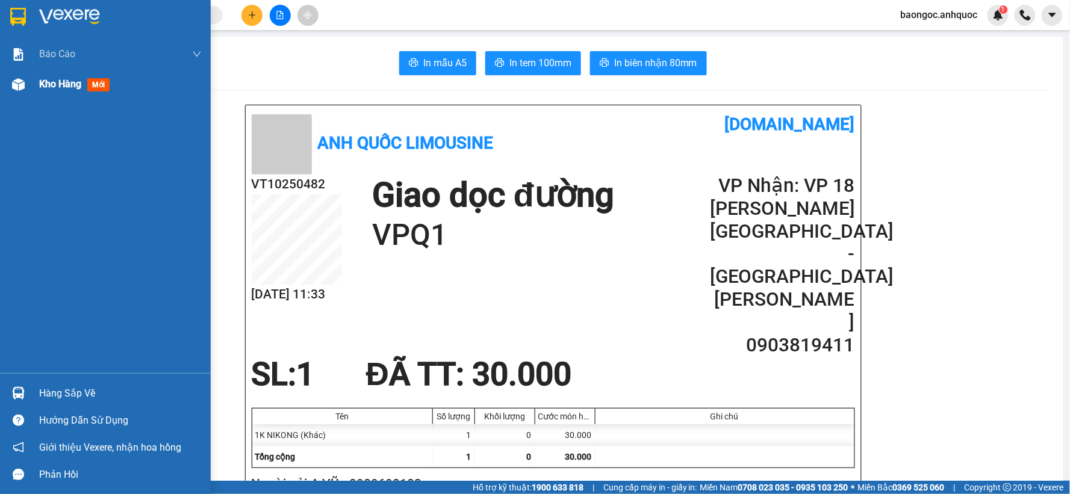
click at [64, 86] on span "Kho hàng" at bounding box center [60, 83] width 42 height 11
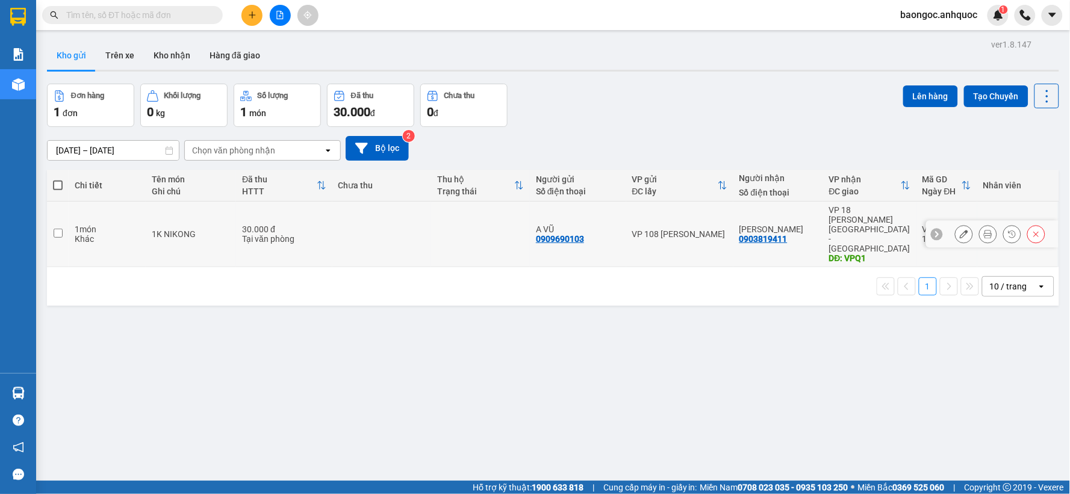
click at [61, 229] on input "checkbox" at bounding box center [58, 233] width 9 height 9
checkbox input "true"
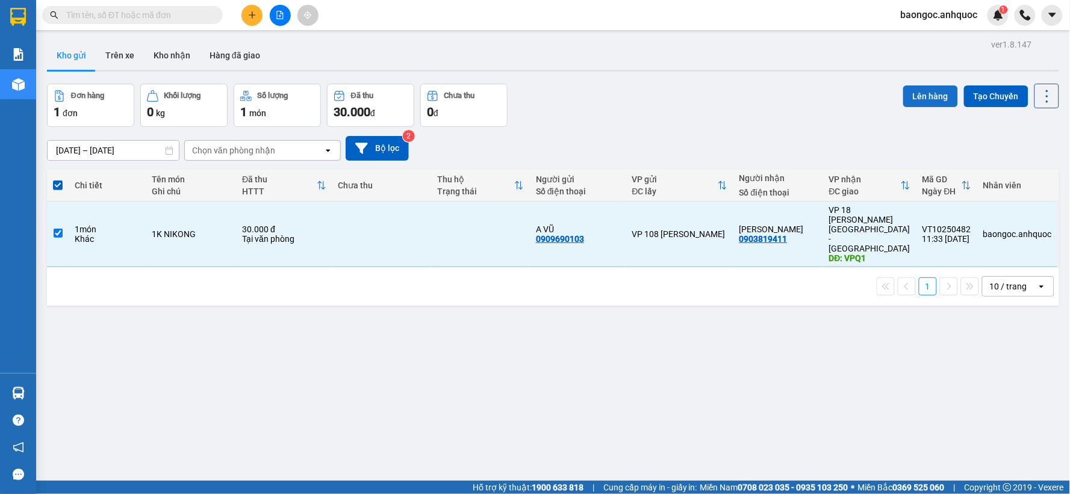
click at [926, 98] on button "Lên hàng" at bounding box center [930, 97] width 55 height 22
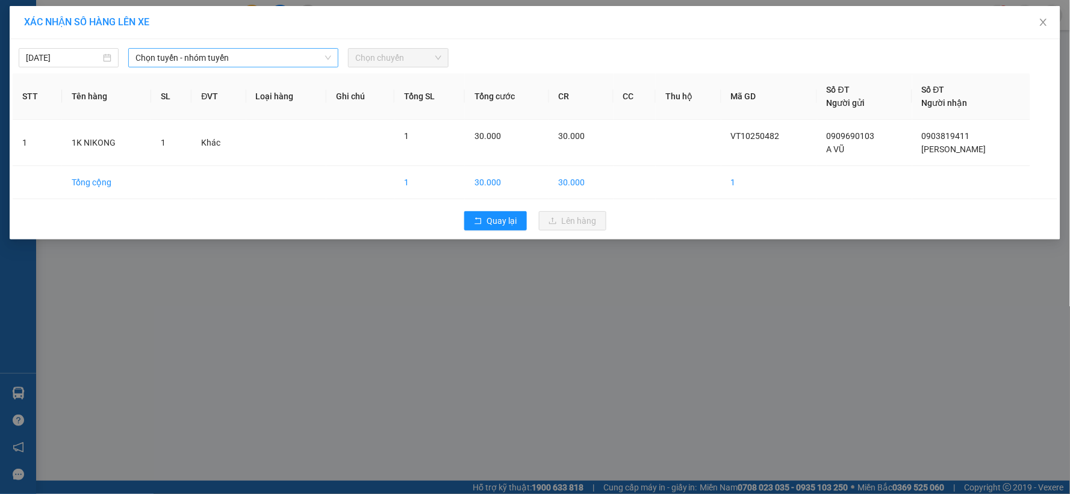
click at [266, 57] on span "Chọn tuyến - nhóm tuyến" at bounding box center [234, 58] width 196 height 18
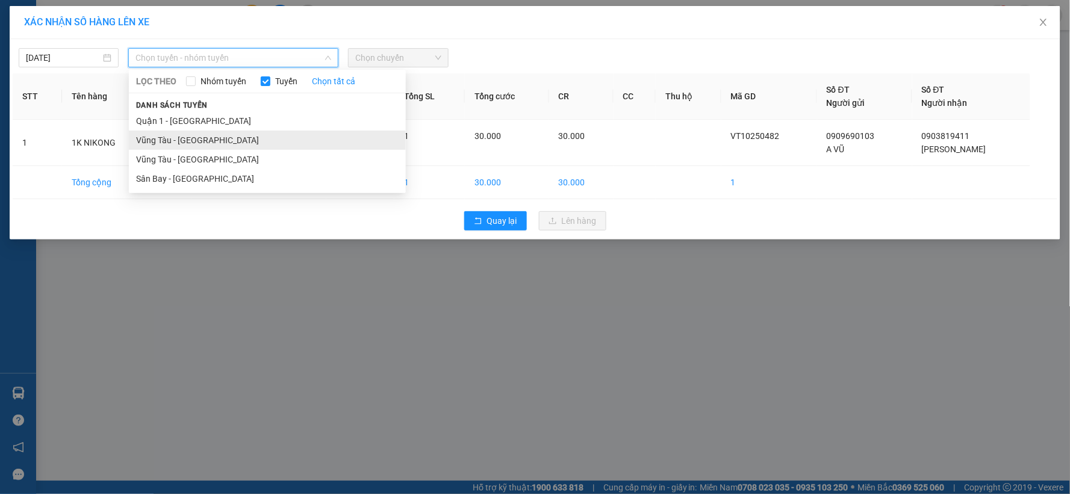
drag, startPoint x: 209, startPoint y: 148, endPoint x: 381, endPoint y: 117, distance: 174.4
click at [211, 147] on li "Vũng Tàu - [GEOGRAPHIC_DATA]" at bounding box center [267, 140] width 277 height 19
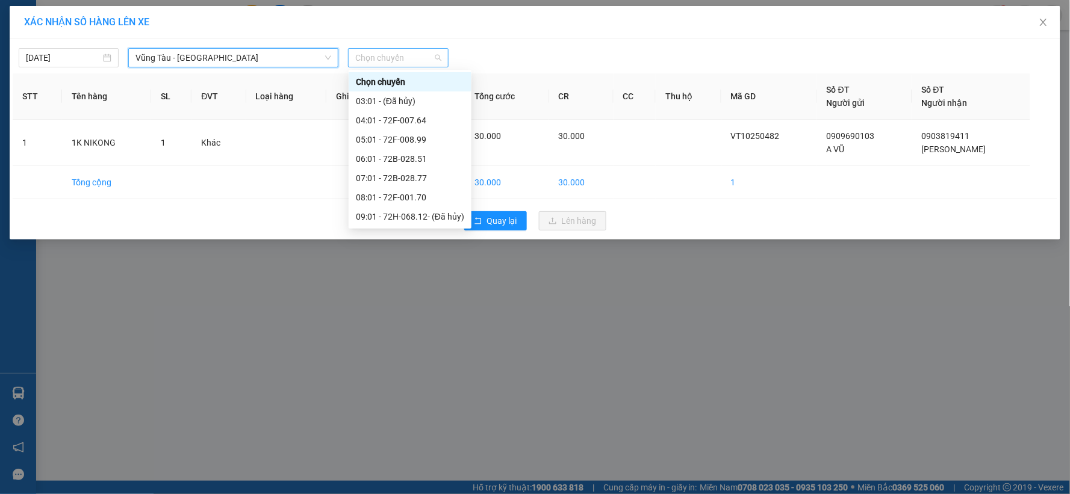
click at [414, 60] on span "Chọn chuyến" at bounding box center [398, 58] width 86 height 18
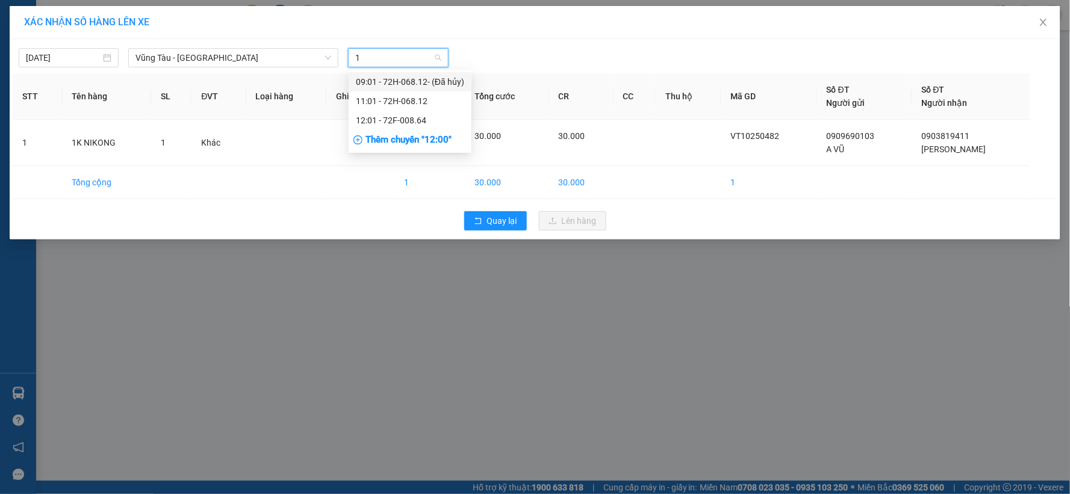
type input "12"
click at [412, 101] on div "11:01 - 72H-068.12" at bounding box center [410, 101] width 108 height 13
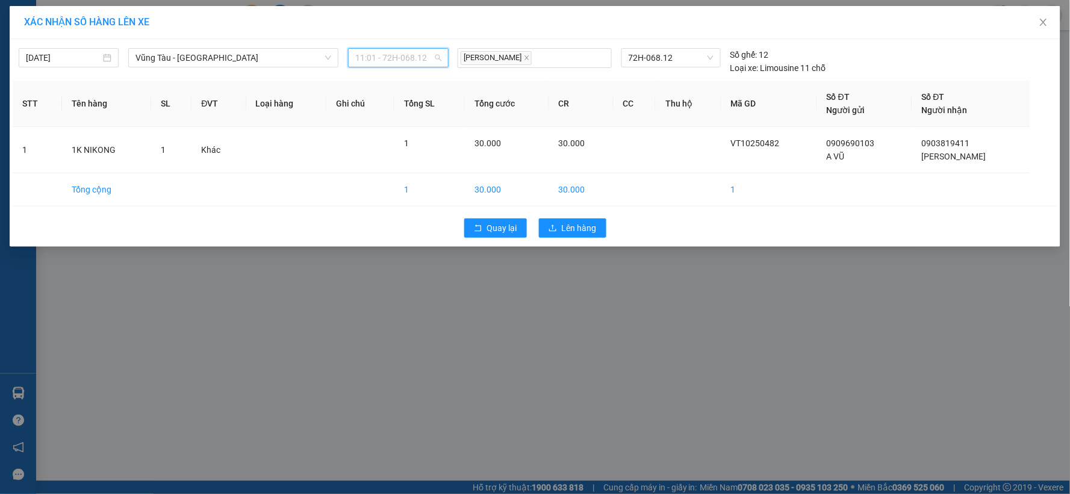
scroll to position [39, 0]
click at [420, 49] on span "11:01 - 72H-068.12" at bounding box center [398, 58] width 86 height 18
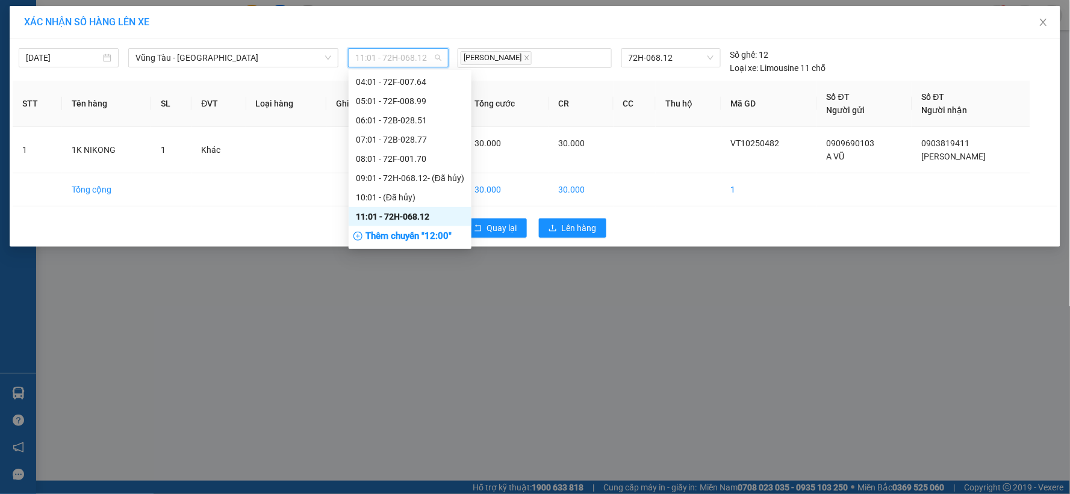
type input "2"
type input "12"
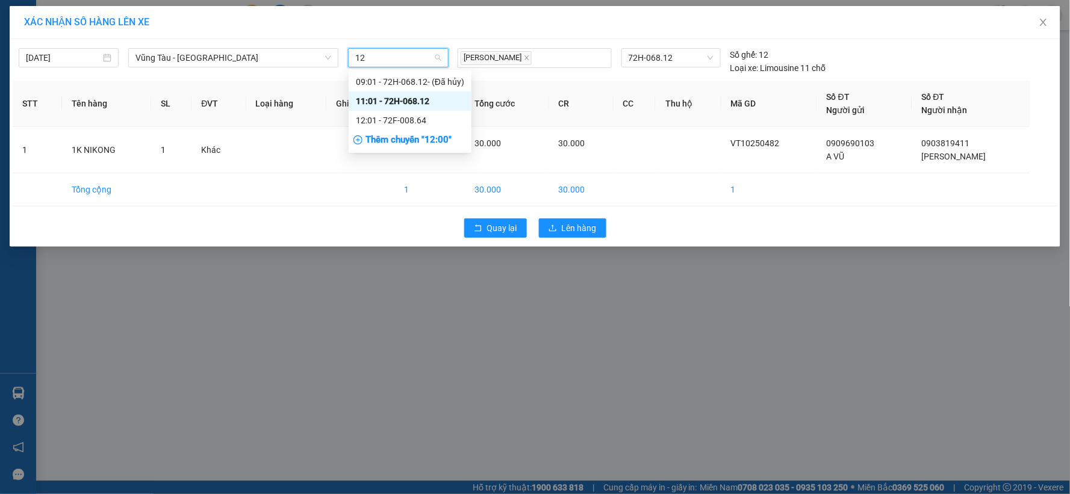
scroll to position [0, 0]
click at [410, 120] on div "12:01 - 72F-008.64" at bounding box center [410, 120] width 108 height 13
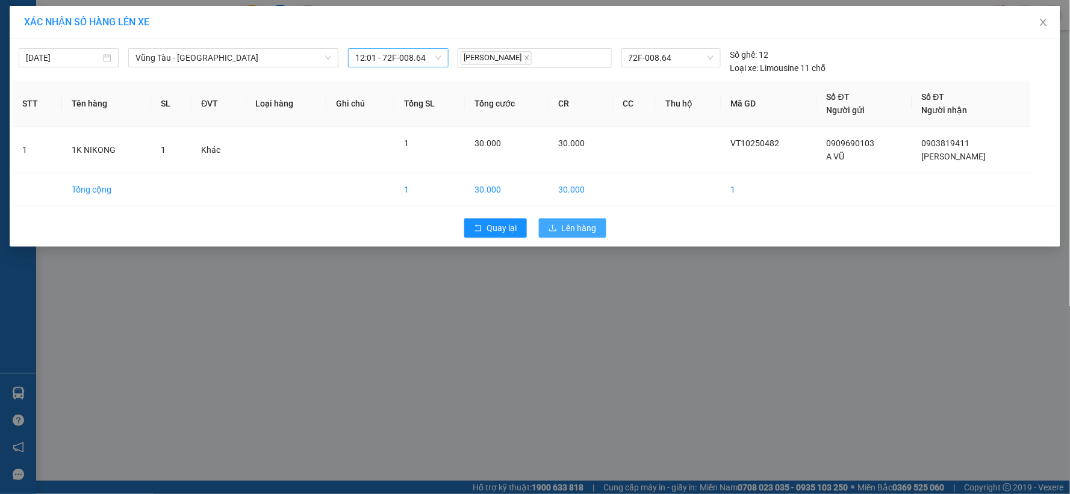
click at [577, 231] on span "Lên hàng" at bounding box center [579, 228] width 35 height 13
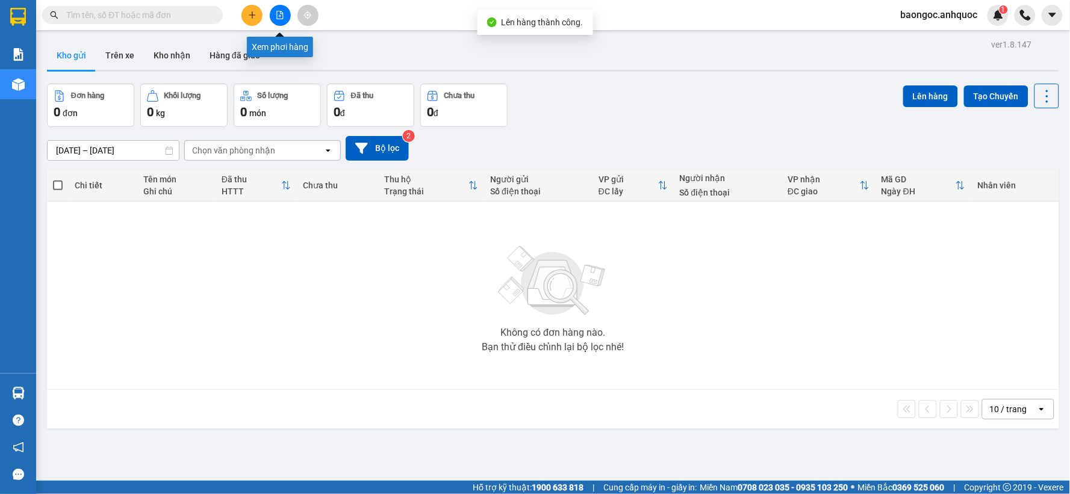
click at [278, 17] on icon "file-add" at bounding box center [280, 15] width 8 height 8
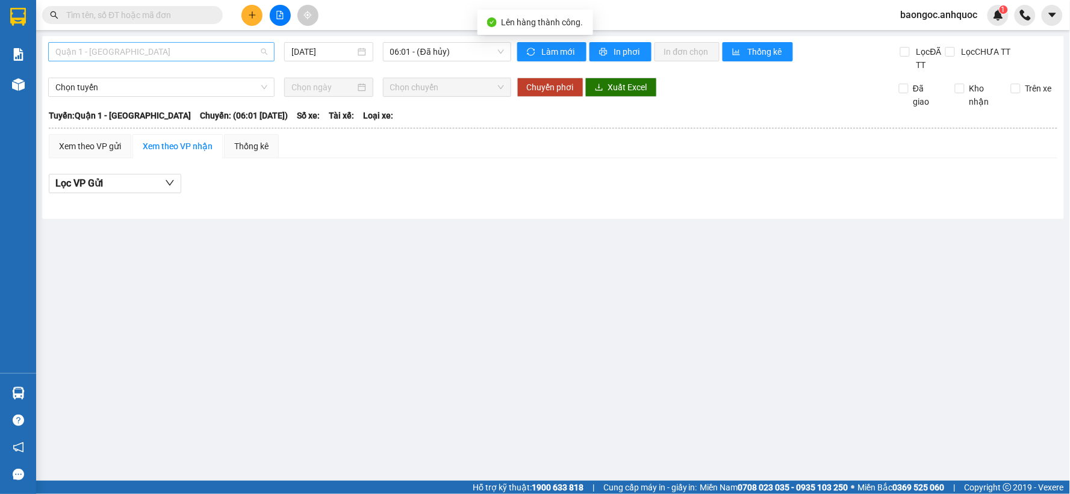
click at [185, 50] on span "Quận 1 - [GEOGRAPHIC_DATA]" at bounding box center [161, 52] width 212 height 18
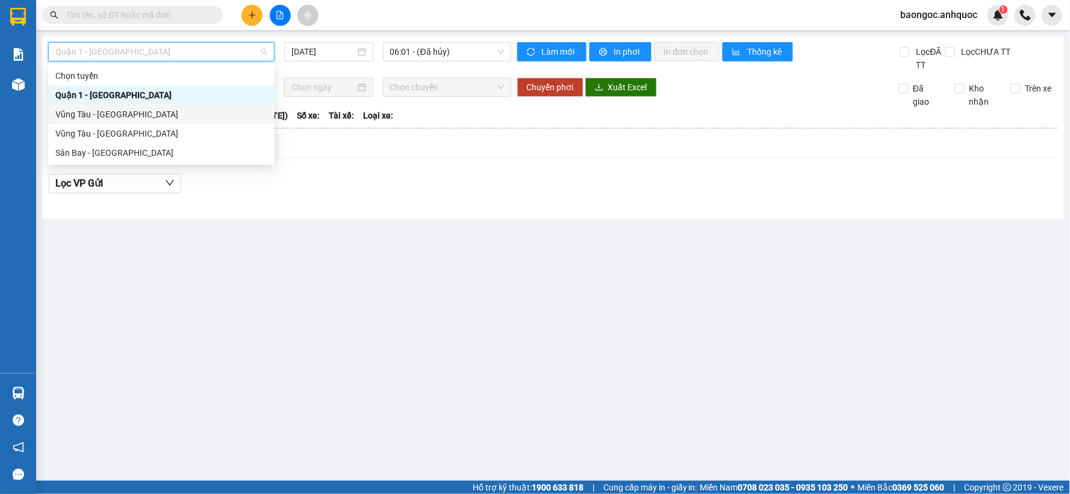
drag, startPoint x: 122, startPoint y: 117, endPoint x: 363, endPoint y: 104, distance: 241.9
click at [122, 117] on div "Vũng Tàu - [GEOGRAPHIC_DATA]" at bounding box center [161, 114] width 212 height 13
type input "[DATE]"
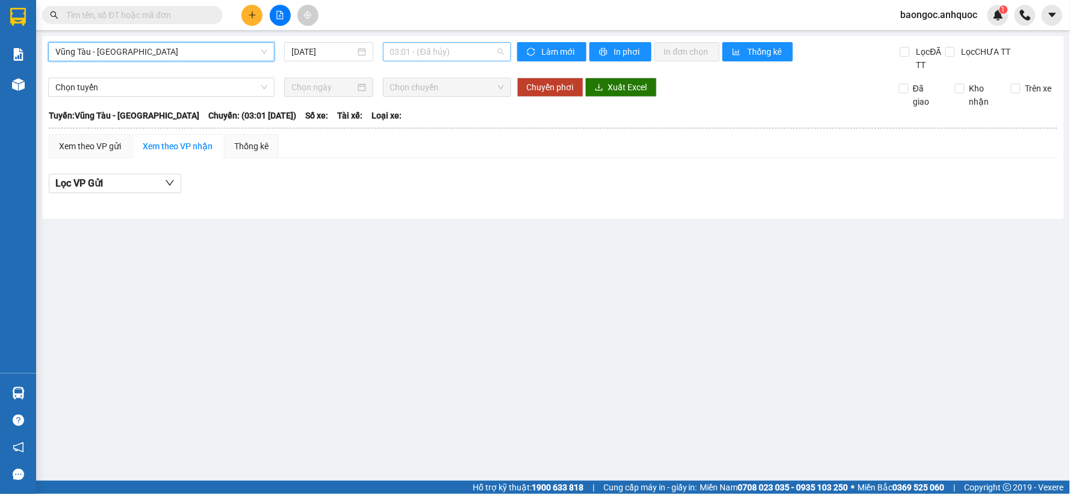
click at [423, 52] on span "03:01 - (Đã hủy)" at bounding box center [447, 52] width 114 height 18
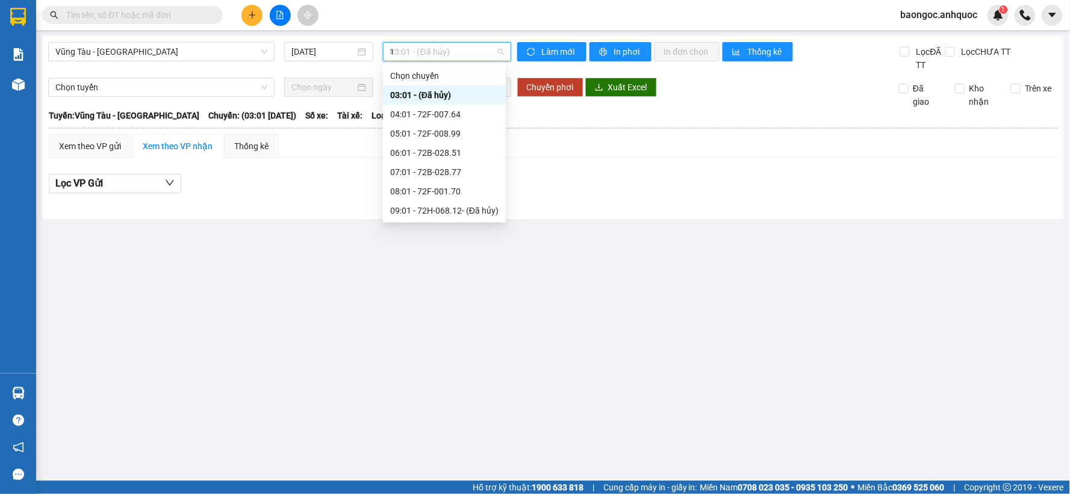
type input "12"
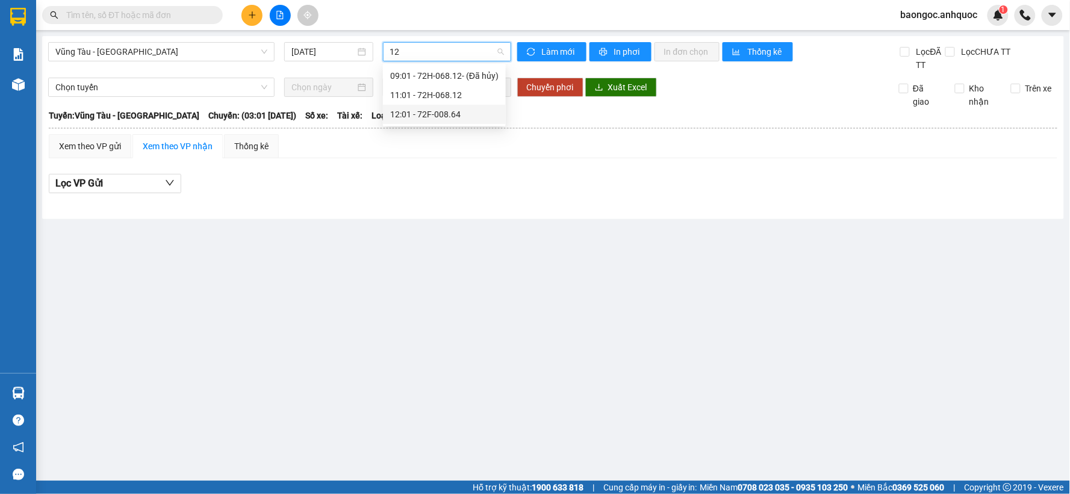
click at [447, 117] on div "12:01 - 72F-008.64" at bounding box center [444, 114] width 108 height 13
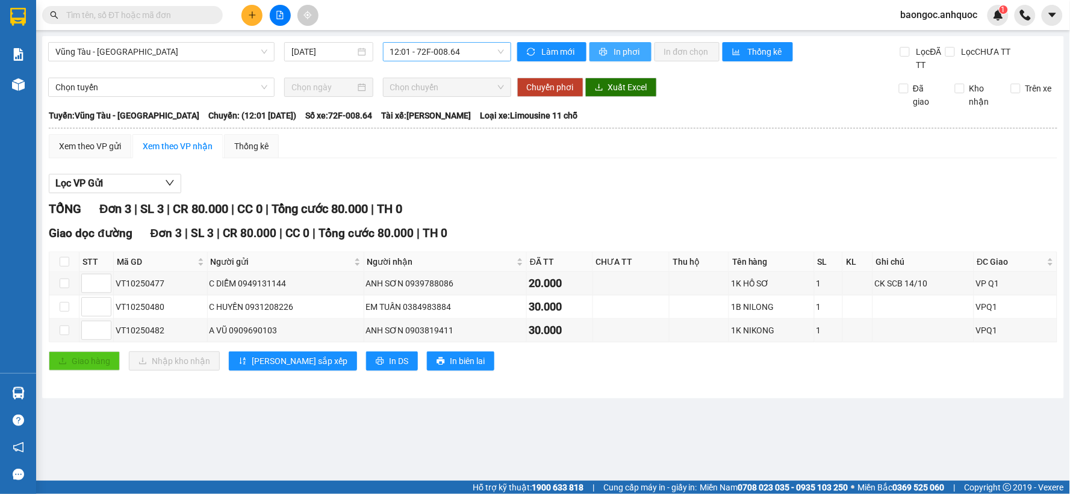
click at [623, 56] on span "In phơi" at bounding box center [628, 51] width 28 height 13
click at [630, 49] on span "In phơi" at bounding box center [628, 51] width 28 height 13
click at [65, 334] on input "checkbox" at bounding box center [65, 331] width 10 height 10
checkbox input "true"
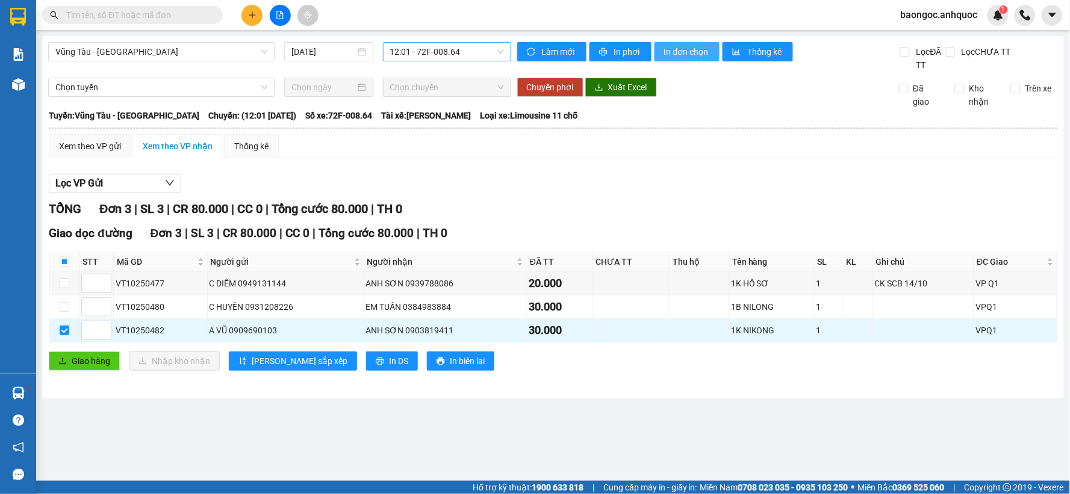
click at [673, 51] on span "In đơn chọn" at bounding box center [687, 51] width 46 height 13
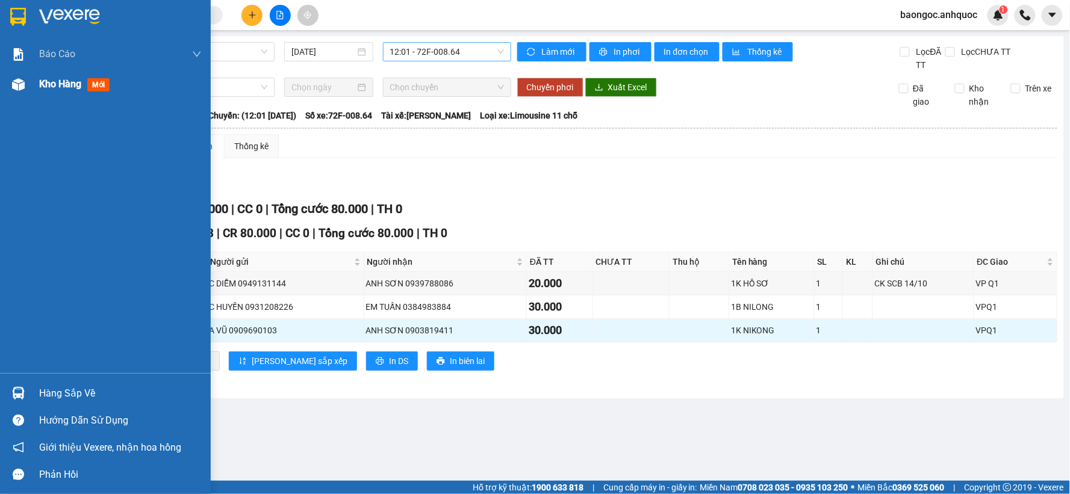
click at [46, 87] on span "Kho hàng" at bounding box center [60, 83] width 42 height 11
